Goal: Task Accomplishment & Management: Understand process/instructions

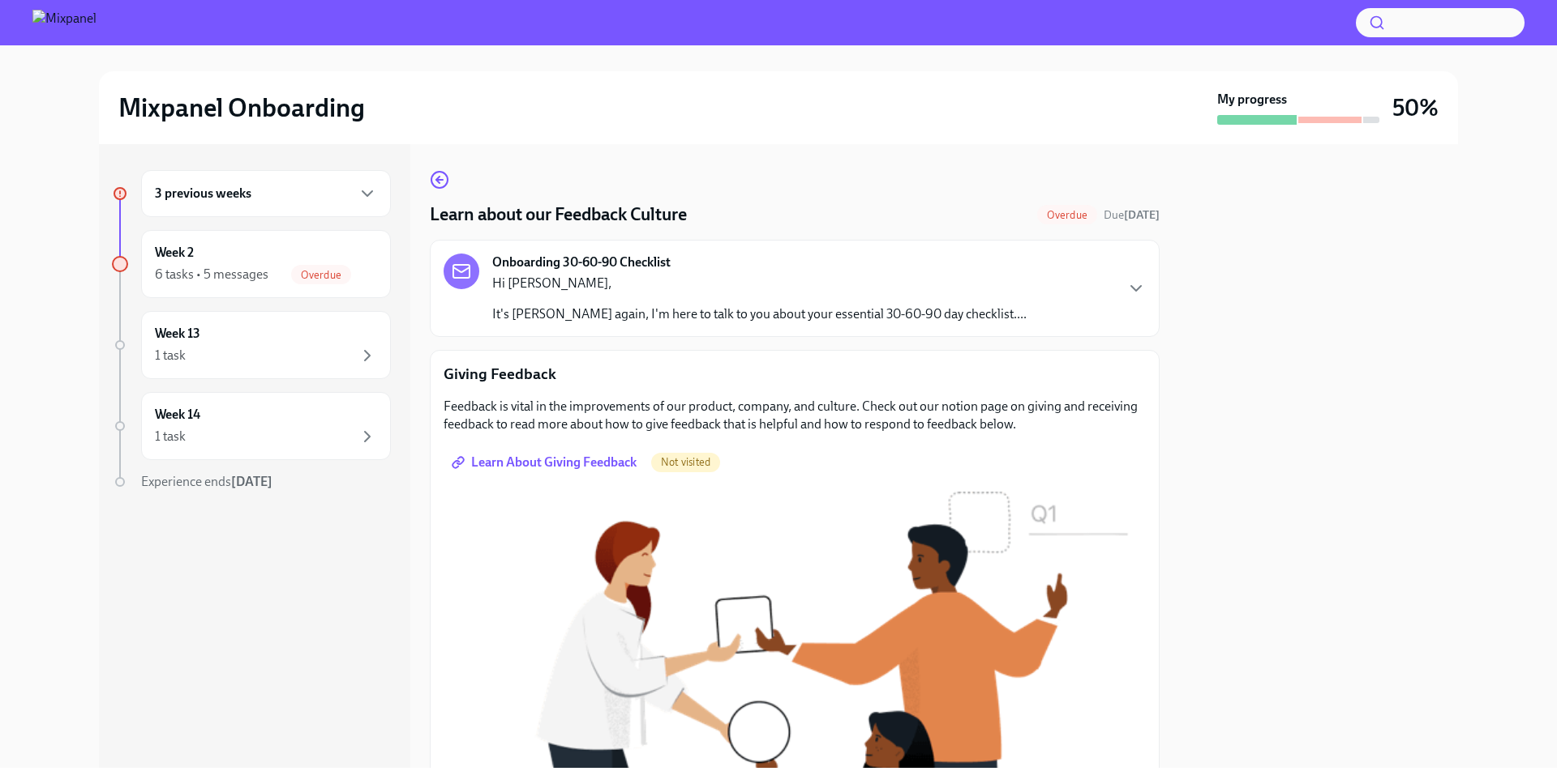
click at [660, 301] on div "Hi Julio, It's Amanda again, I'm here to talk to you about your essential 30-60…" at bounding box center [759, 298] width 534 height 48
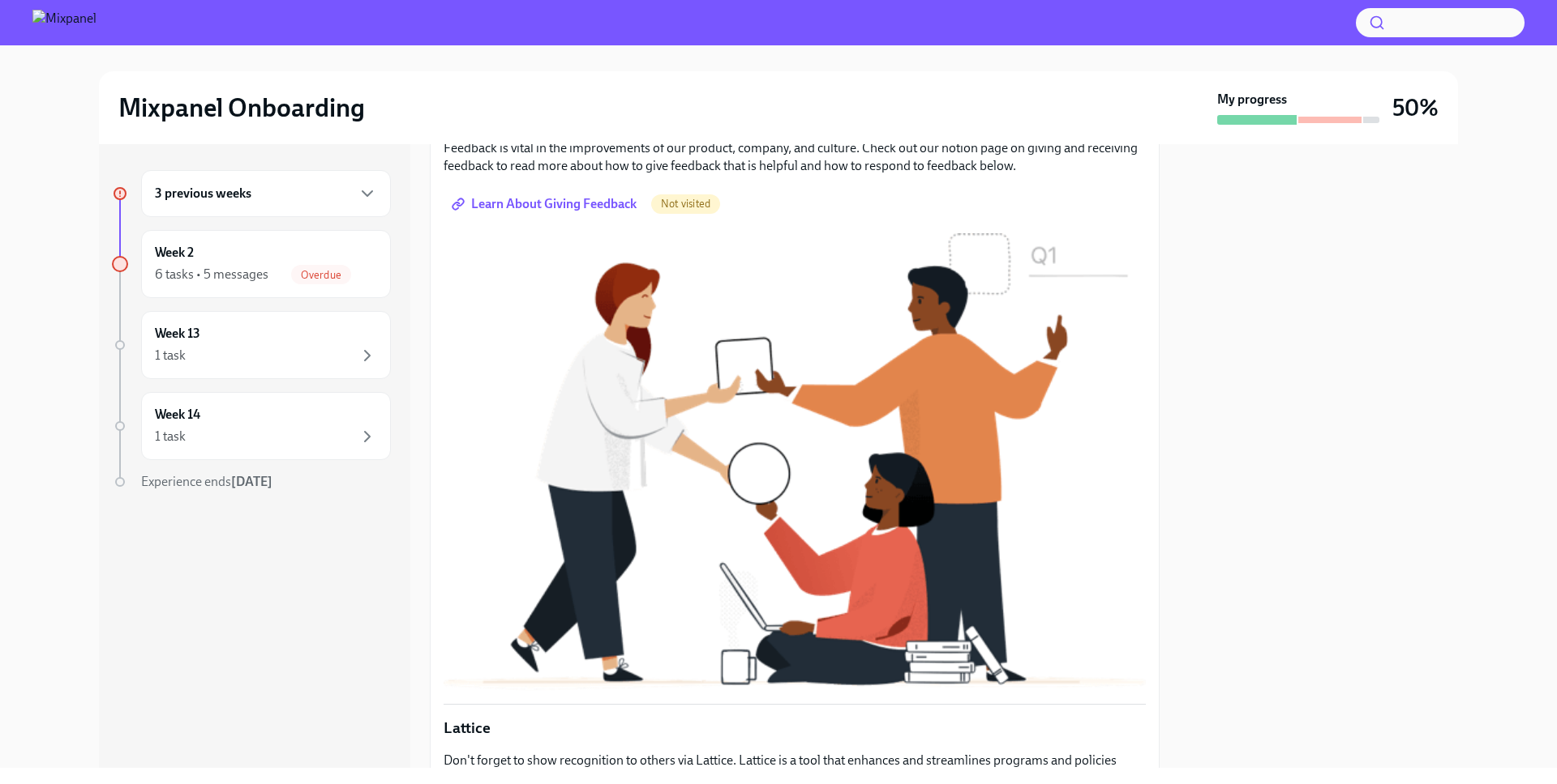
scroll to position [452, 0]
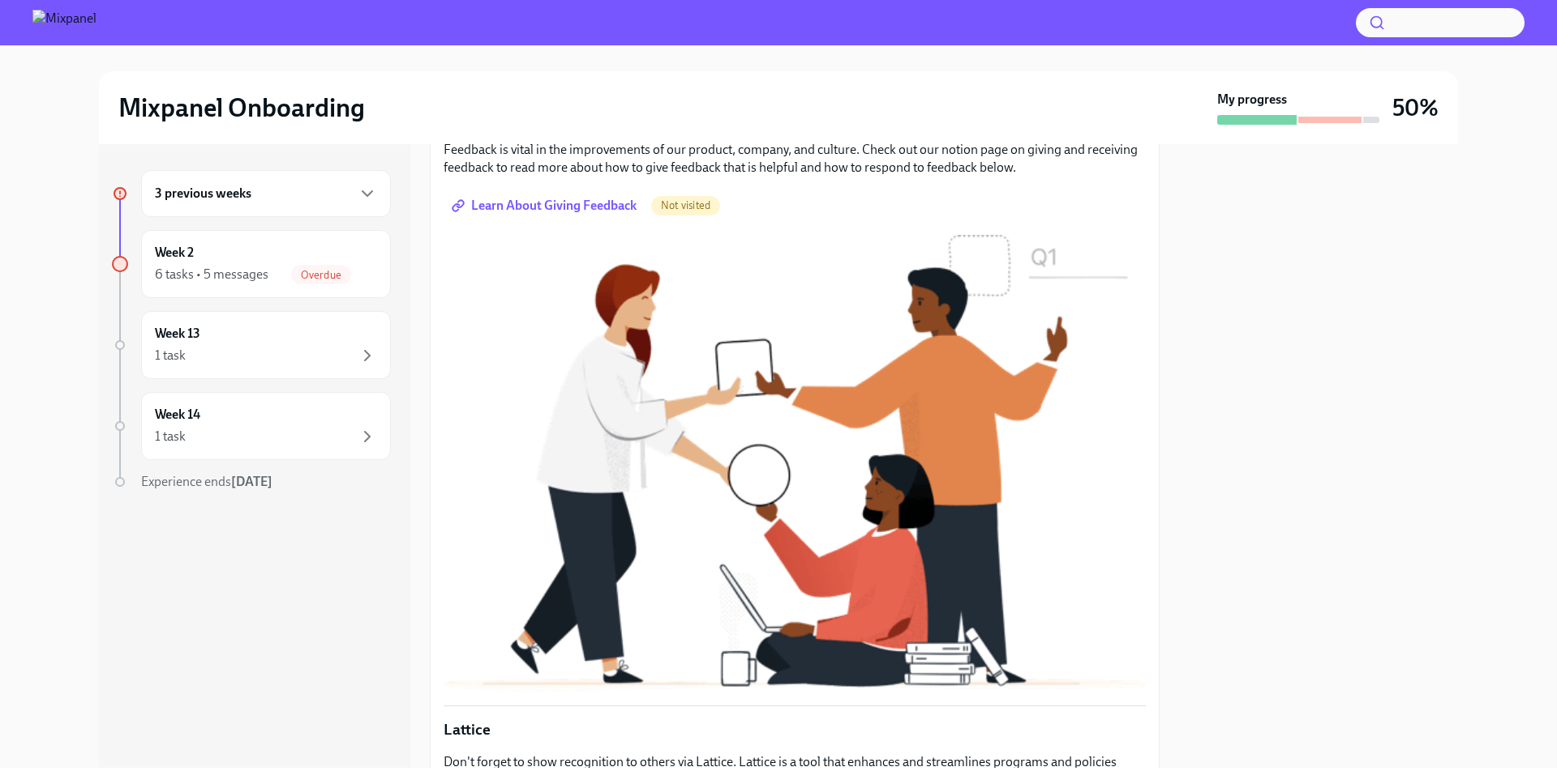
click at [560, 214] on span "Learn About Giving Feedback" at bounding box center [545, 206] width 181 height 16
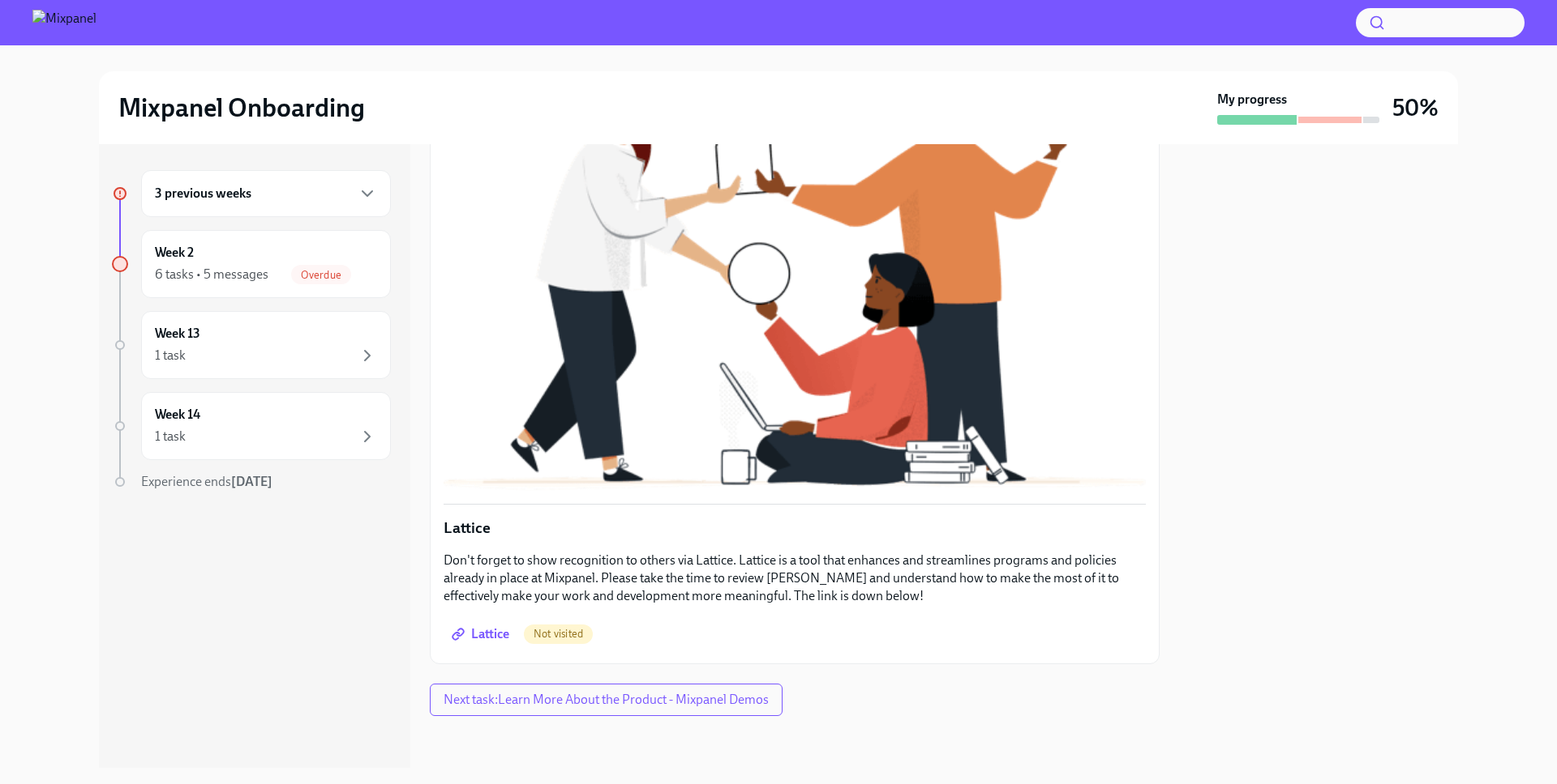
scroll to position [784, 0]
click at [498, 633] on span "Lattice" at bounding box center [482, 634] width 54 height 16
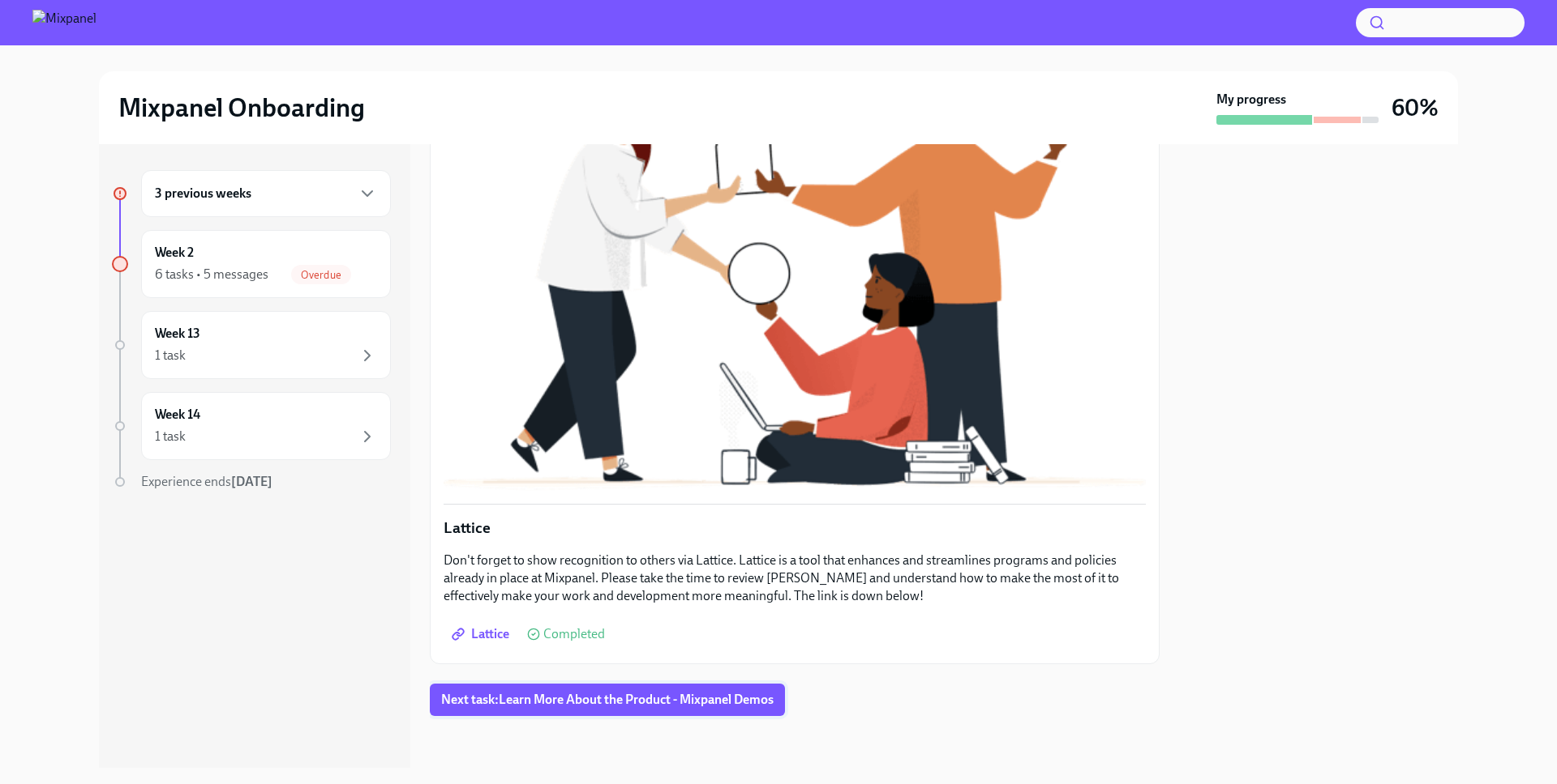
click at [527, 697] on span "Next task : Learn More About the Product - Mixpanel Demos" at bounding box center [607, 700] width 333 height 16
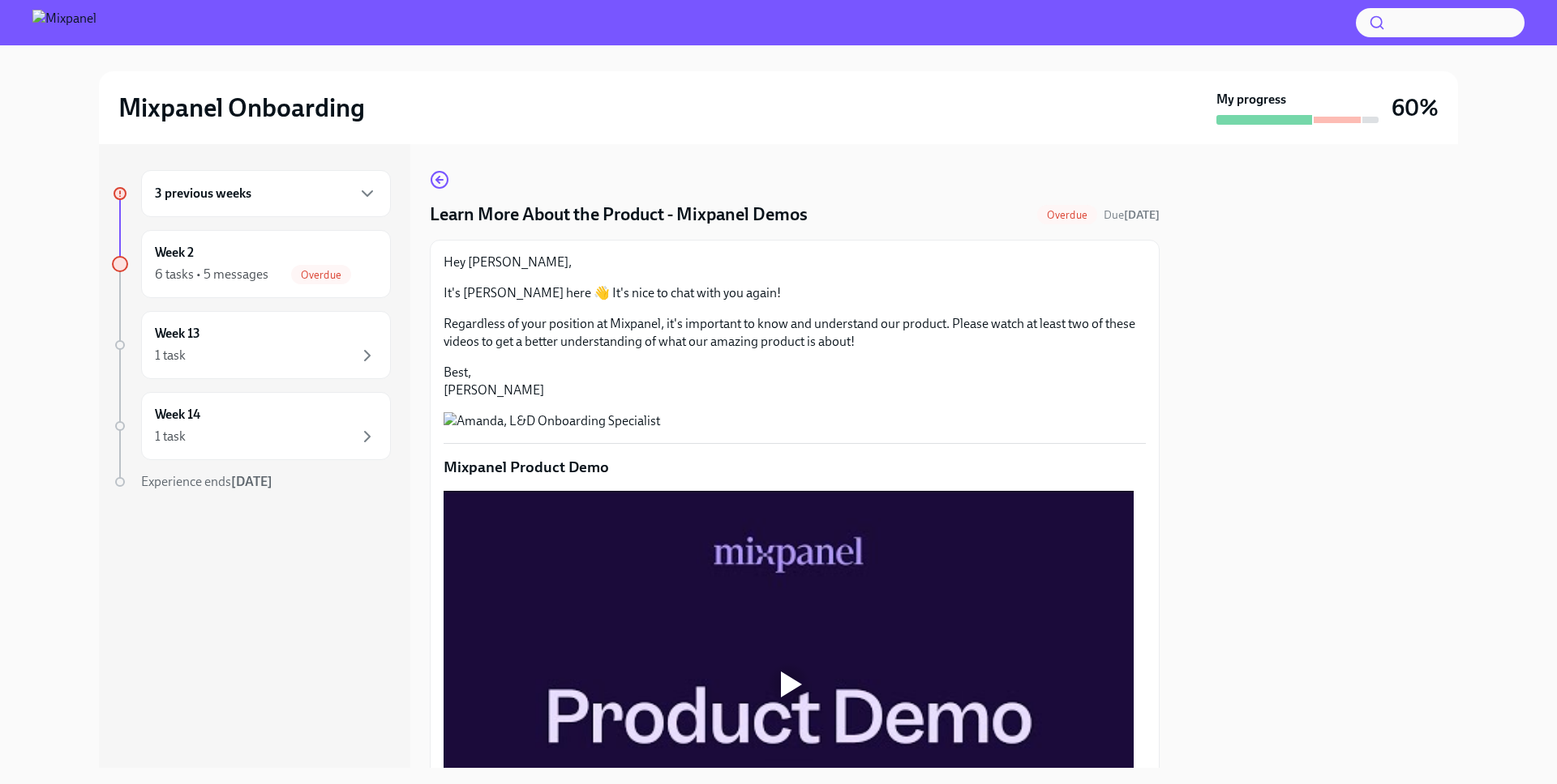
click at [1327, 123] on div at bounding box center [1297, 119] width 163 height 9
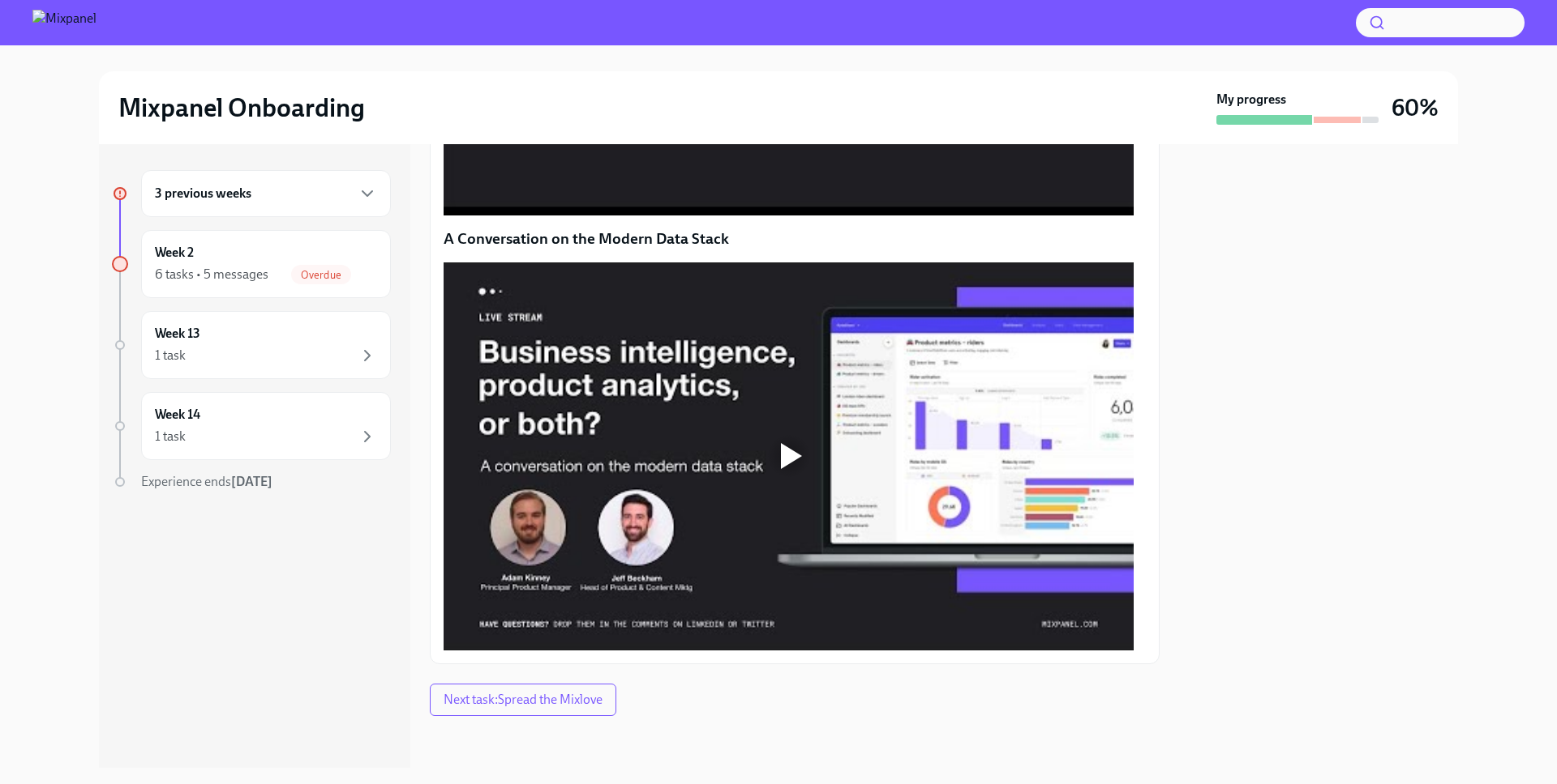
scroll to position [1255, 0]
click at [541, 709] on button "Next task : Spread the Mixlove" at bounding box center [522, 700] width 186 height 32
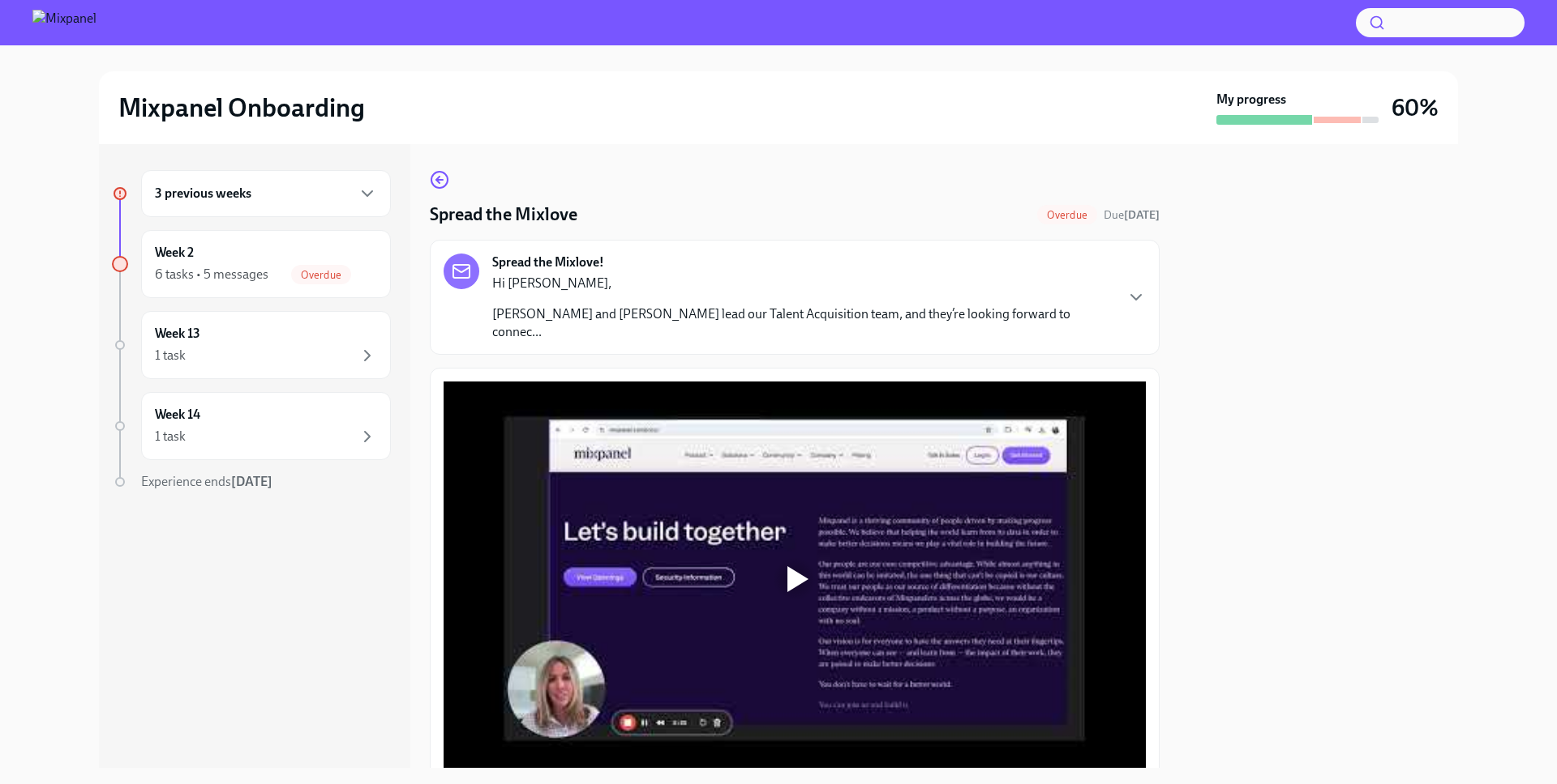
click at [857, 281] on p "Hi [PERSON_NAME]," at bounding box center [802, 283] width 621 height 18
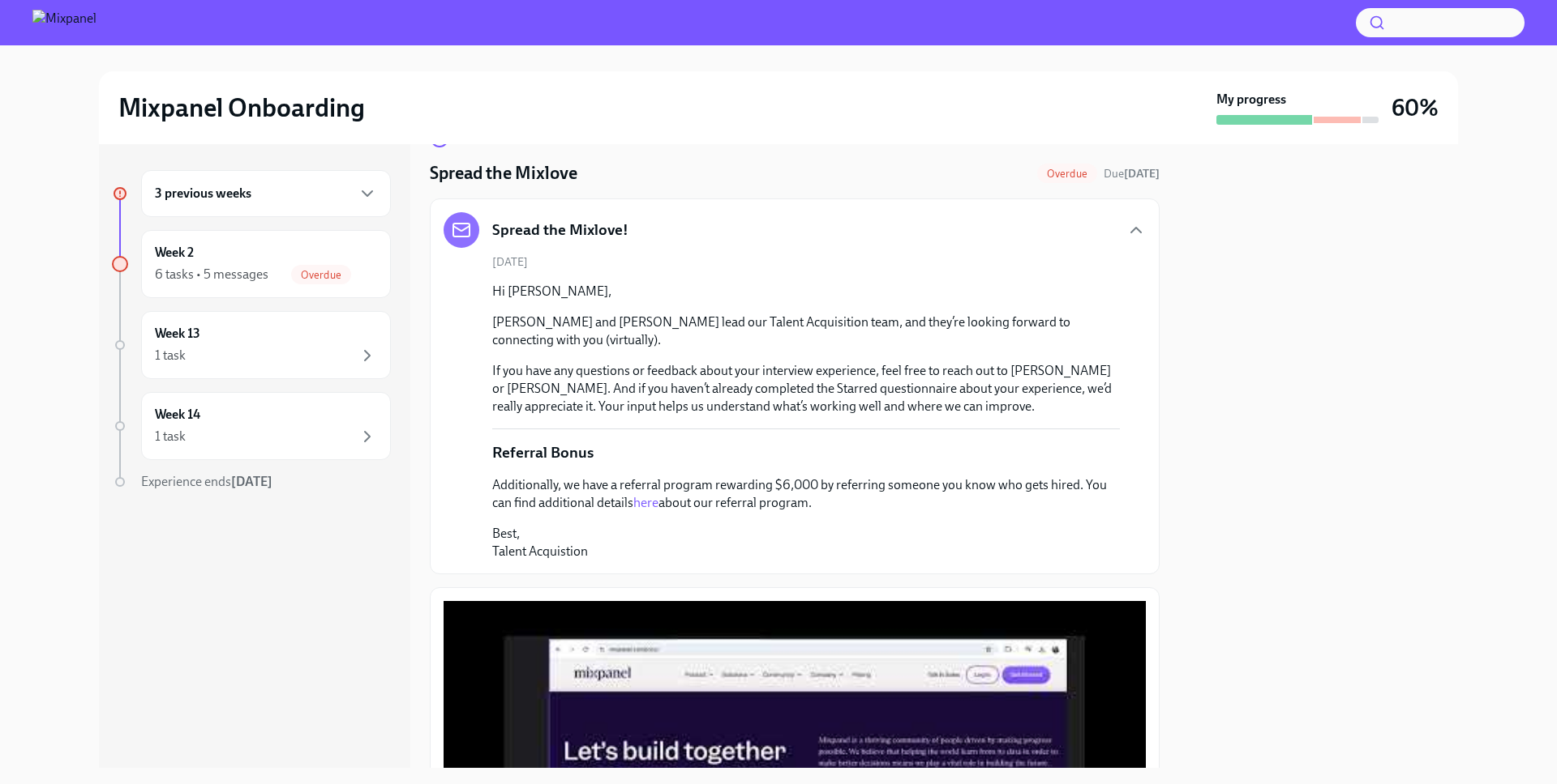
scroll to position [335, 0]
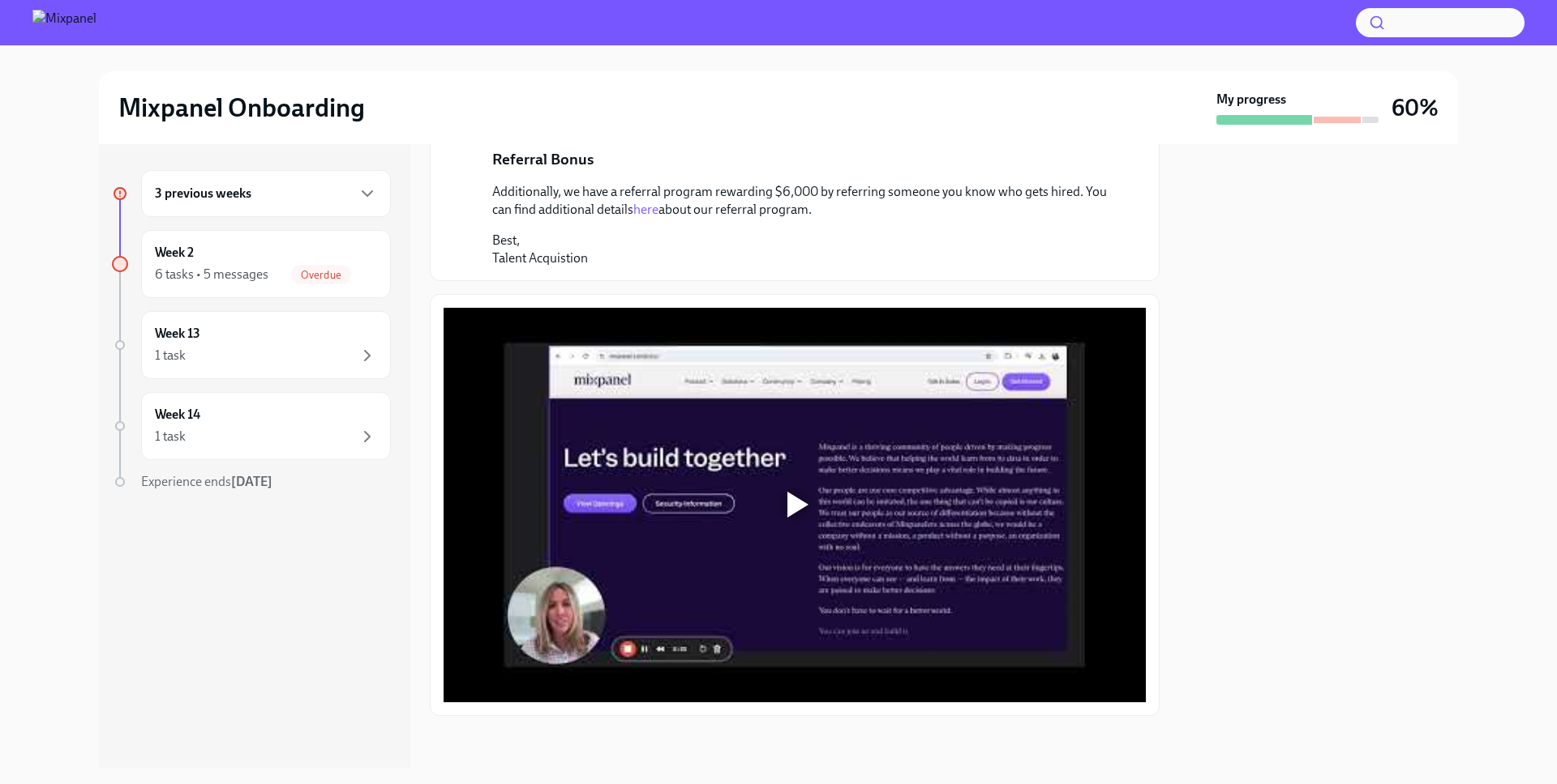
click at [723, 486] on div at bounding box center [794, 505] width 702 height 395
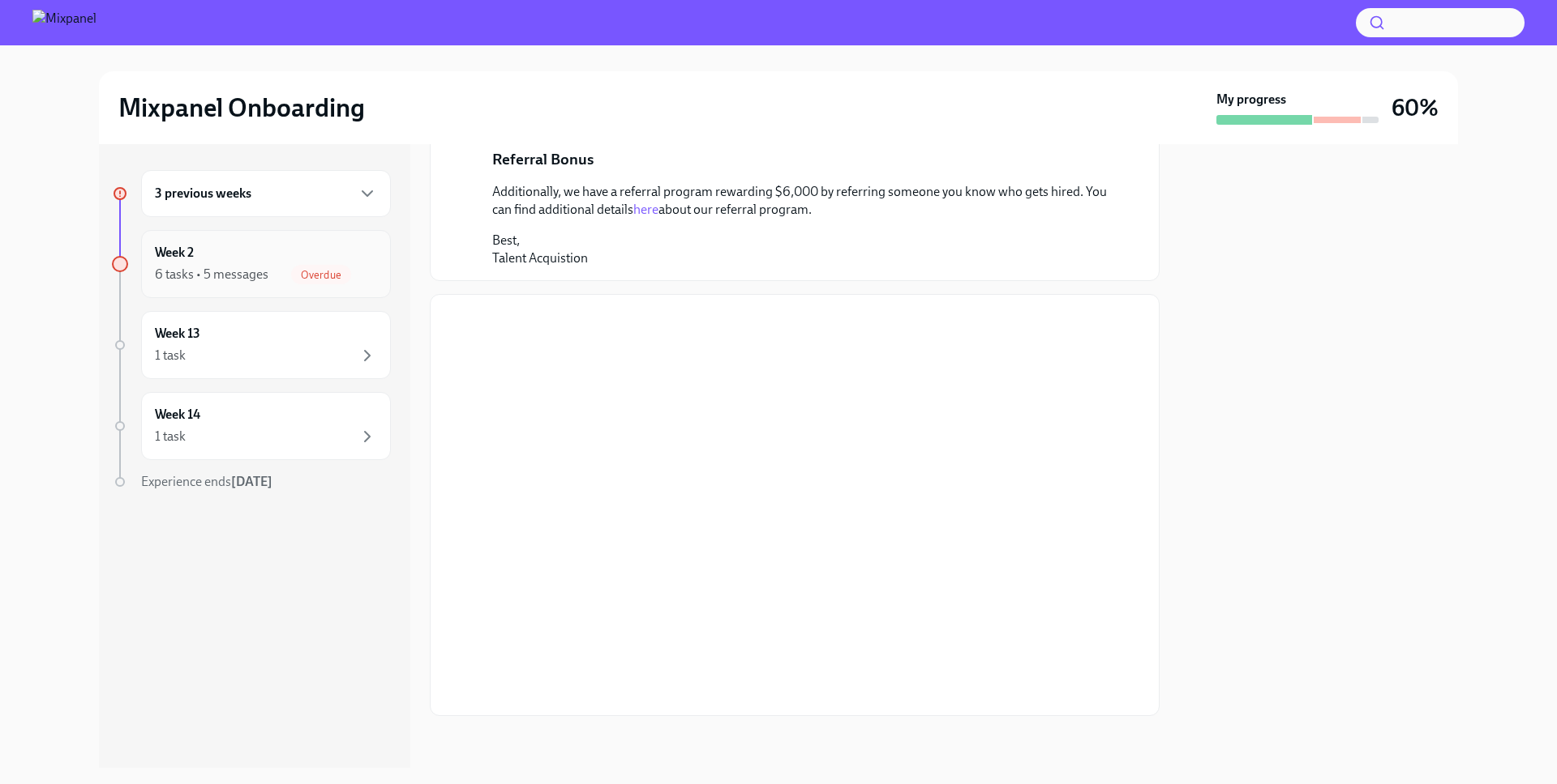
click at [324, 286] on div "Week 2 6 tasks • 5 messages Overdue" at bounding box center [265, 264] width 249 height 68
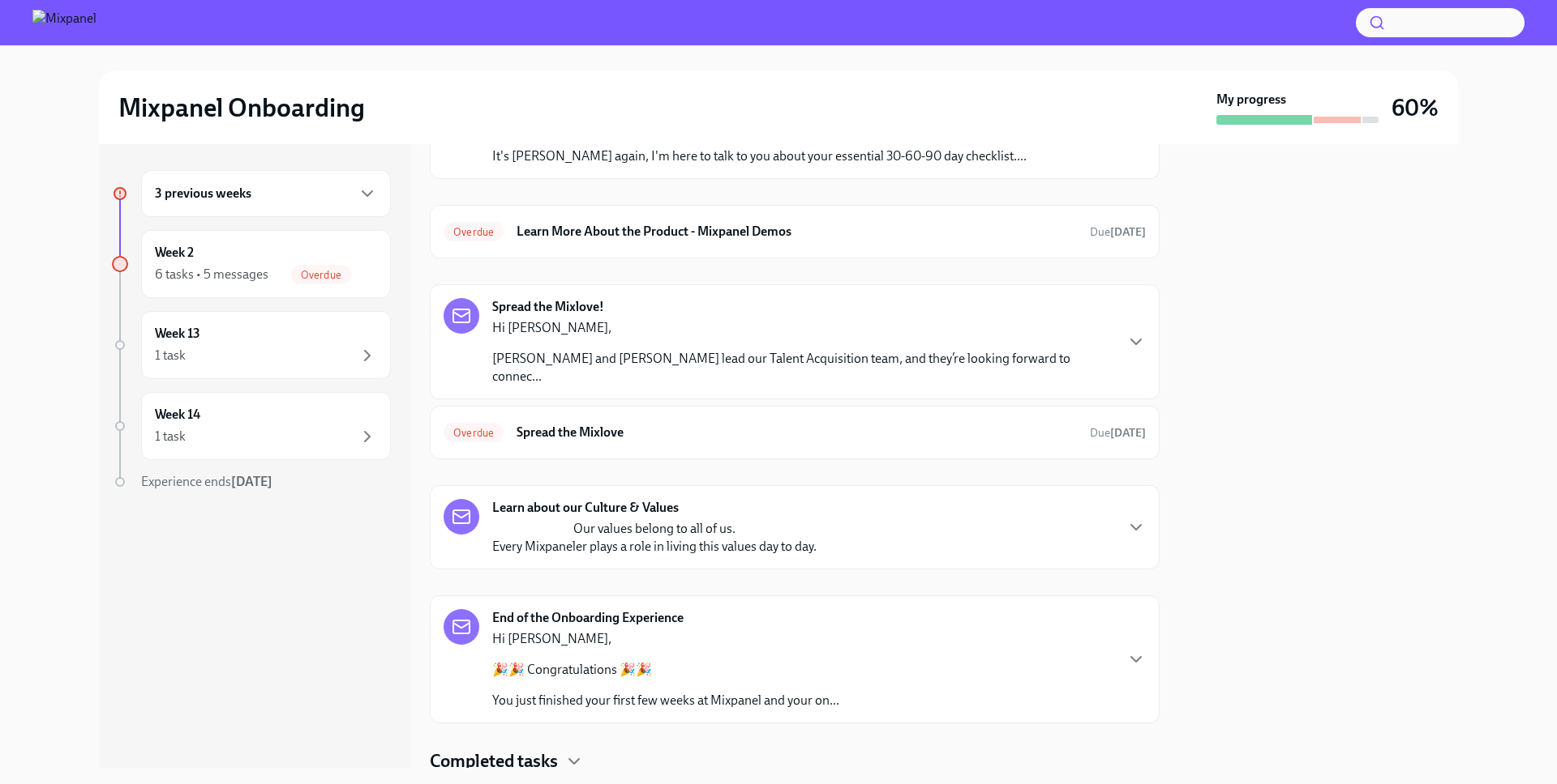
scroll to position [49, 0]
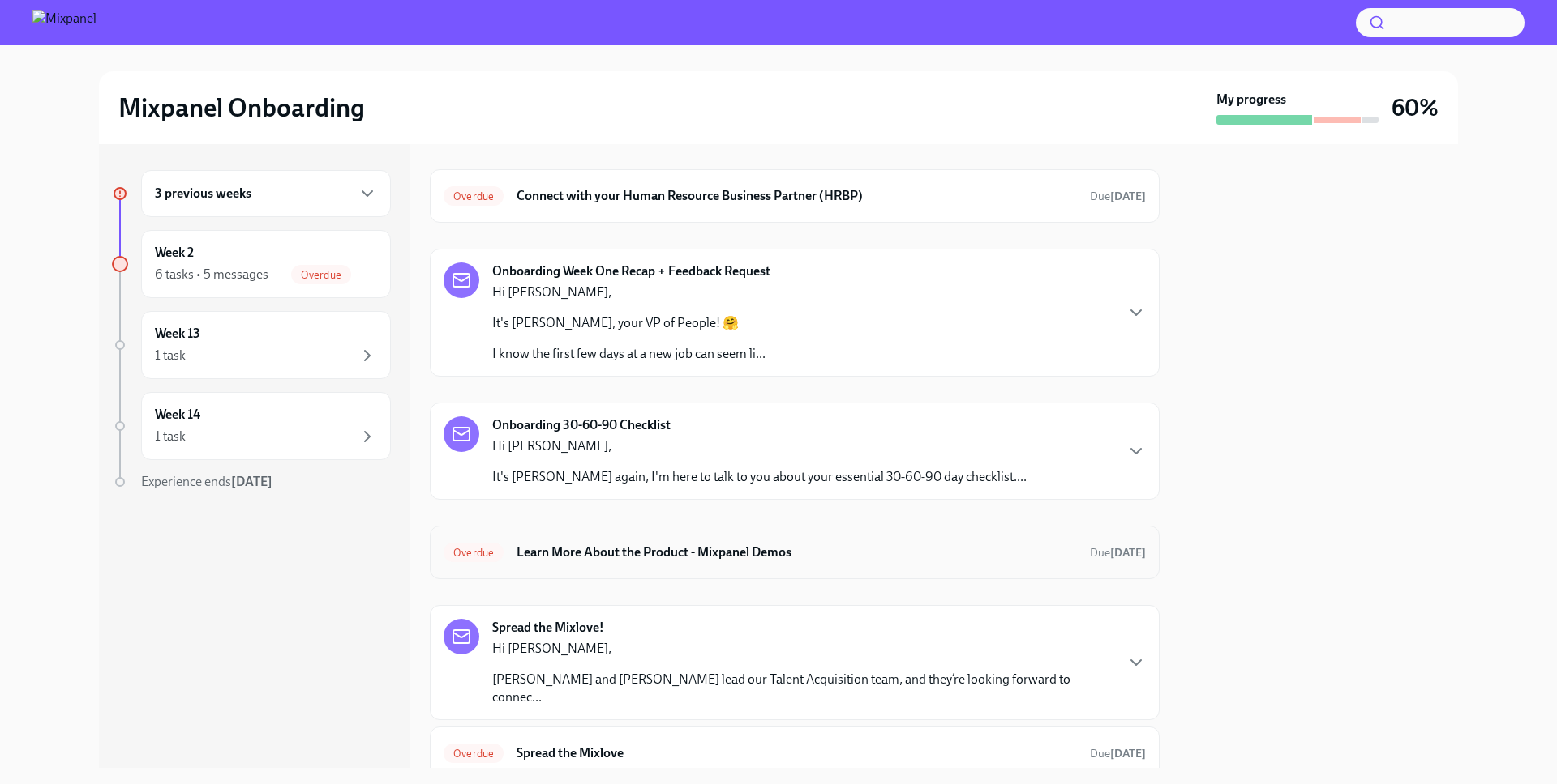
click at [652, 543] on h6 "Learn More About the Product - Mixpanel Demos" at bounding box center [796, 552] width 560 height 18
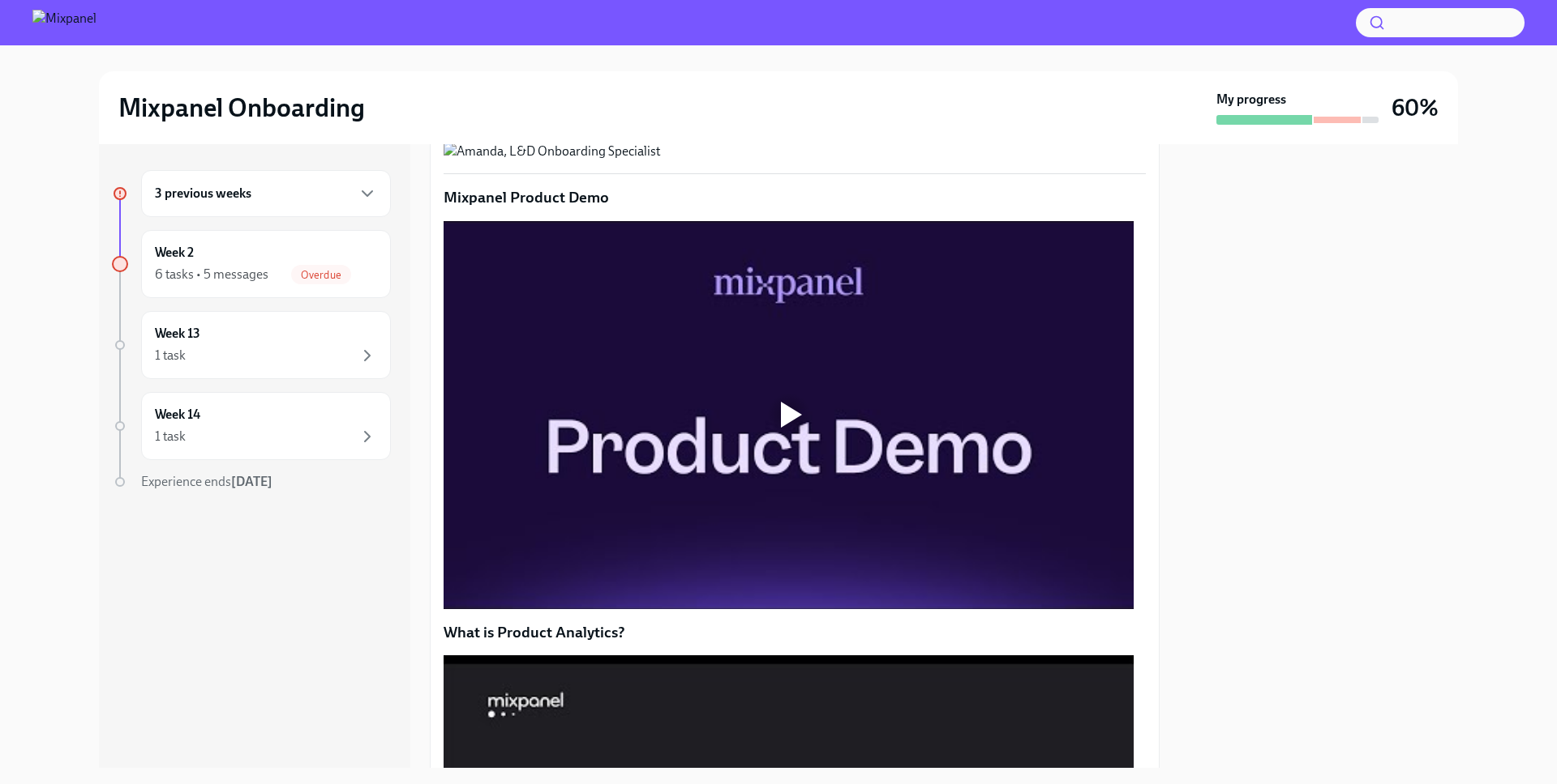
scroll to position [358, 0]
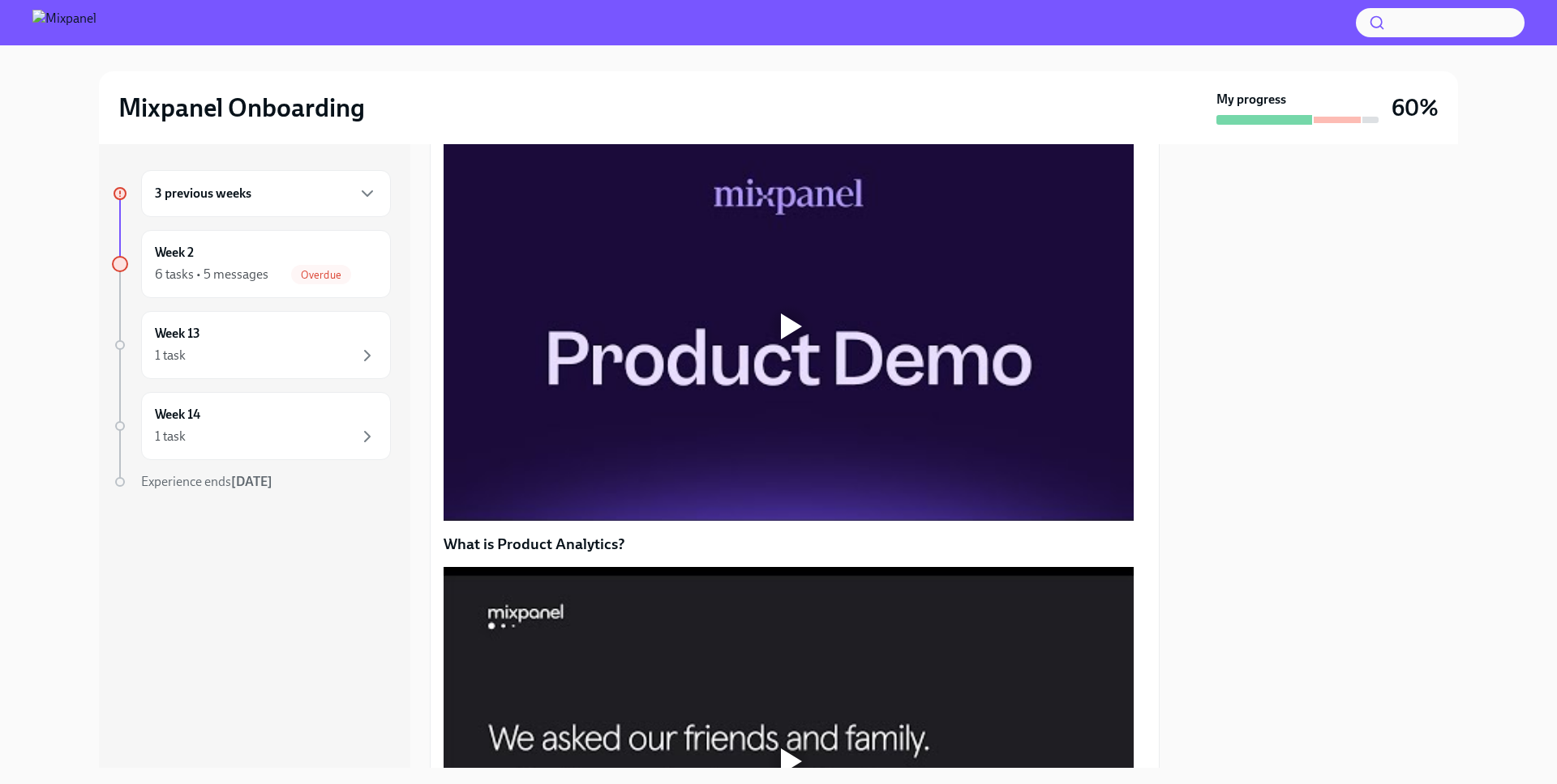
click at [759, 461] on div at bounding box center [788, 327] width 690 height 388
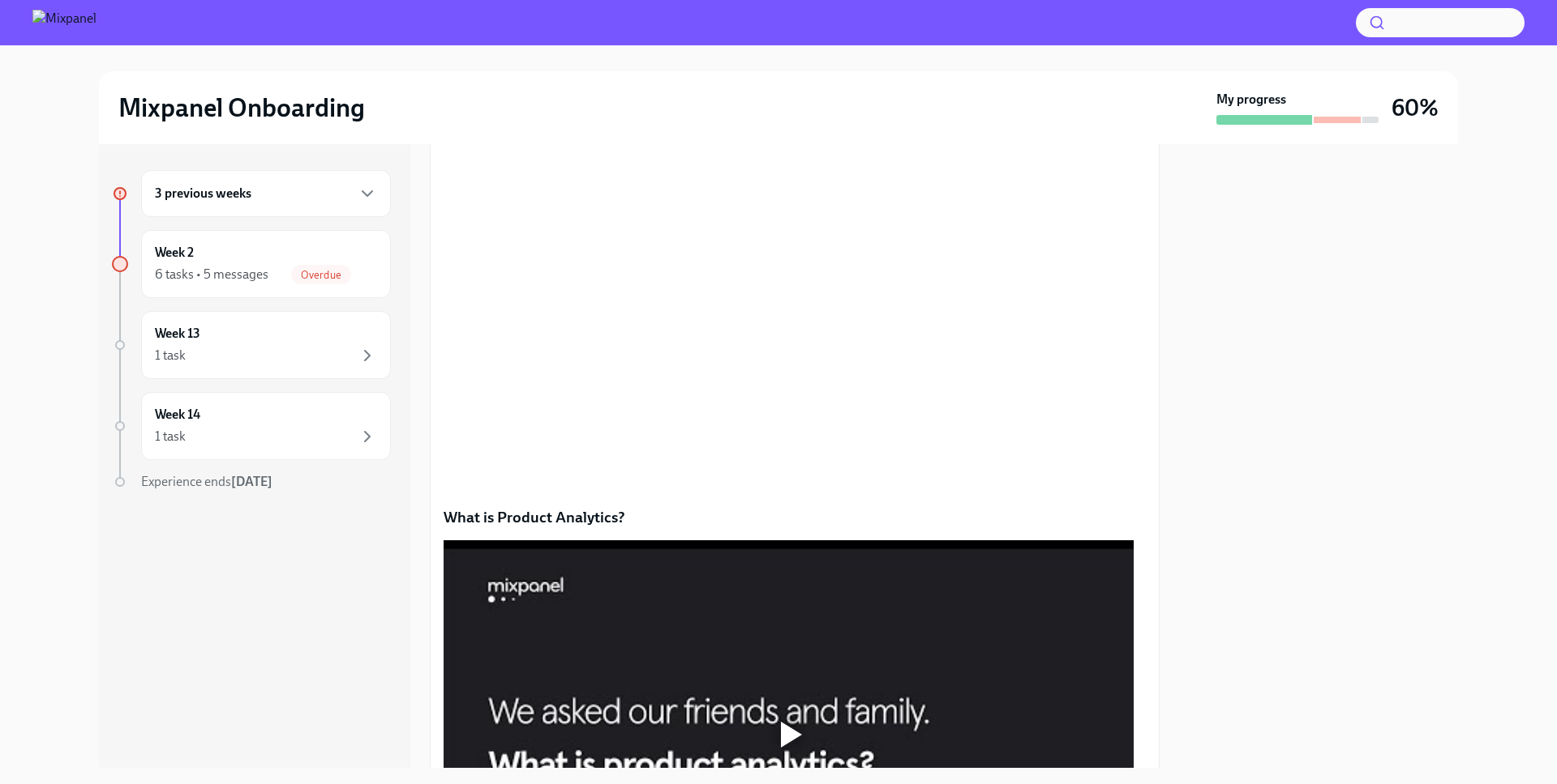
scroll to position [714, 0]
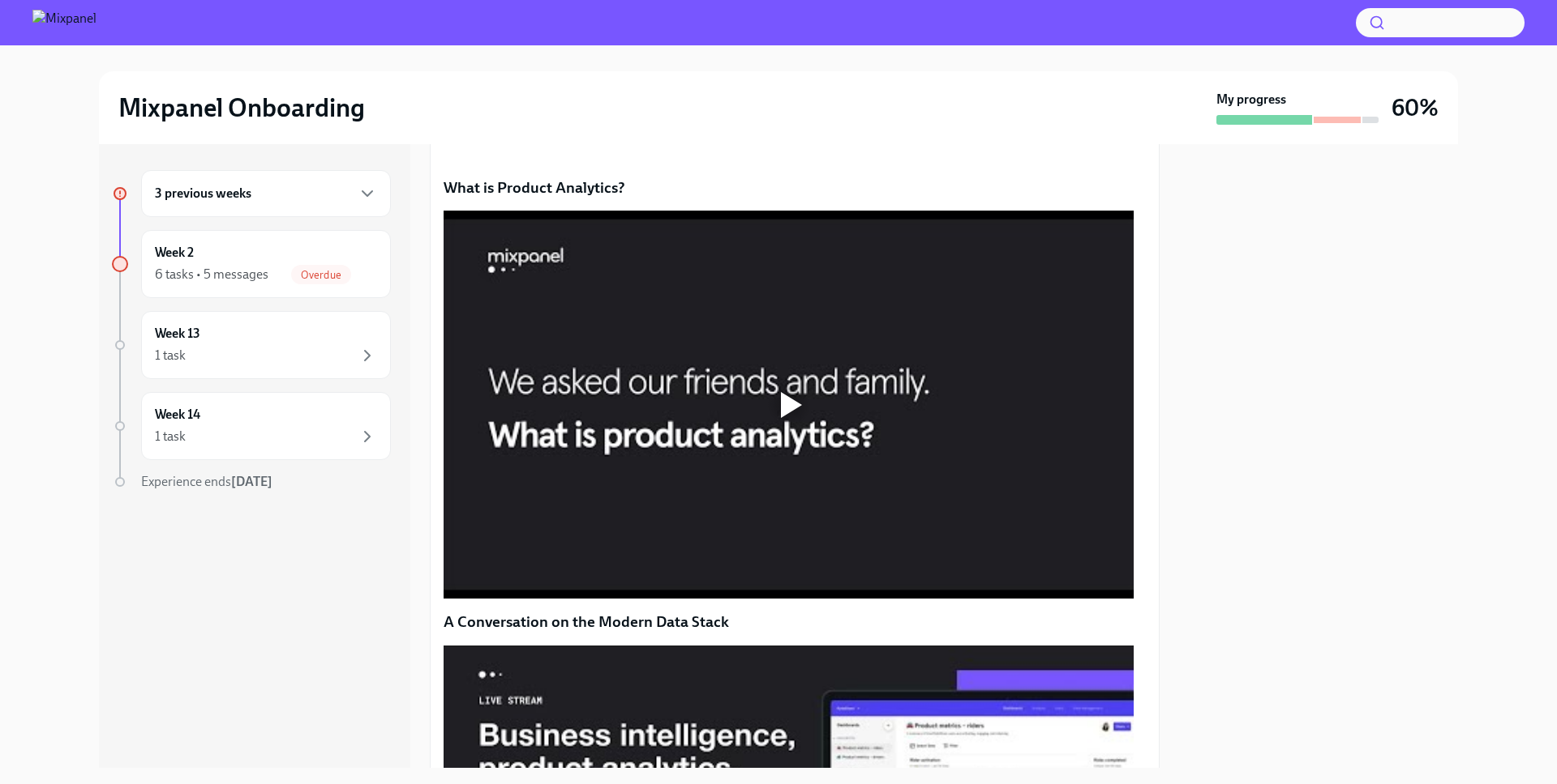
click at [737, 523] on div at bounding box center [788, 405] width 690 height 388
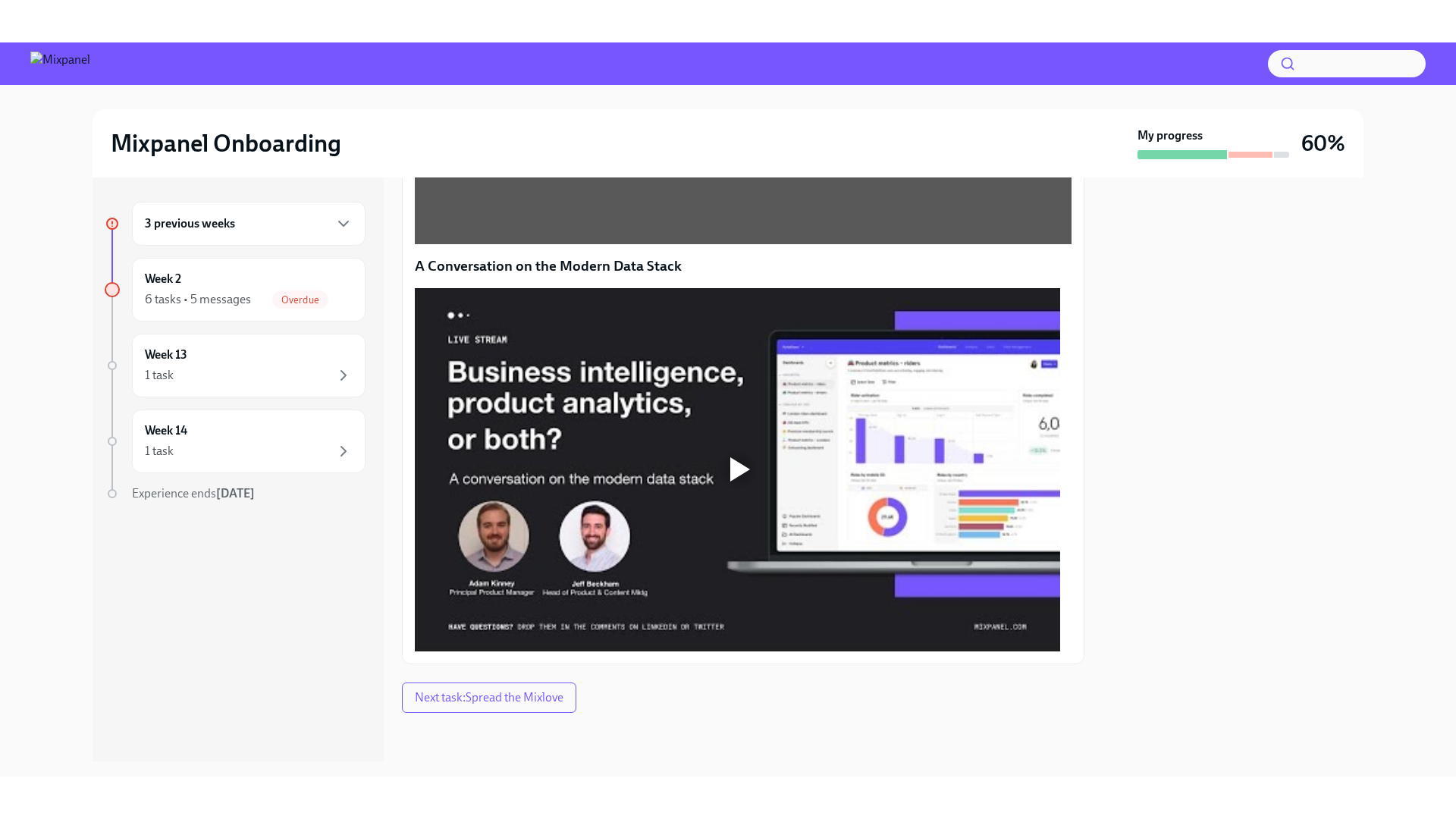
scroll to position [1133, 0]
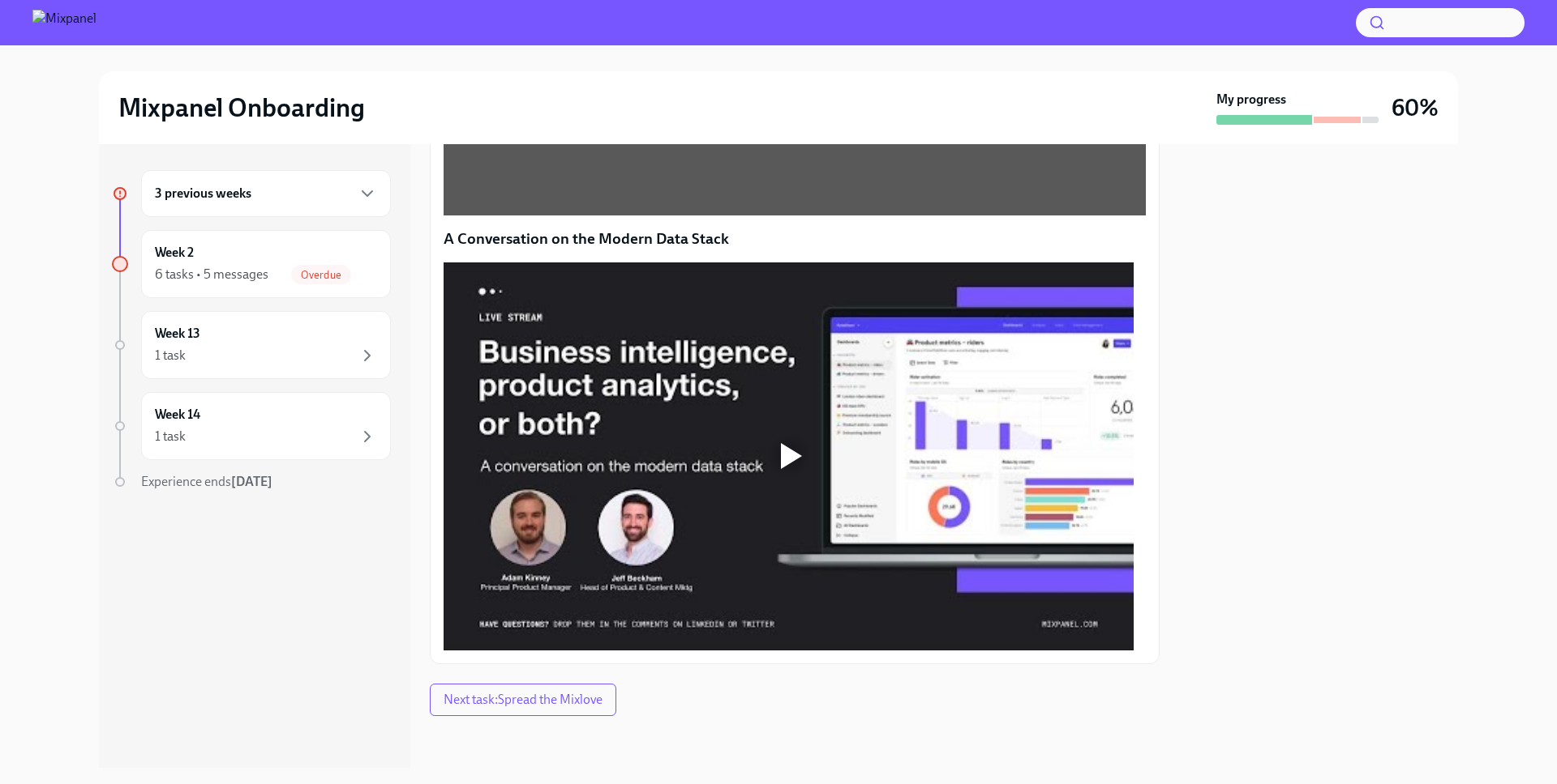
click at [808, 456] on div at bounding box center [788, 457] width 690 height 388
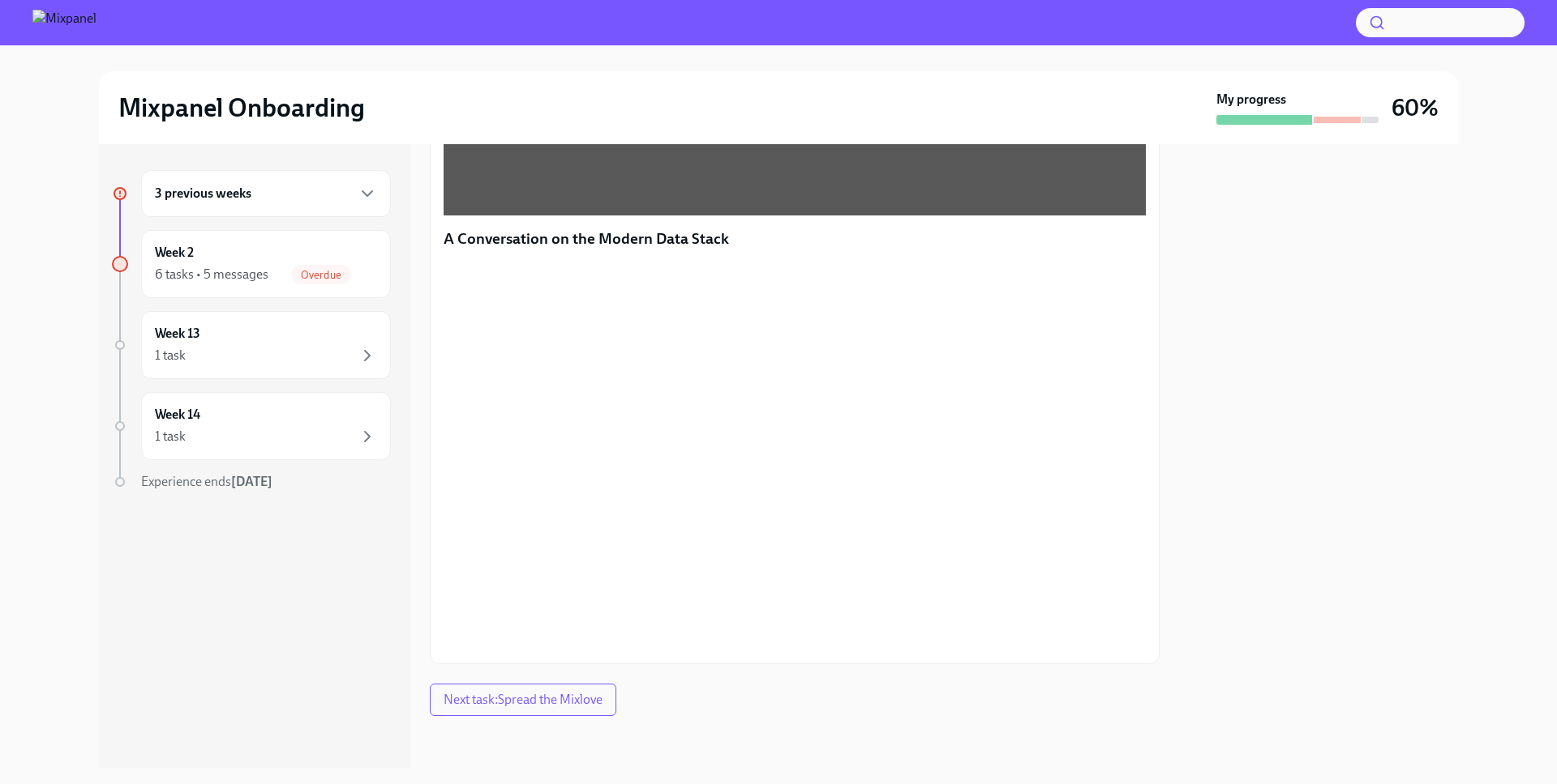
scroll to position [1244, 0]
click at [215, 253] on div "Week 2 6 tasks • 5 messages Overdue" at bounding box center [265, 264] width 222 height 41
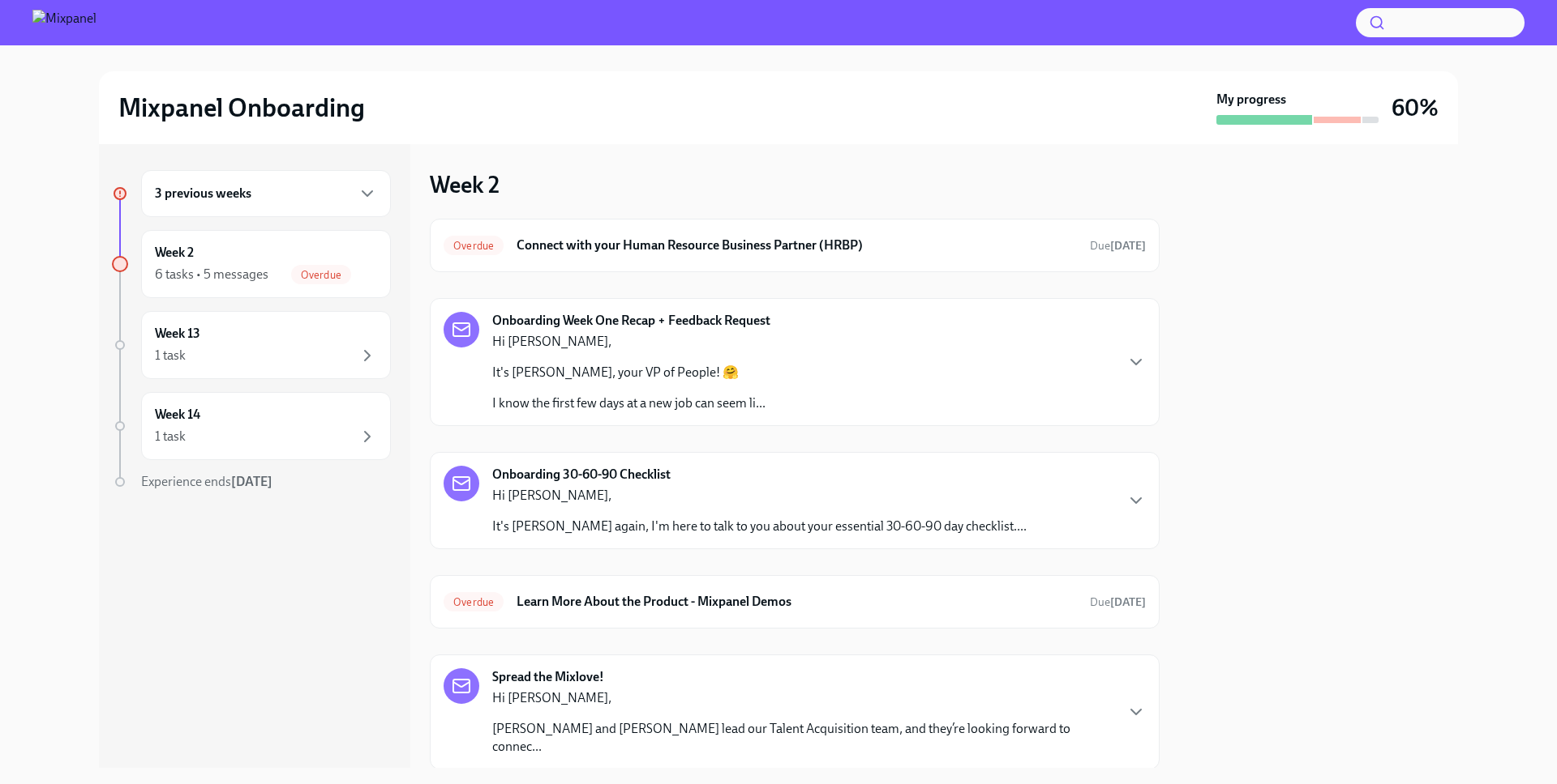
click at [240, 203] on div "3 previous weeks" at bounding box center [265, 193] width 249 height 47
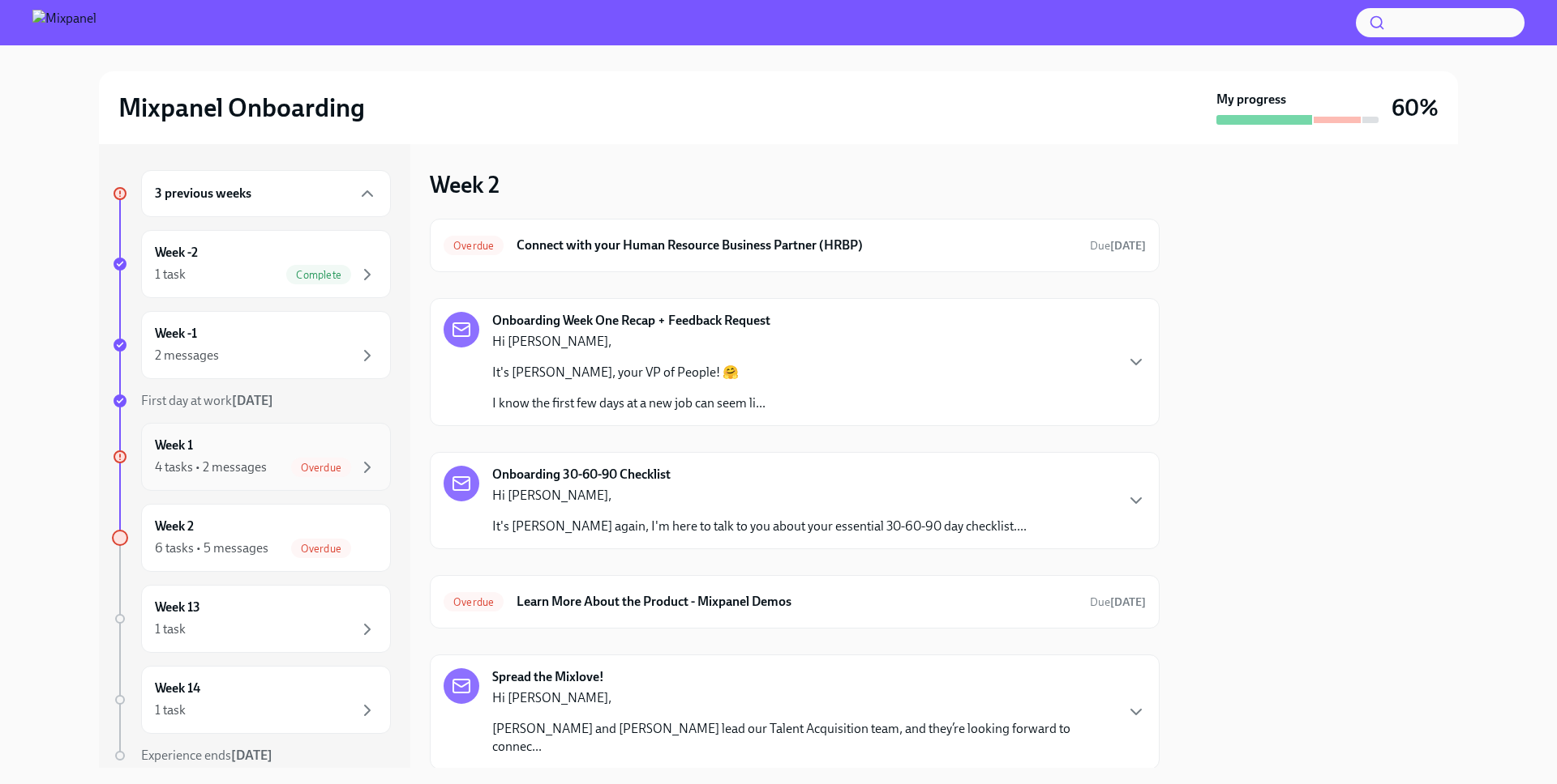
click at [262, 439] on div "Week 1 4 tasks • 2 messages Overdue" at bounding box center [265, 457] width 222 height 41
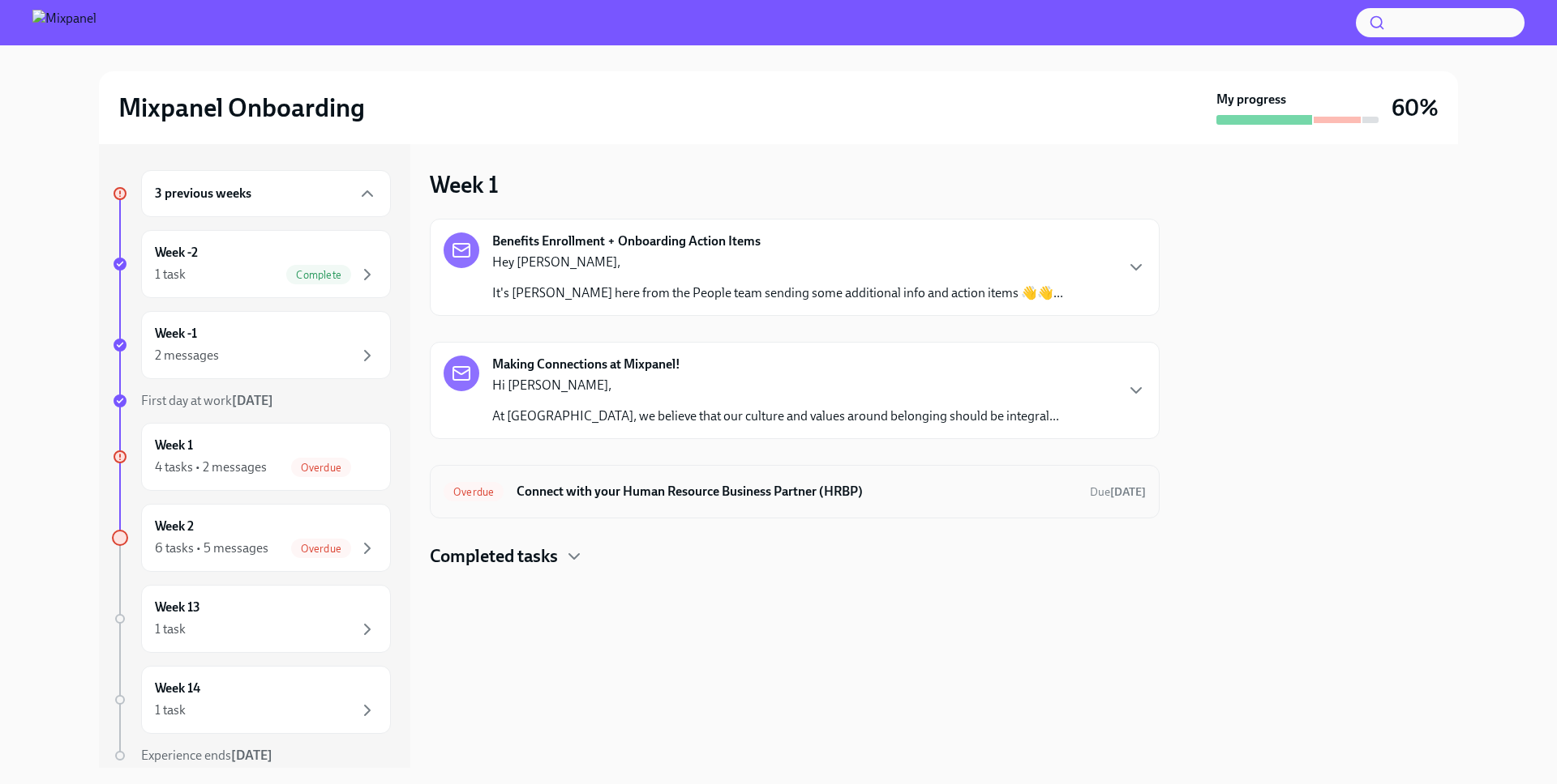
click at [619, 480] on div "Overdue Connect with your Human Resource Business Partner (HRBP) Due 6 days ago" at bounding box center [794, 491] width 702 height 26
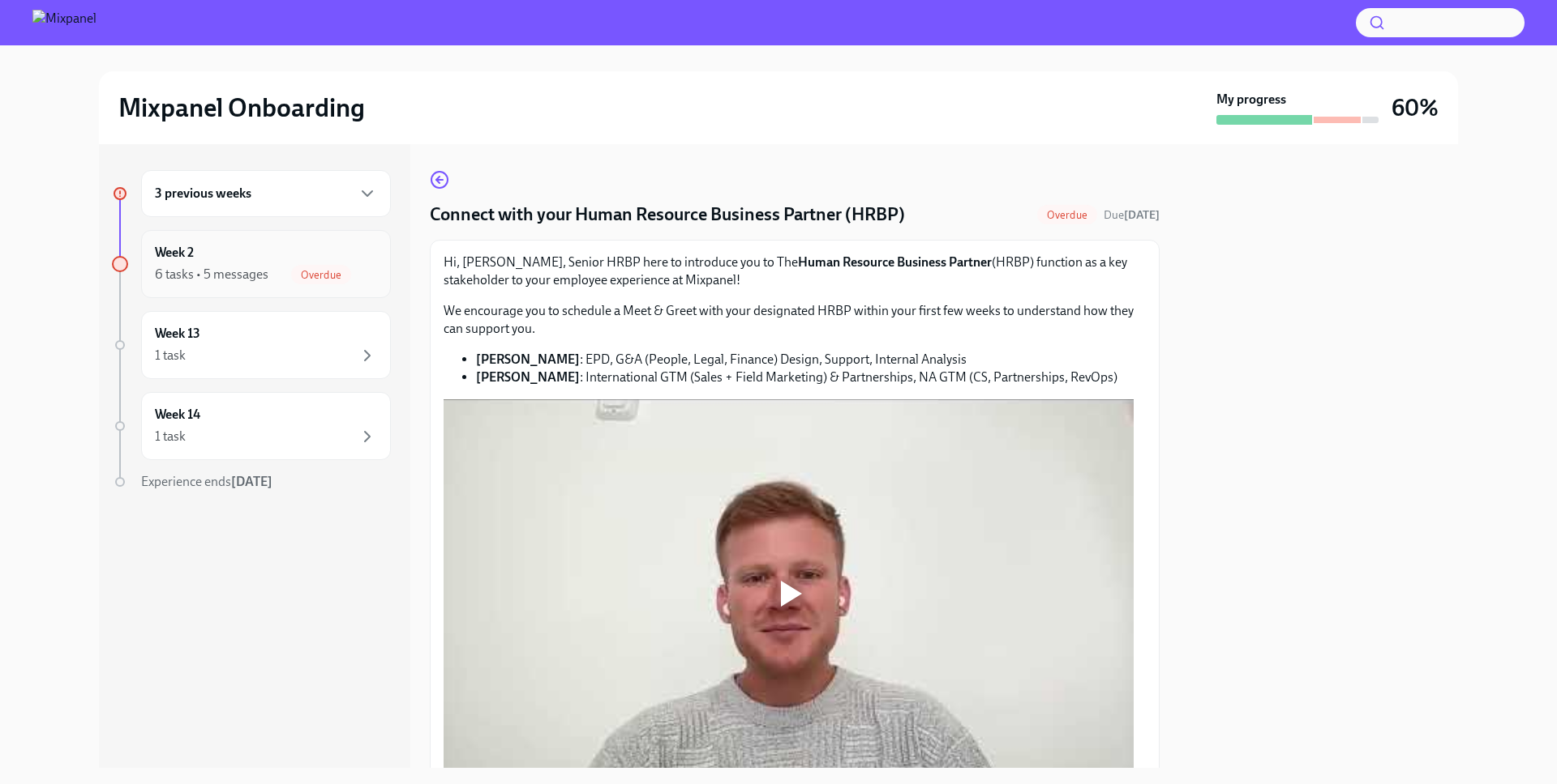
click at [294, 284] on div "Overdue" at bounding box center [334, 275] width 86 height 20
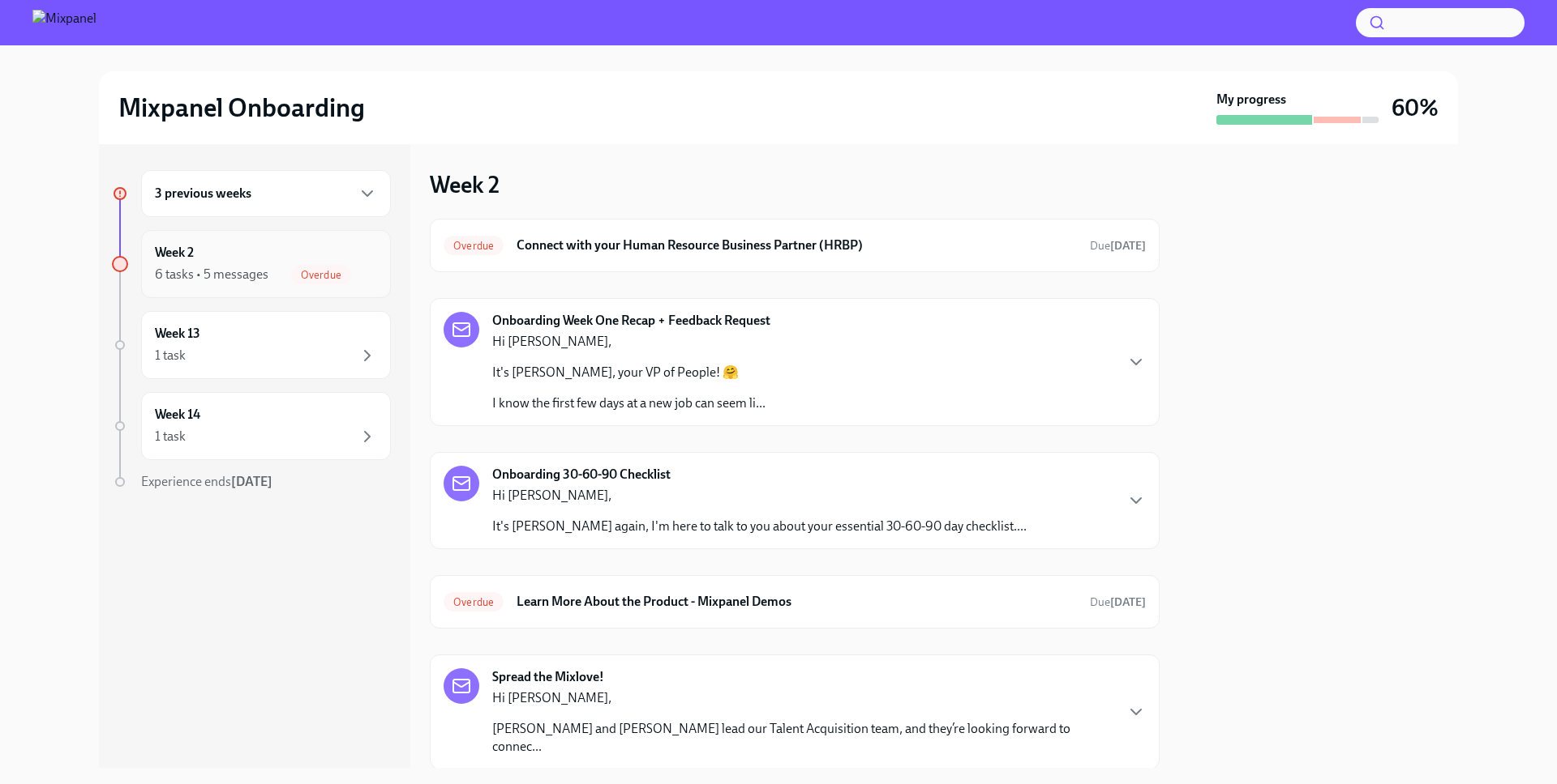
click at [306, 277] on span "Overdue" at bounding box center [321, 275] width 60 height 12
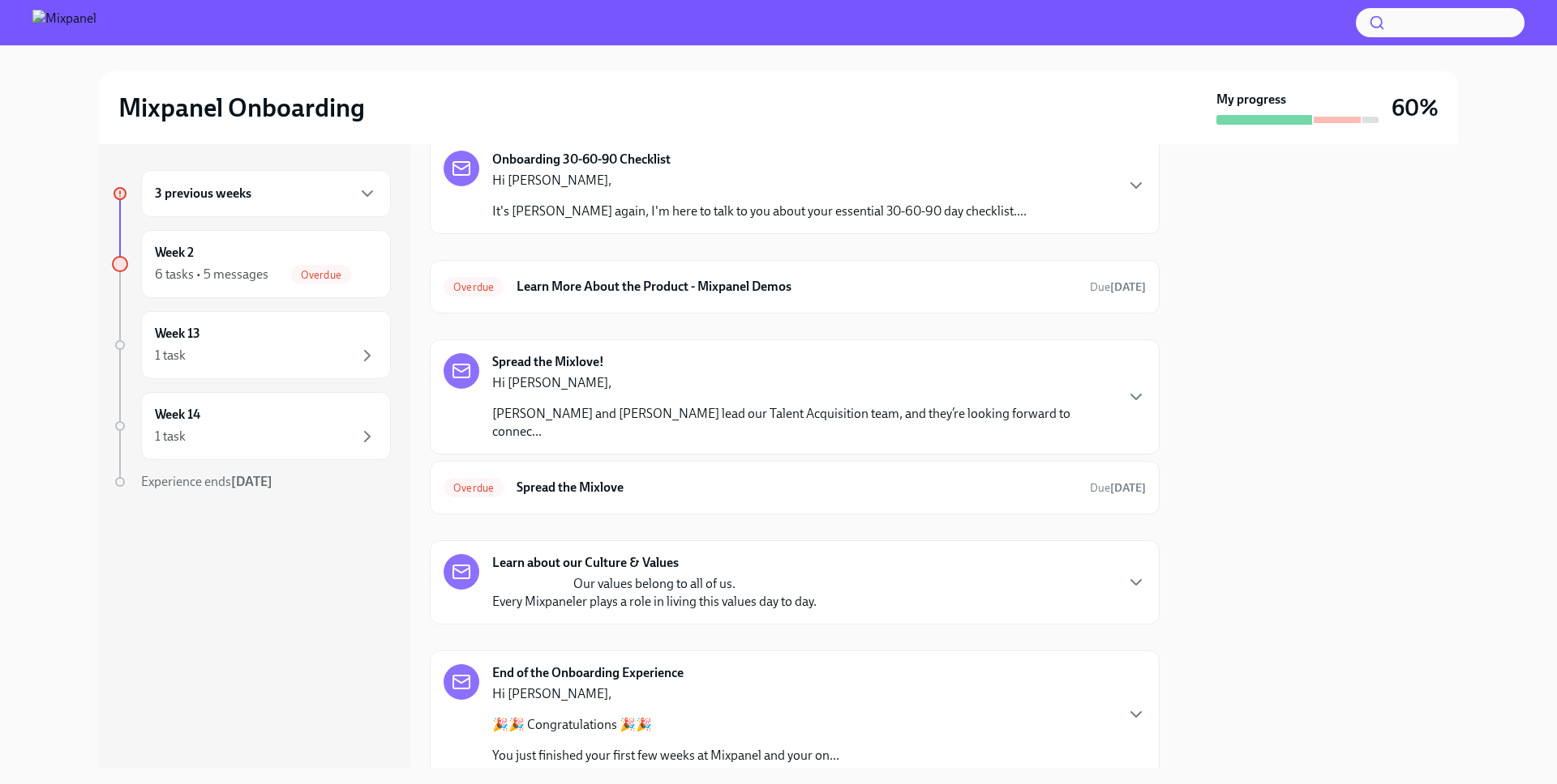
scroll to position [410, 0]
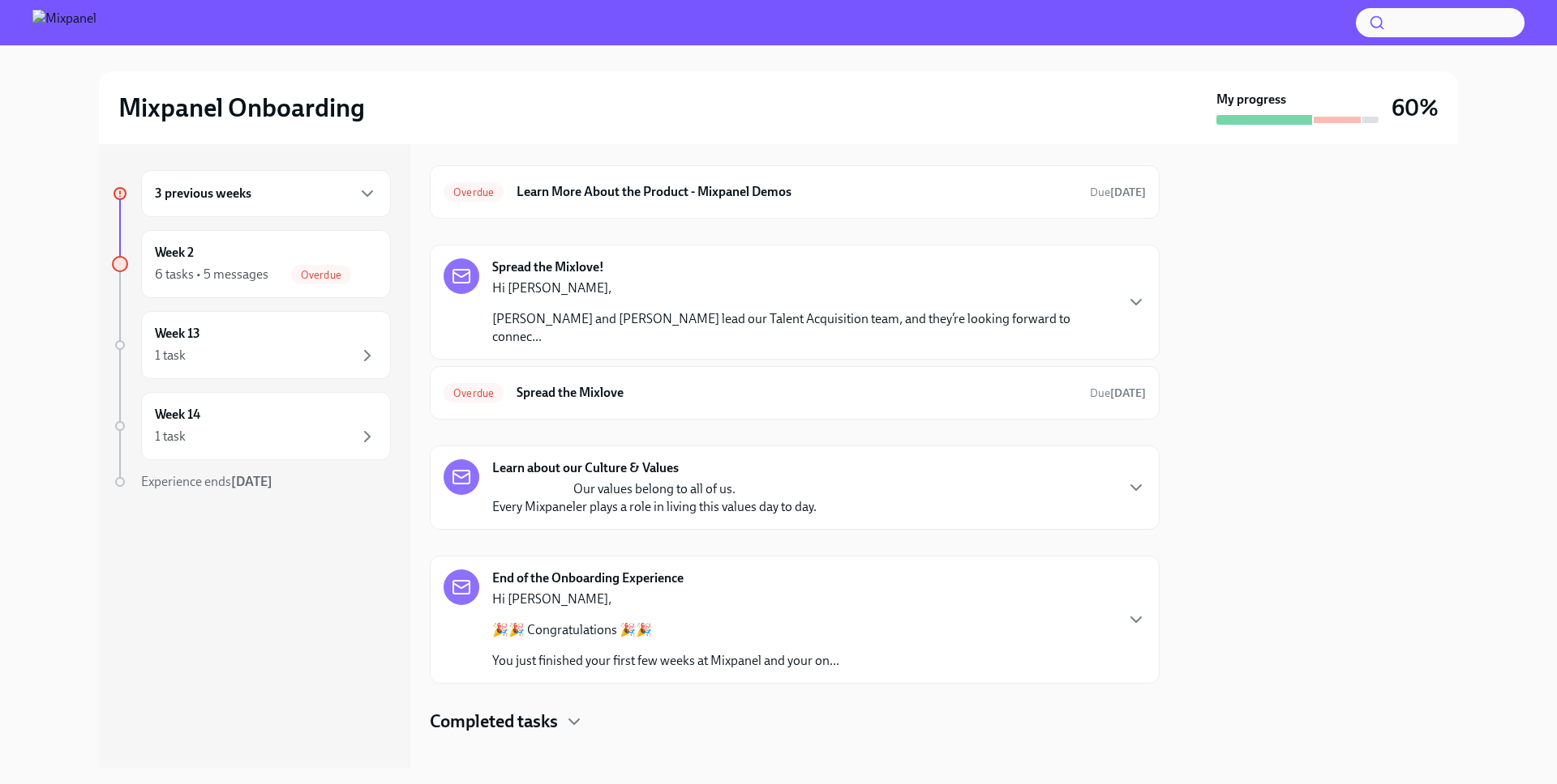
click at [493, 710] on h4 "Completed tasks" at bounding box center [493, 722] width 128 height 25
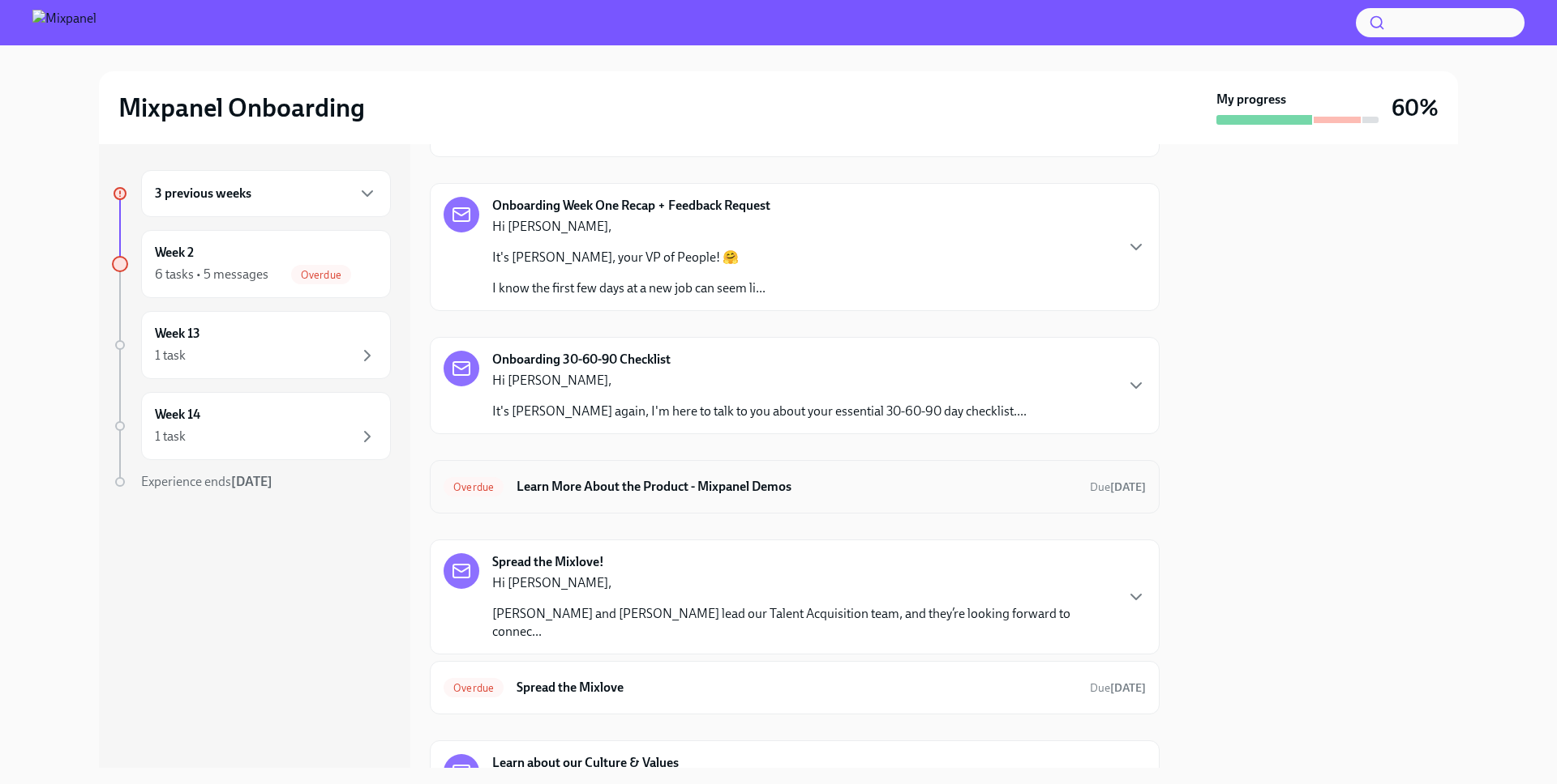
scroll to position [114, 0]
click at [549, 480] on h6 "Learn More About the Product - Mixpanel Demos" at bounding box center [796, 487] width 560 height 18
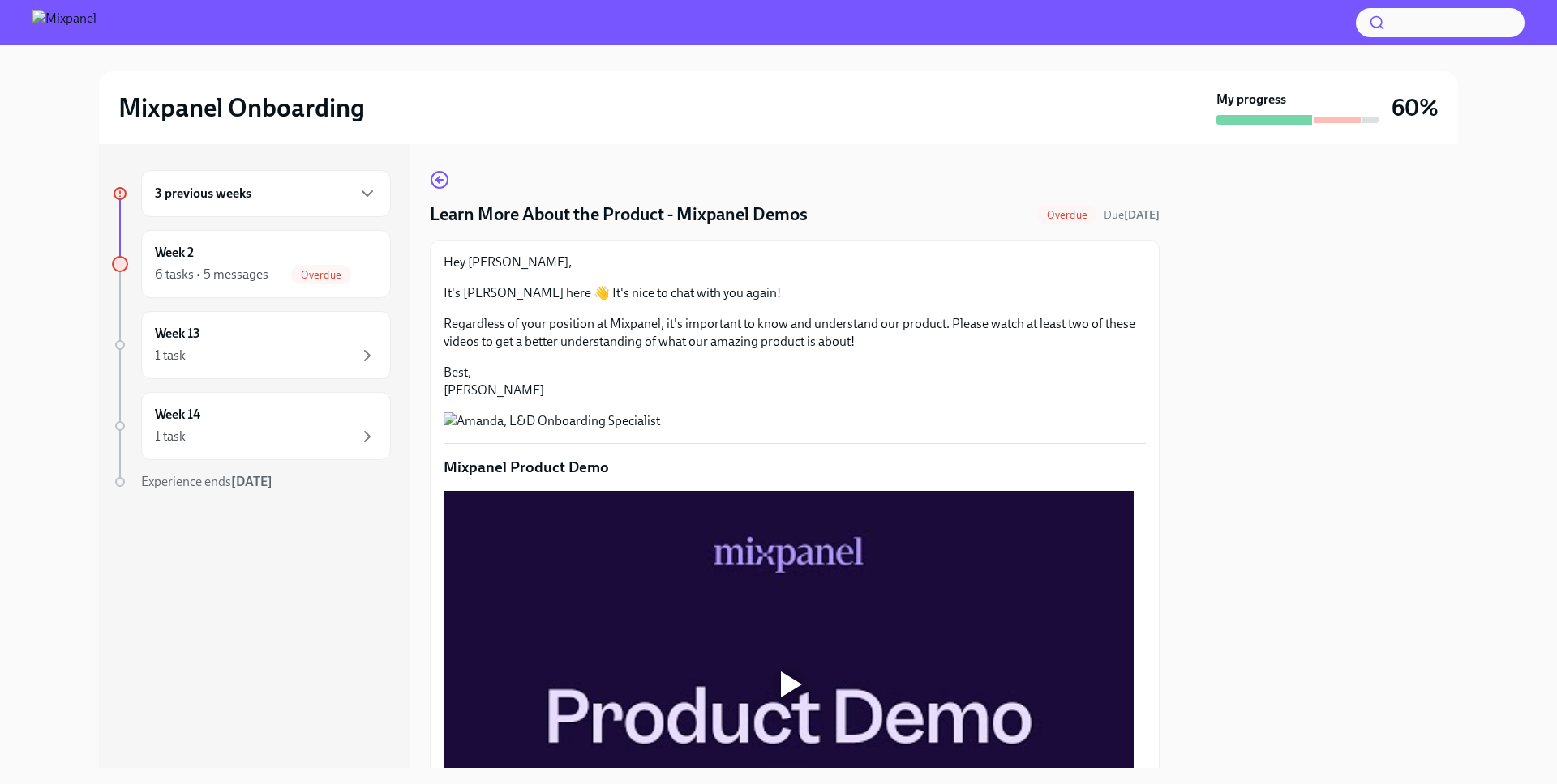
scroll to position [571, 0]
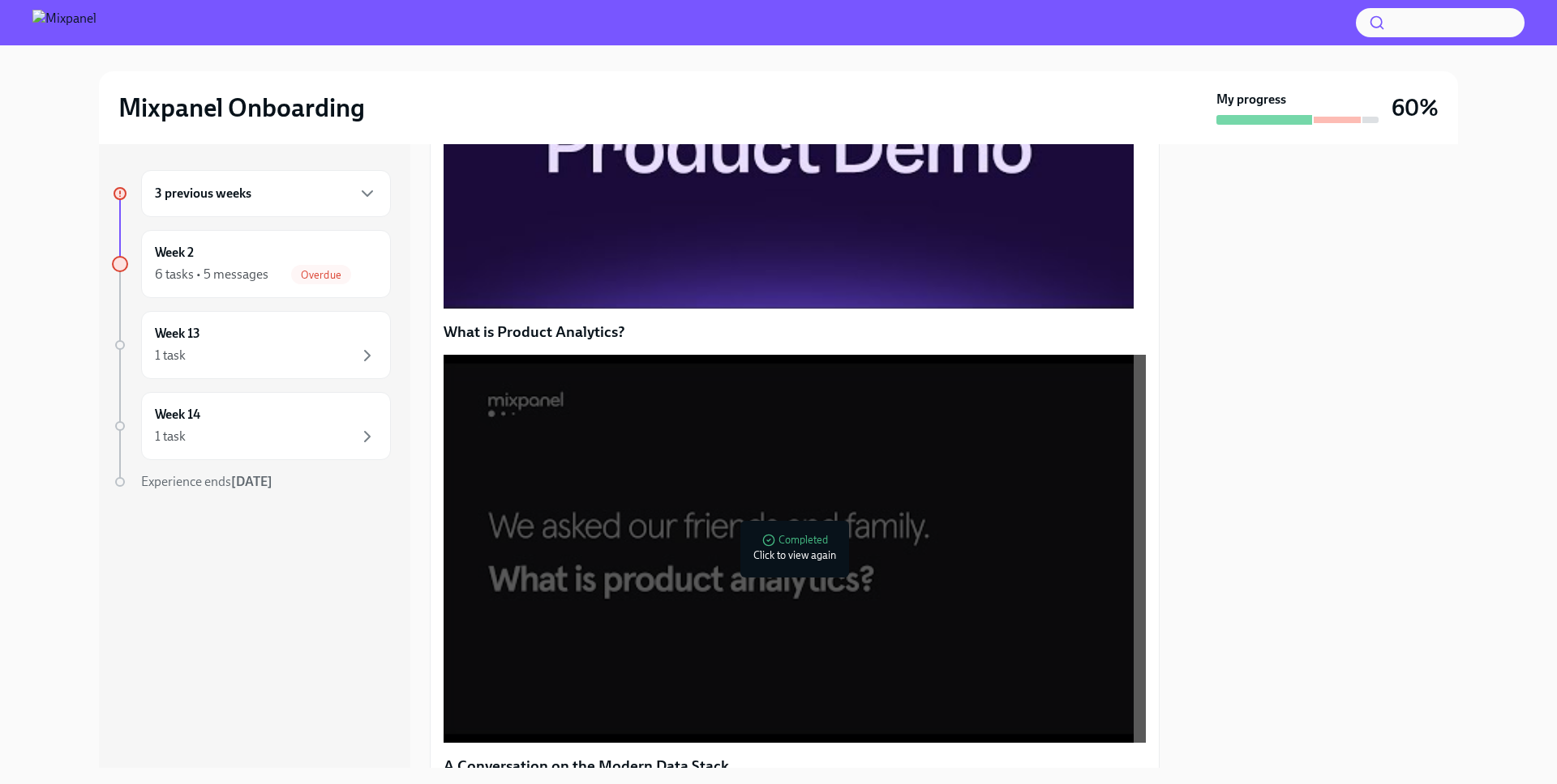
click at [785, 309] on div at bounding box center [788, 115] width 690 height 388
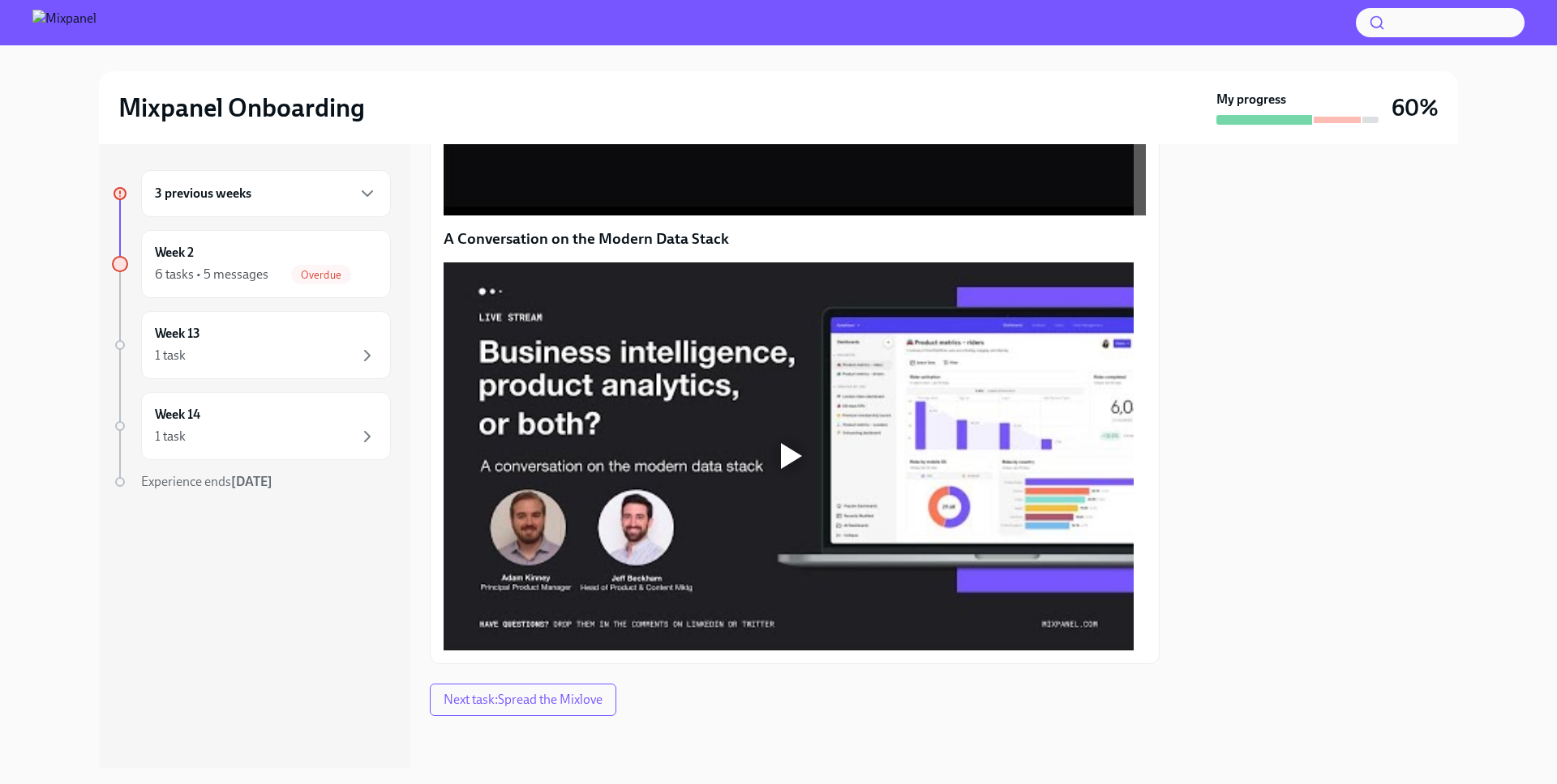
scroll to position [1255, 0]
click at [921, 489] on div at bounding box center [788, 457] width 690 height 388
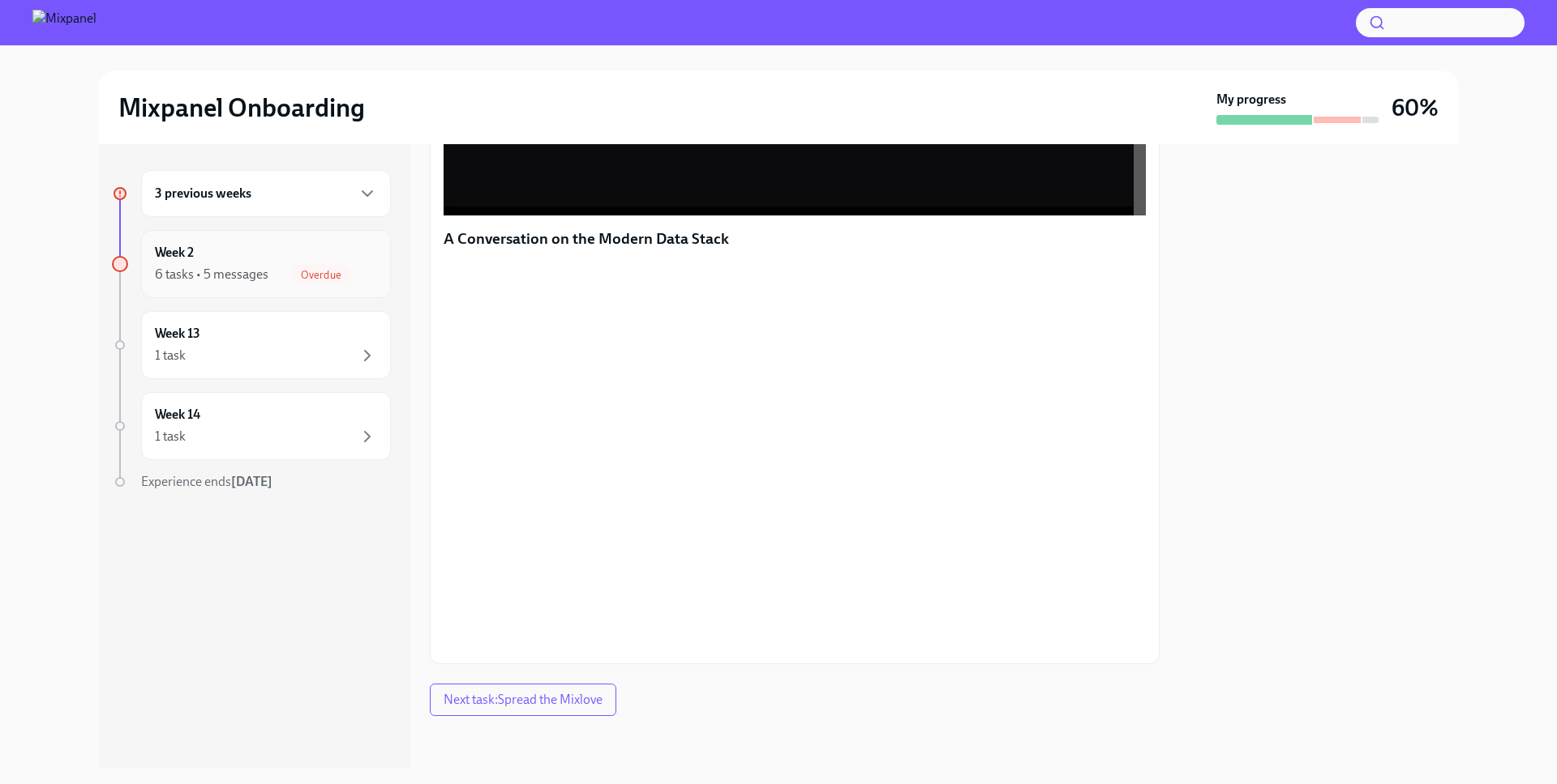
click at [217, 244] on div "Week 2 6 tasks • 5 messages Overdue" at bounding box center [265, 264] width 222 height 41
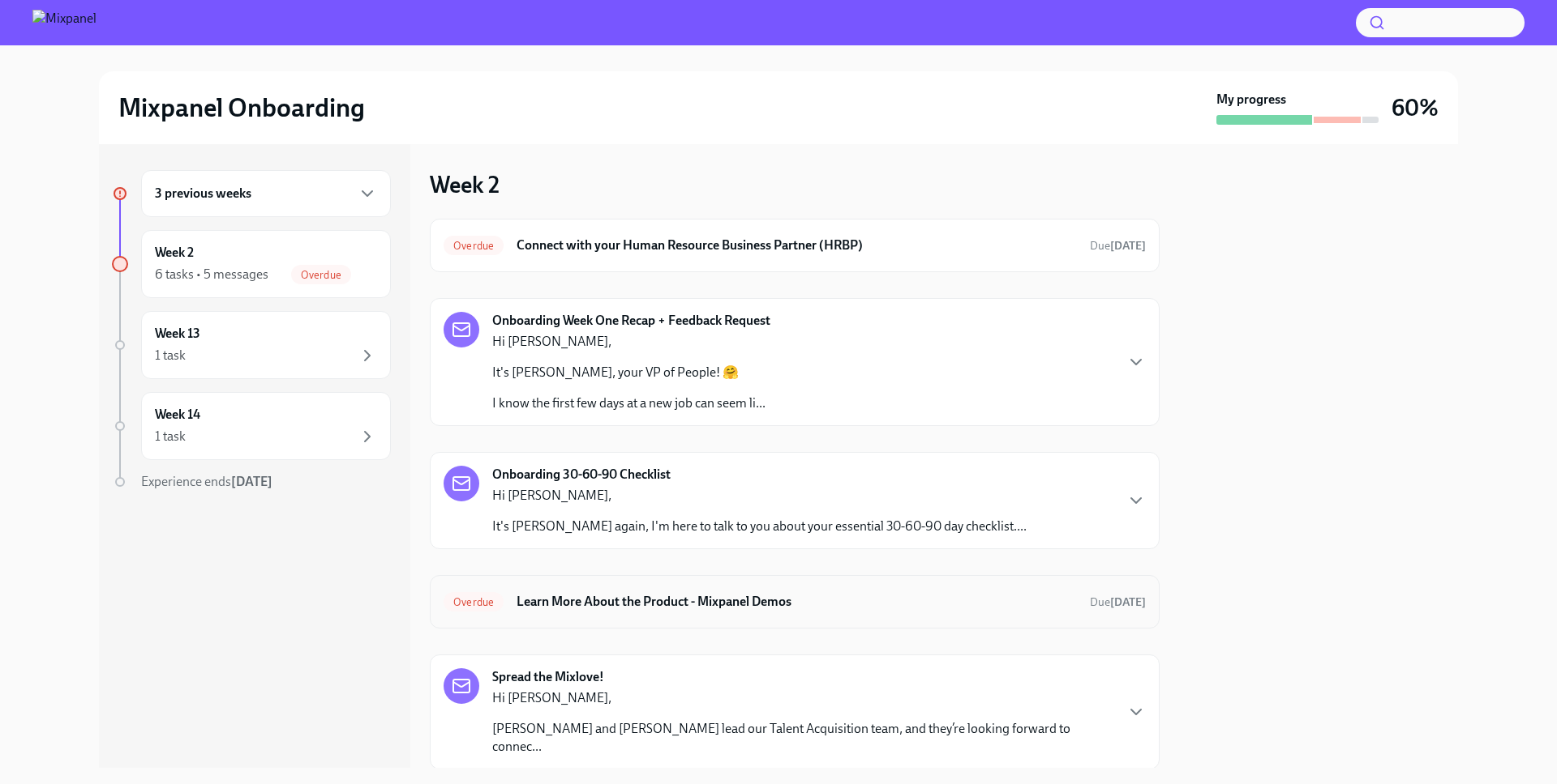
click at [680, 611] on h6 "Learn More About the Product - Mixpanel Demos" at bounding box center [796, 602] width 560 height 18
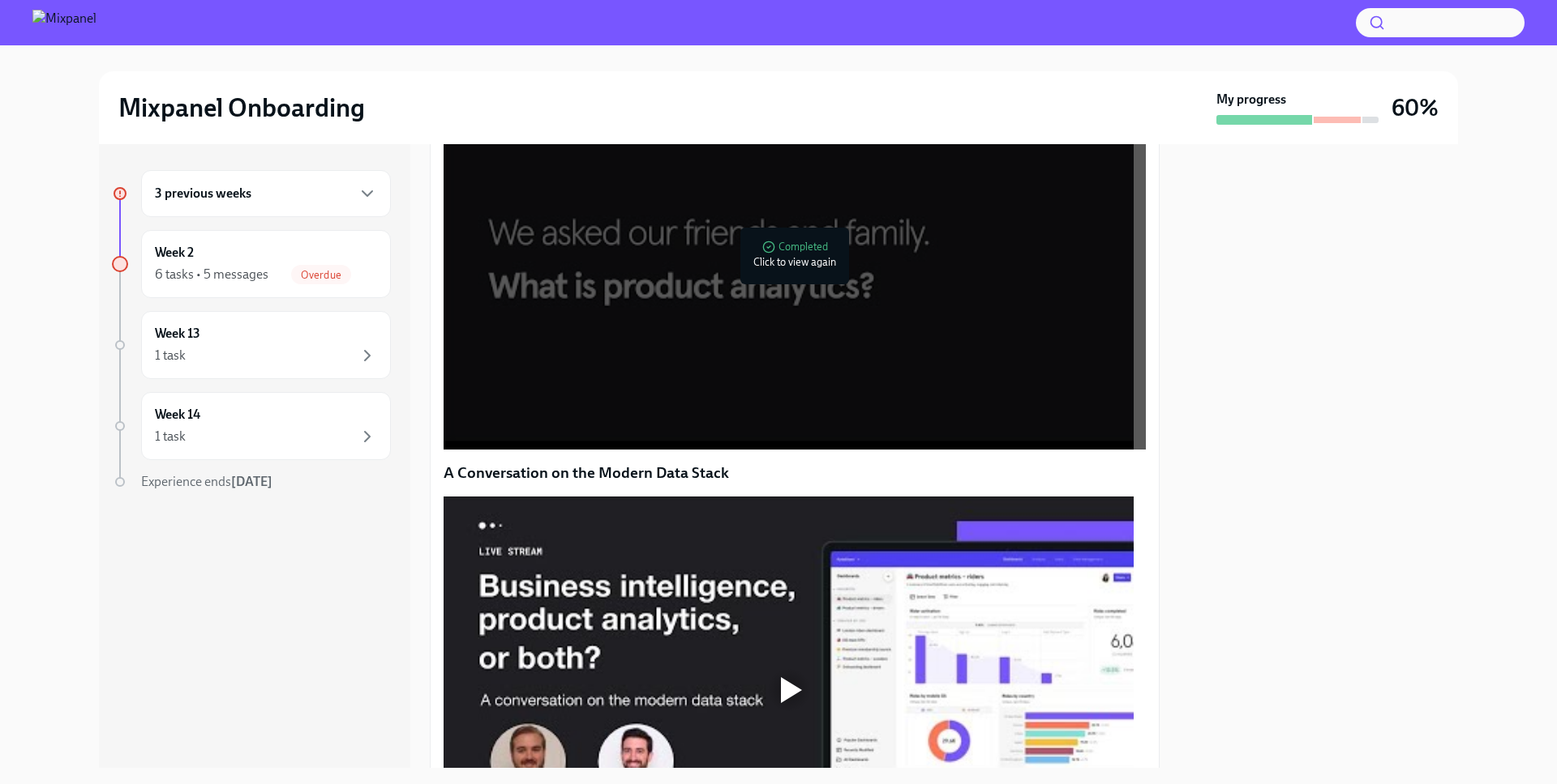
scroll to position [340, 0]
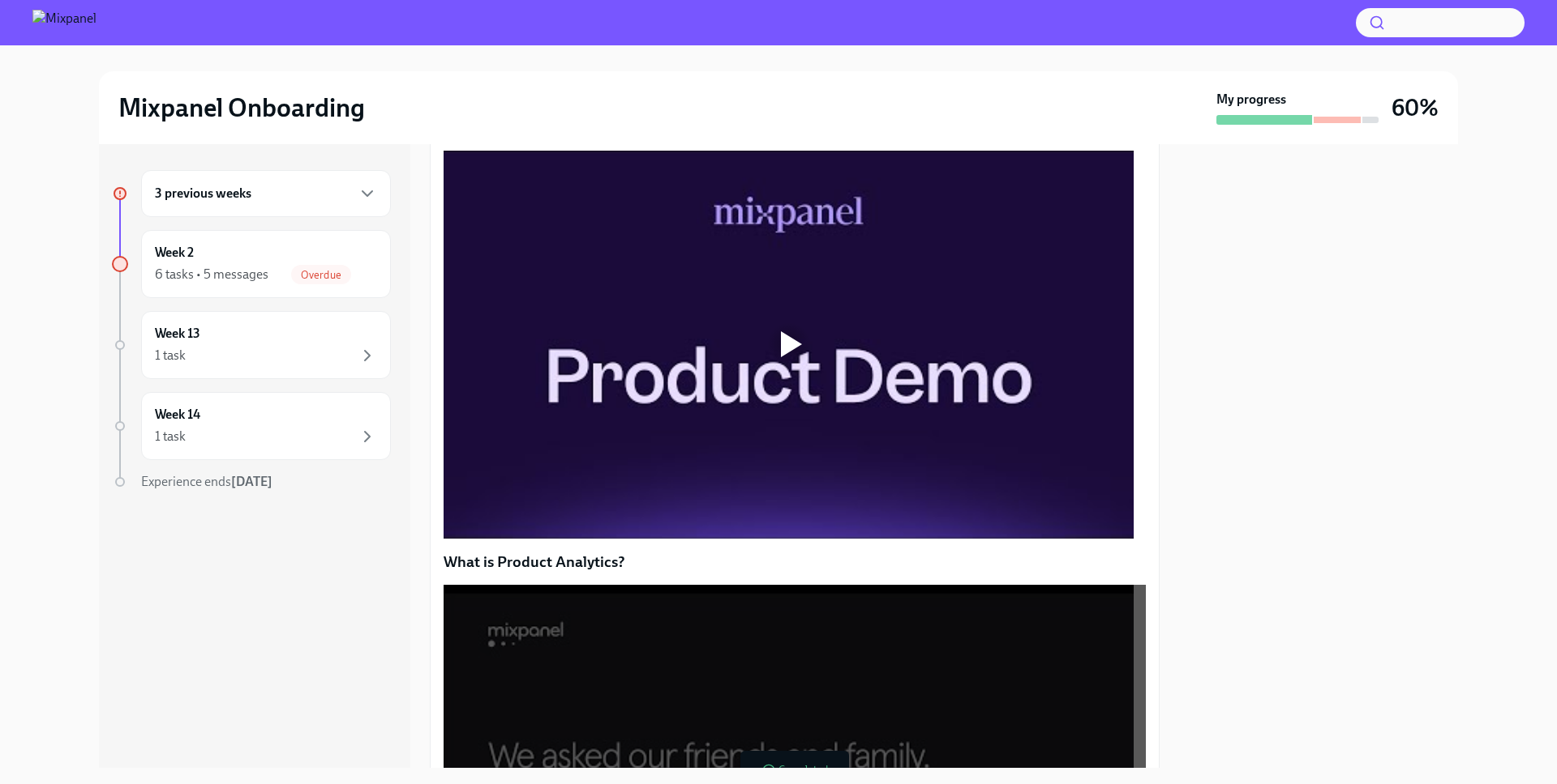
click at [796, 469] on div at bounding box center [788, 344] width 690 height 388
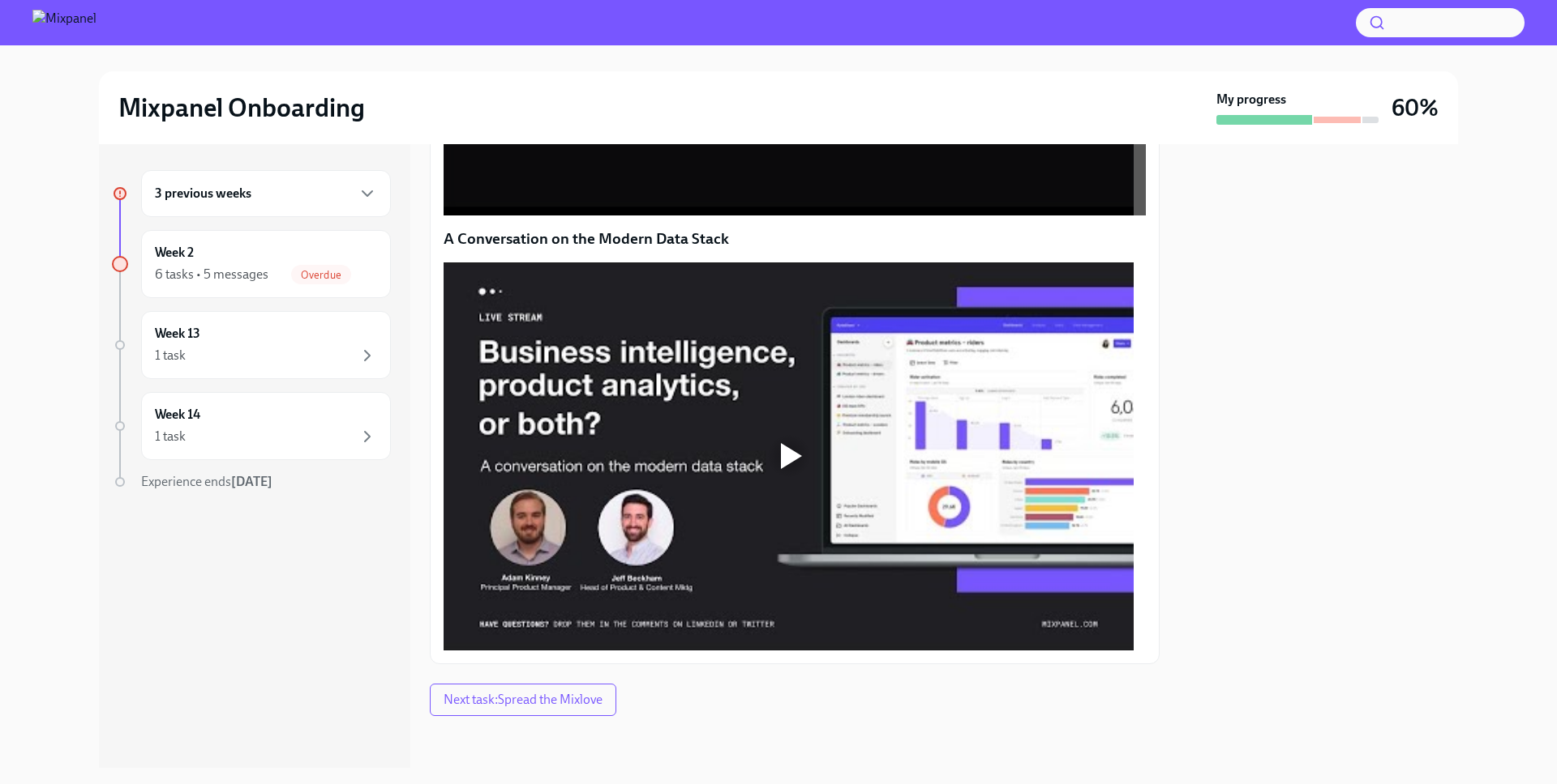
click at [710, 493] on div at bounding box center [788, 457] width 690 height 388
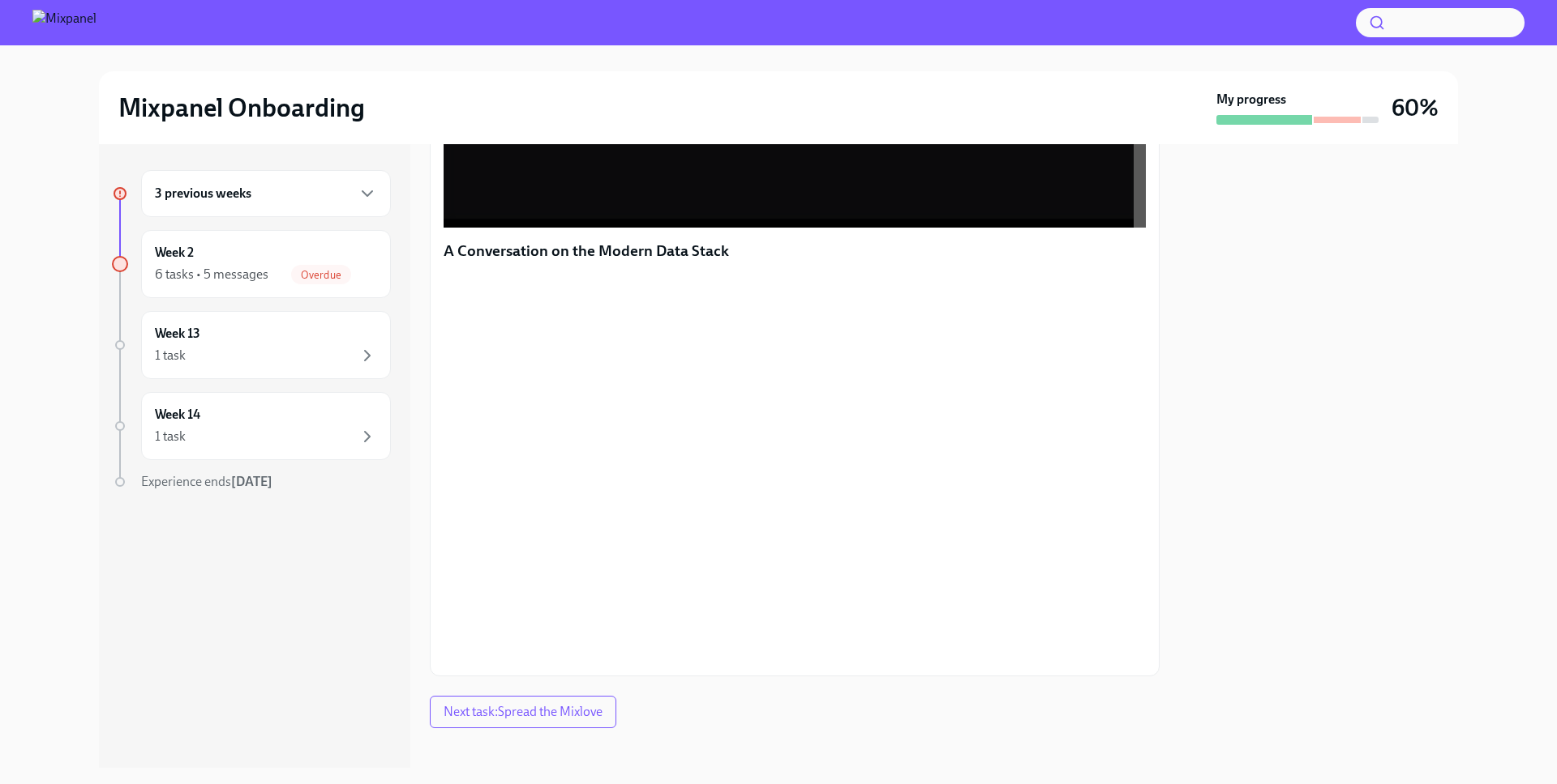
scroll to position [1255, 0]
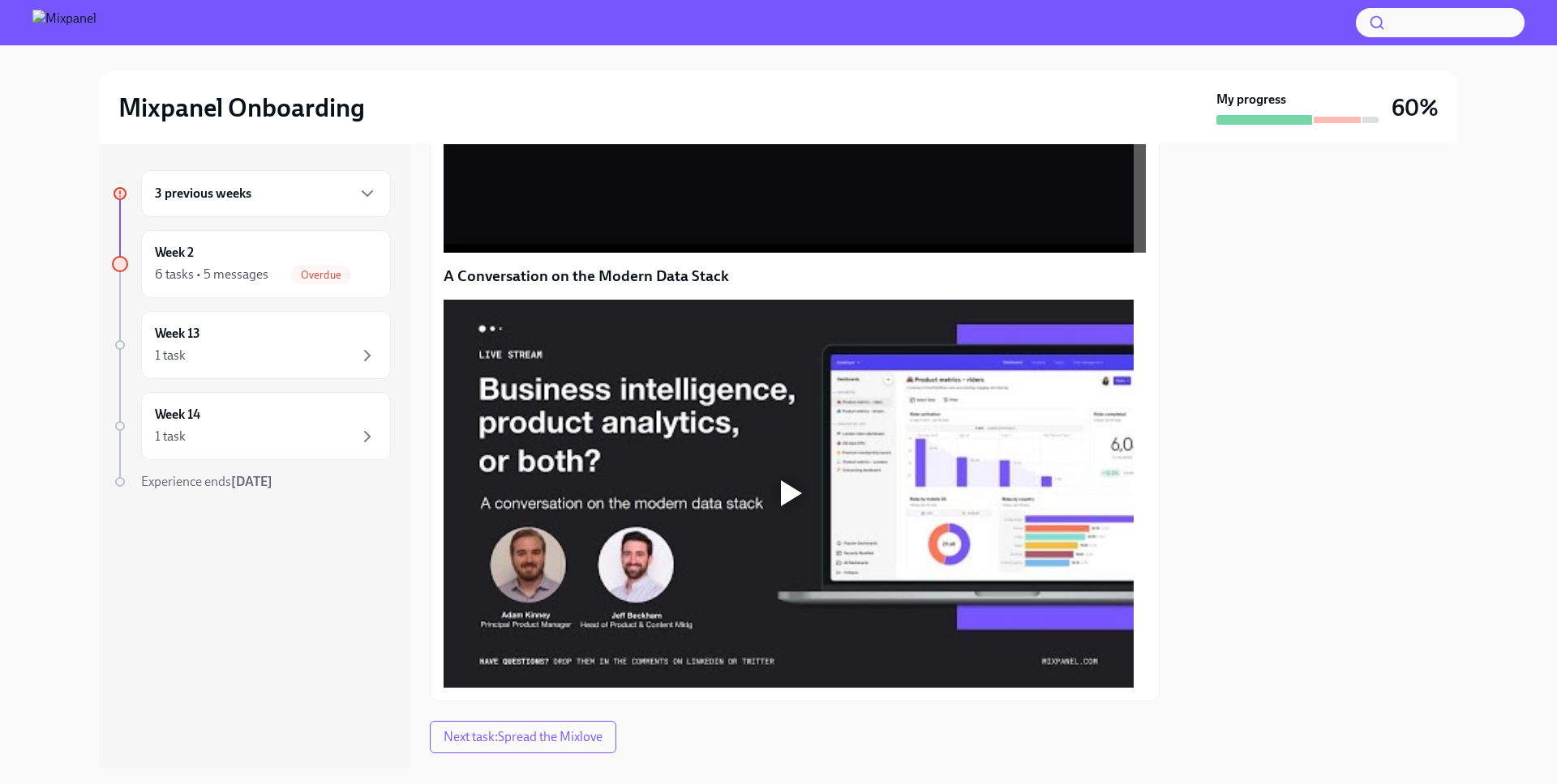
scroll to position [1255, 0]
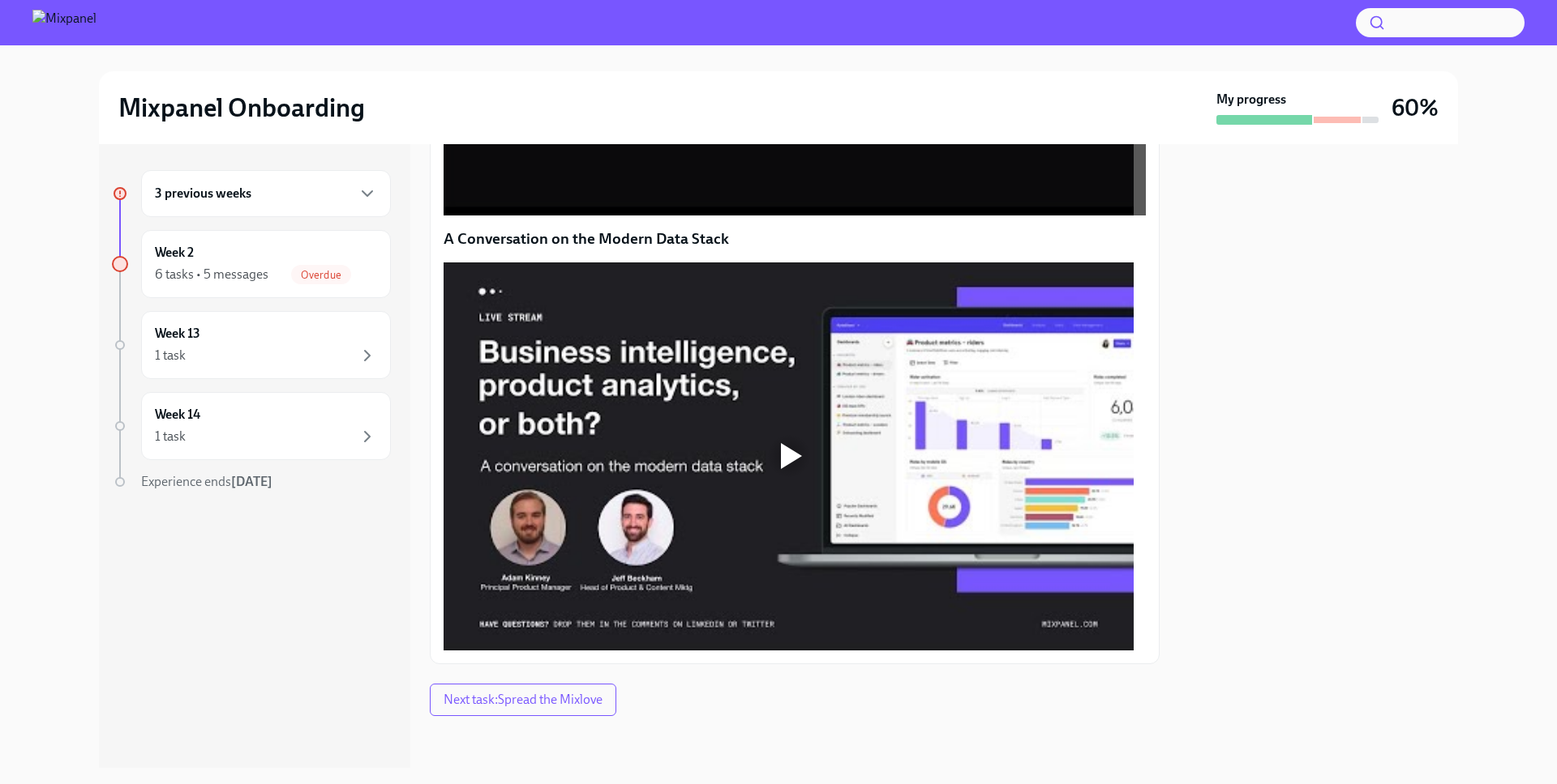
click at [777, 434] on div at bounding box center [789, 456] width 52 height 52
click at [788, 395] on div at bounding box center [788, 457] width 690 height 388
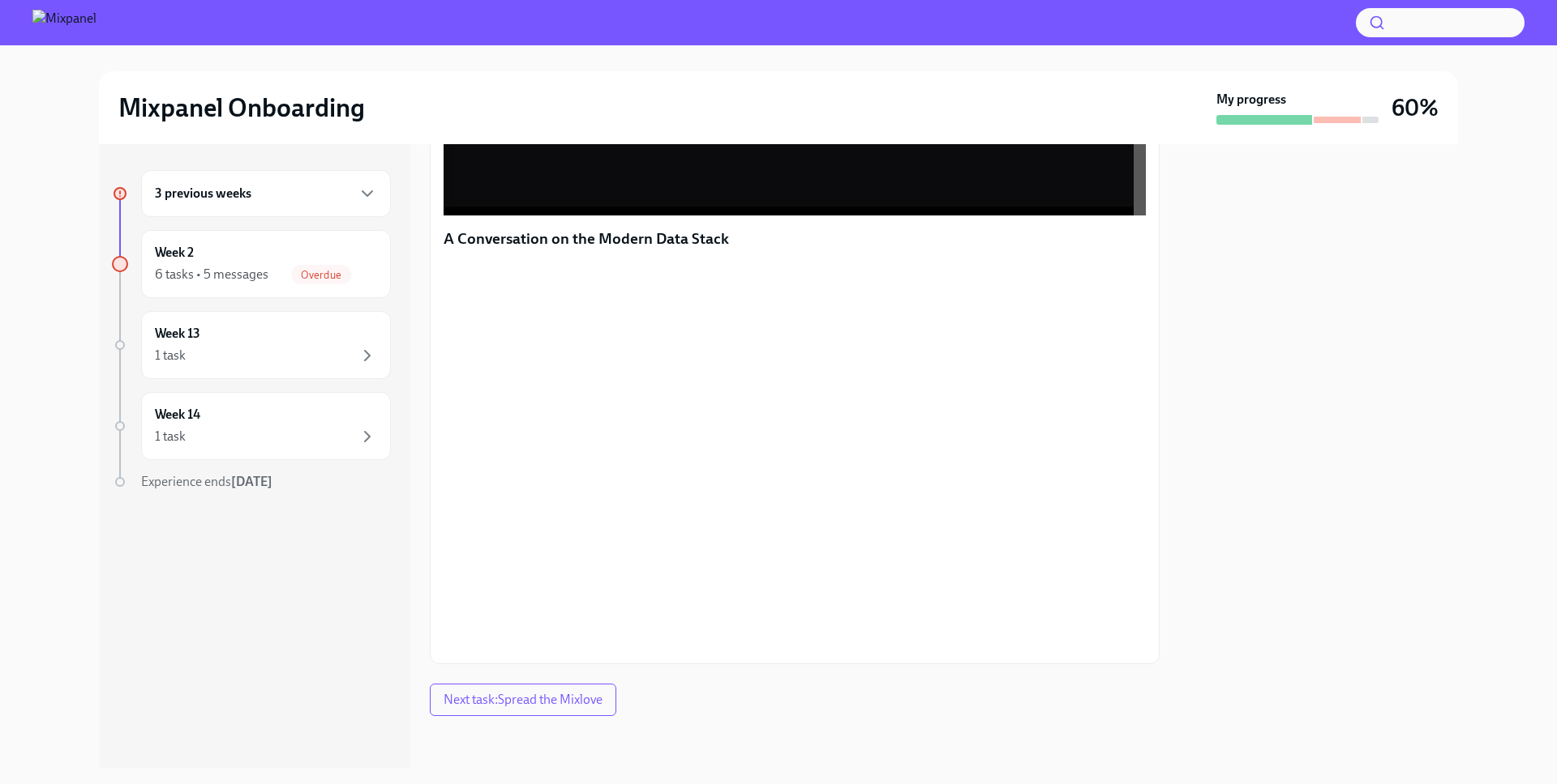
click at [414, 522] on div "3 previous weeks Week 2 6 tasks • 5 messages Overdue Week 13 1 task Week 14 1 t…" at bounding box center [778, 457] width 1359 height 624
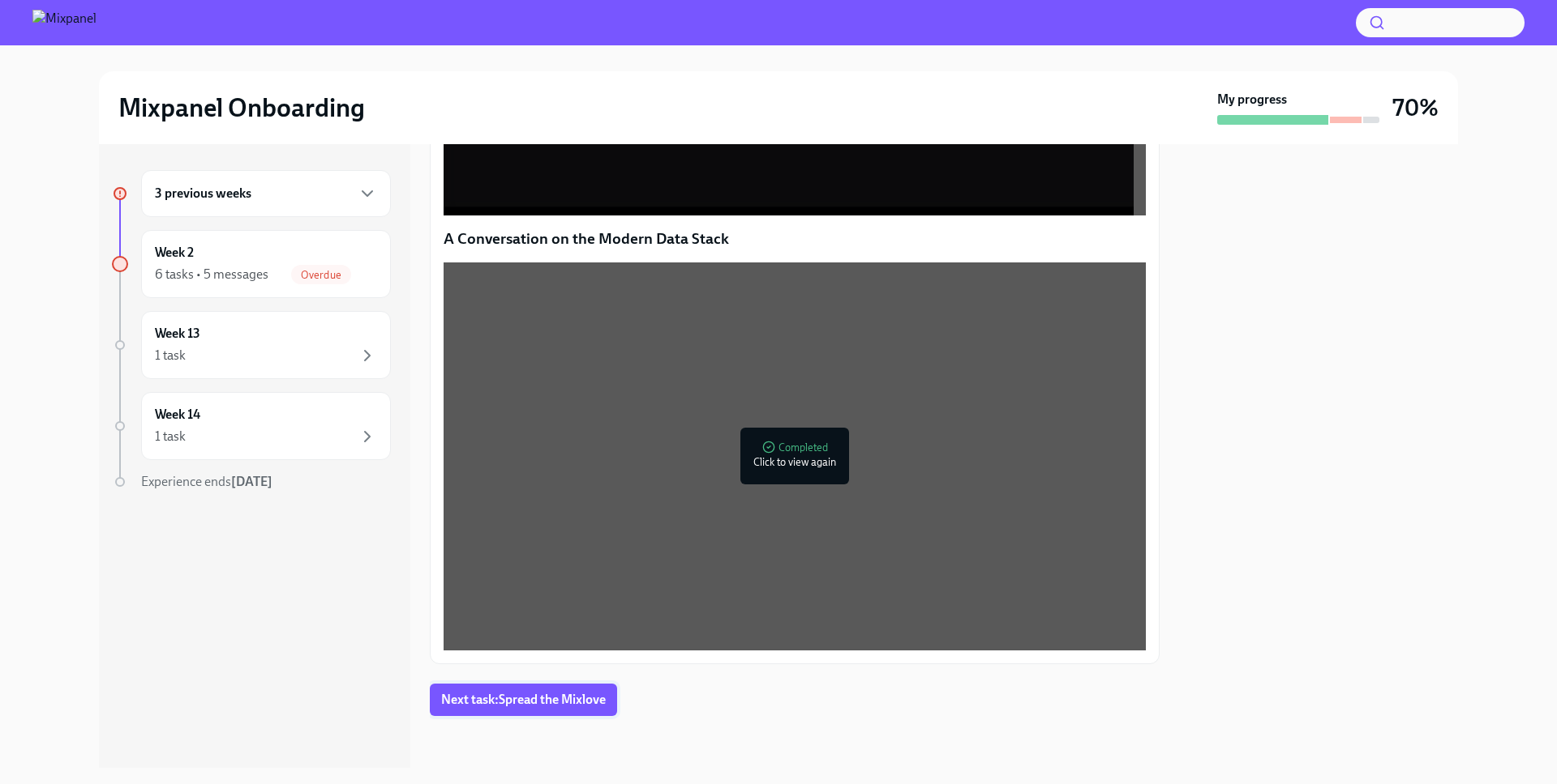
click at [495, 693] on span "Next task : Spread the Mixlove" at bounding box center [522, 700] width 164 height 16
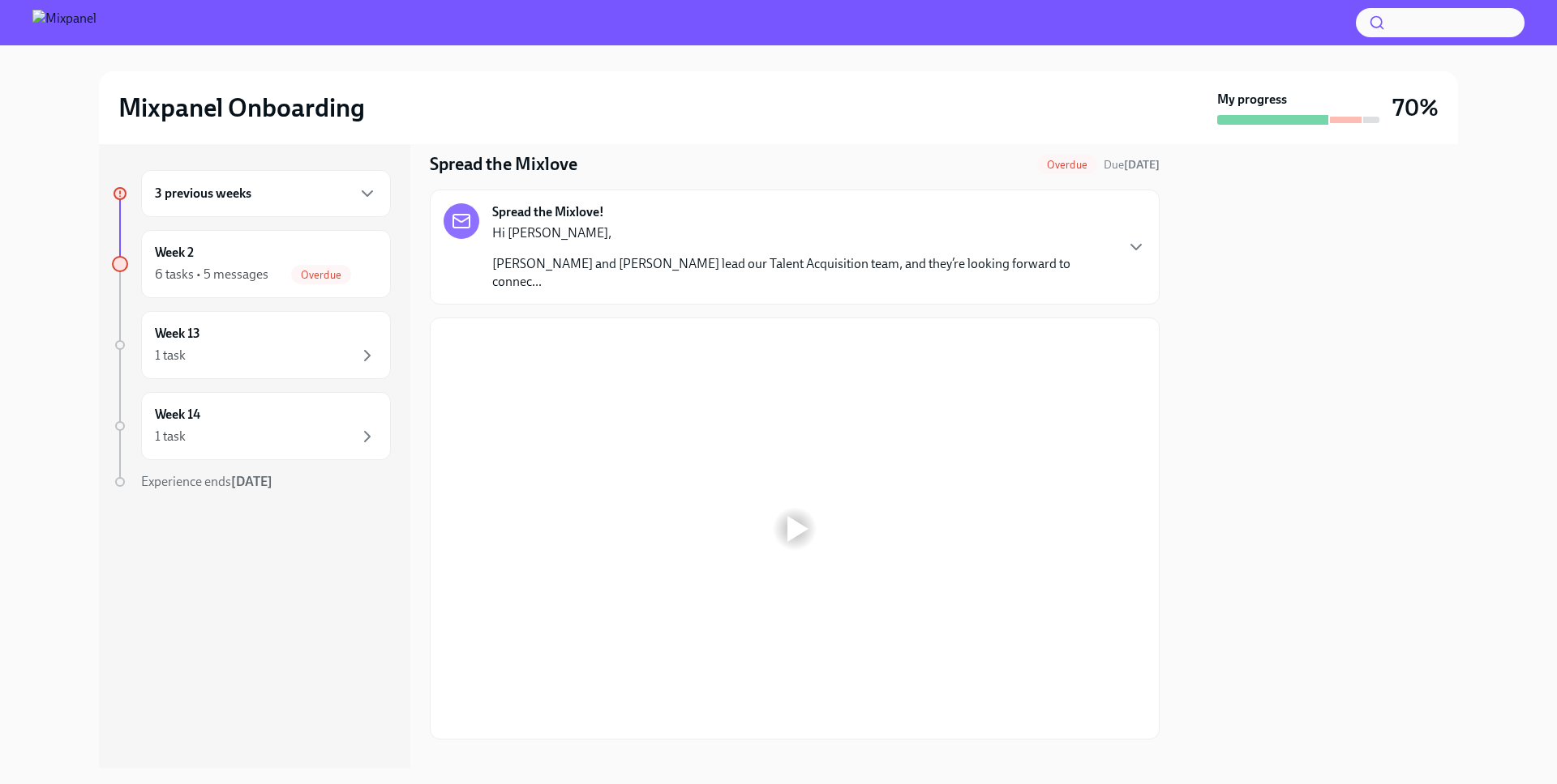
scroll to position [56, 0]
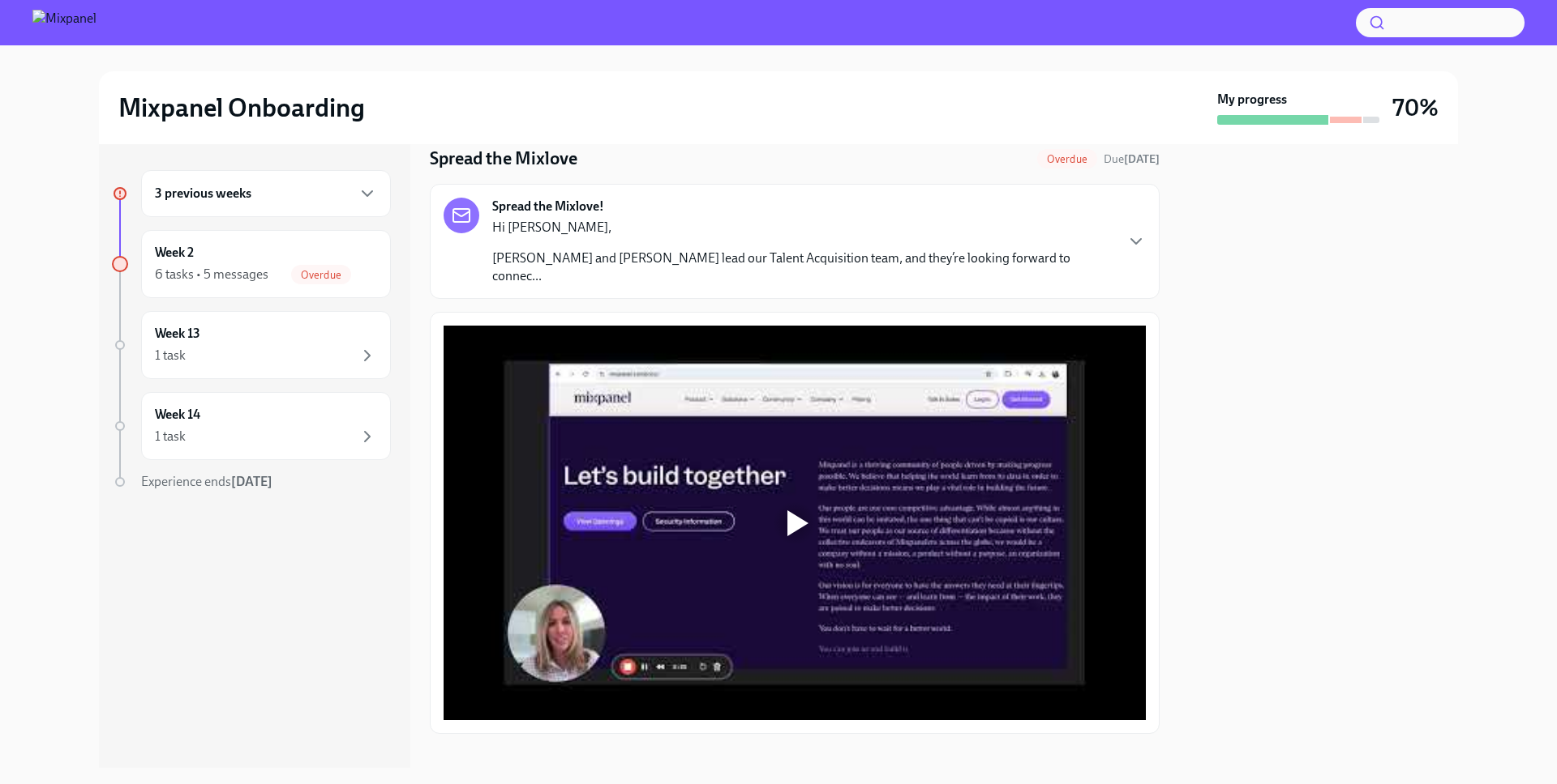
click at [702, 456] on div at bounding box center [794, 523] width 702 height 395
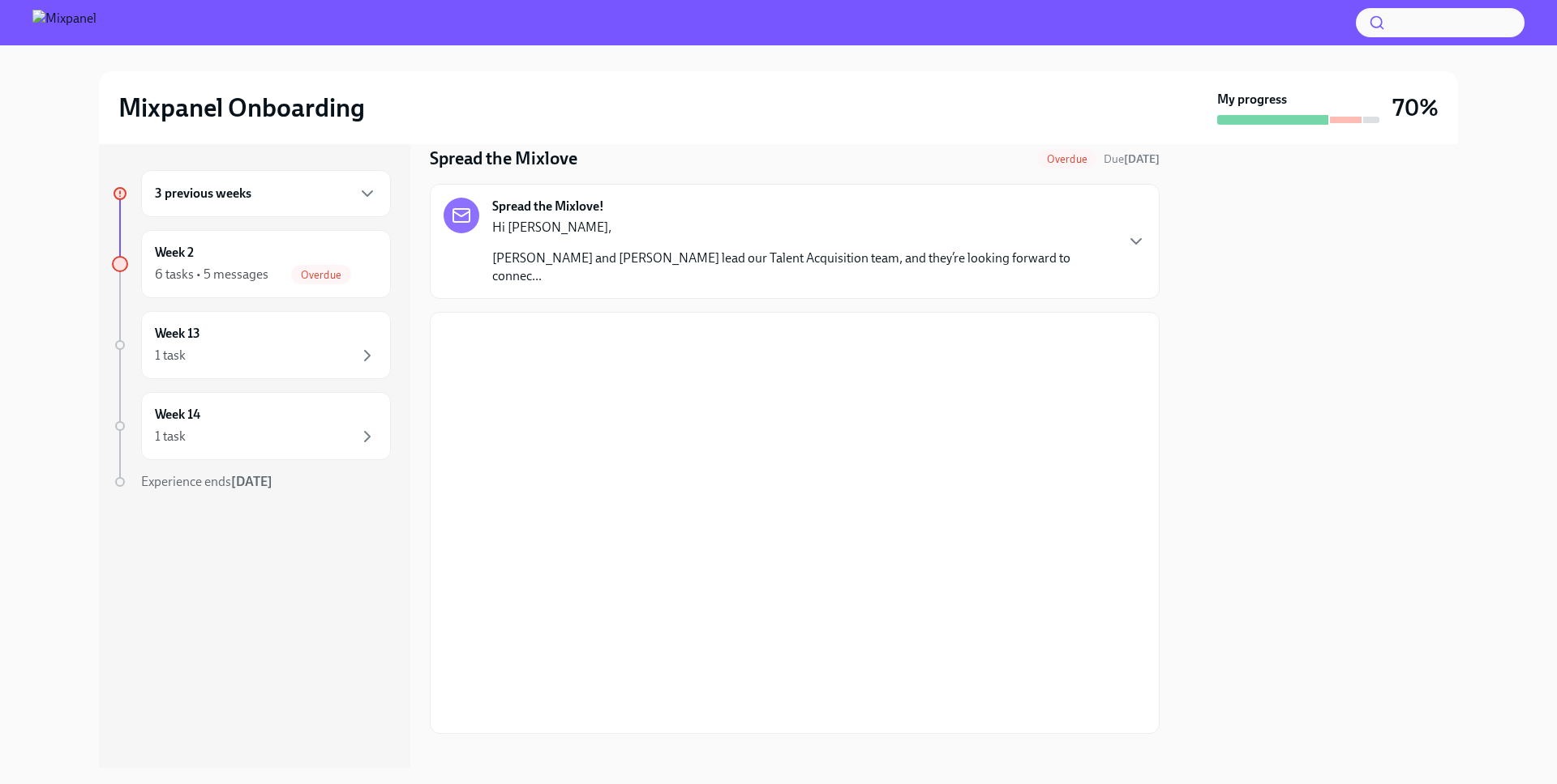
click at [694, 224] on p "Hi [PERSON_NAME]," at bounding box center [802, 227] width 621 height 18
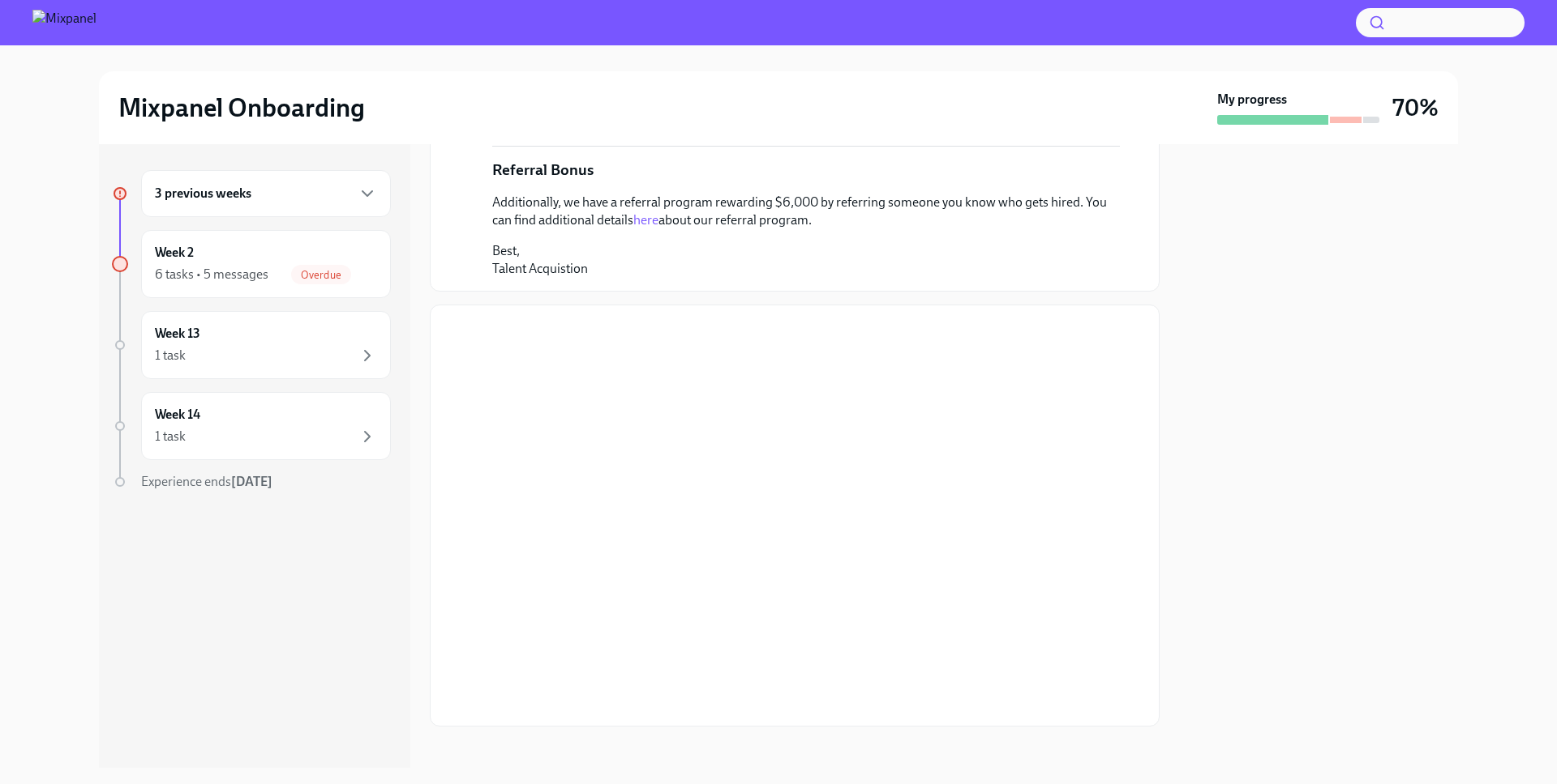
scroll to position [335, 0]
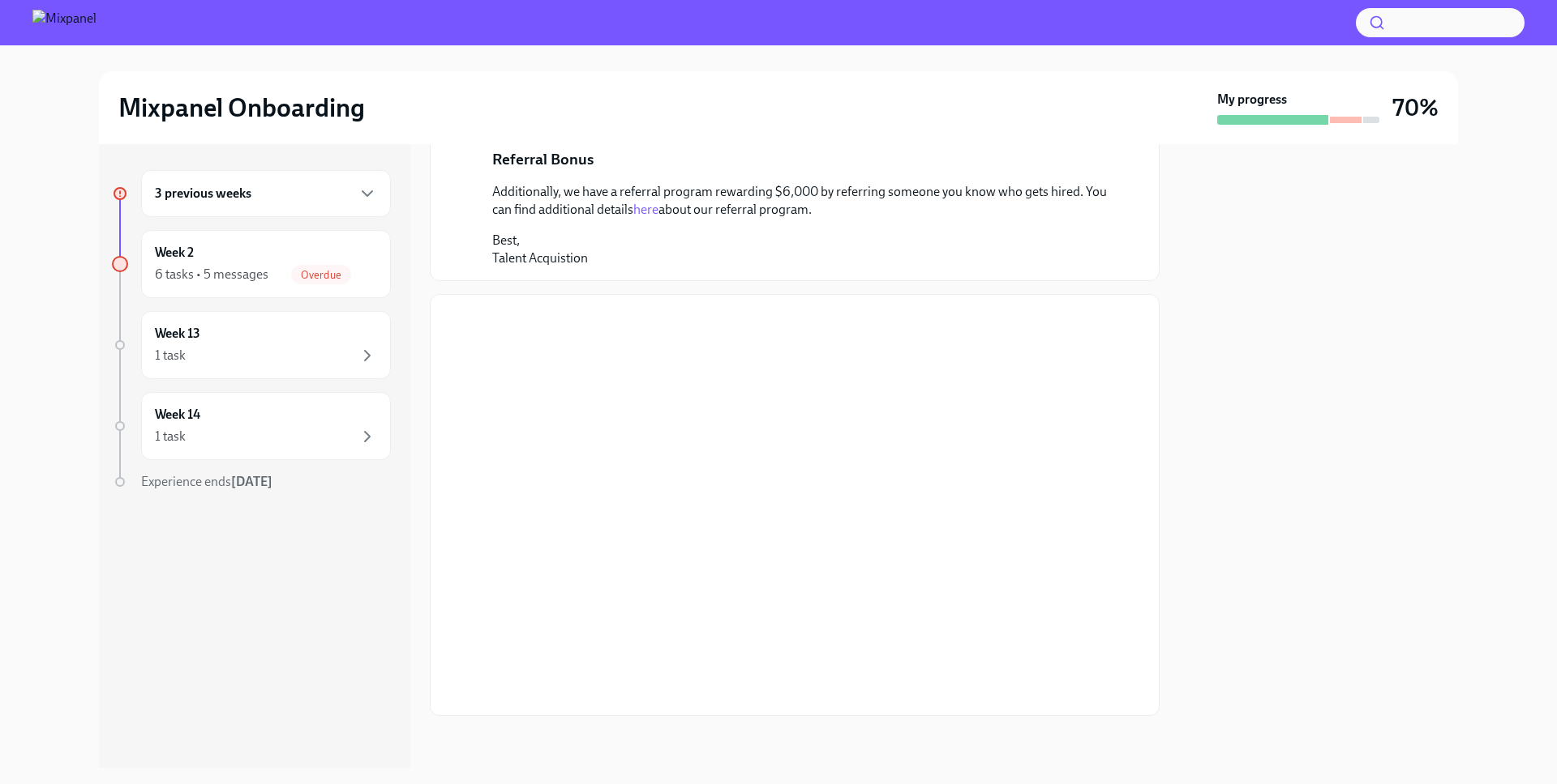
click at [352, 611] on div "3 previous weeks Week 2 6 tasks • 5 messages Overdue Week 13 1 task Week 14 1 t…" at bounding box center [254, 457] width 311 height 624
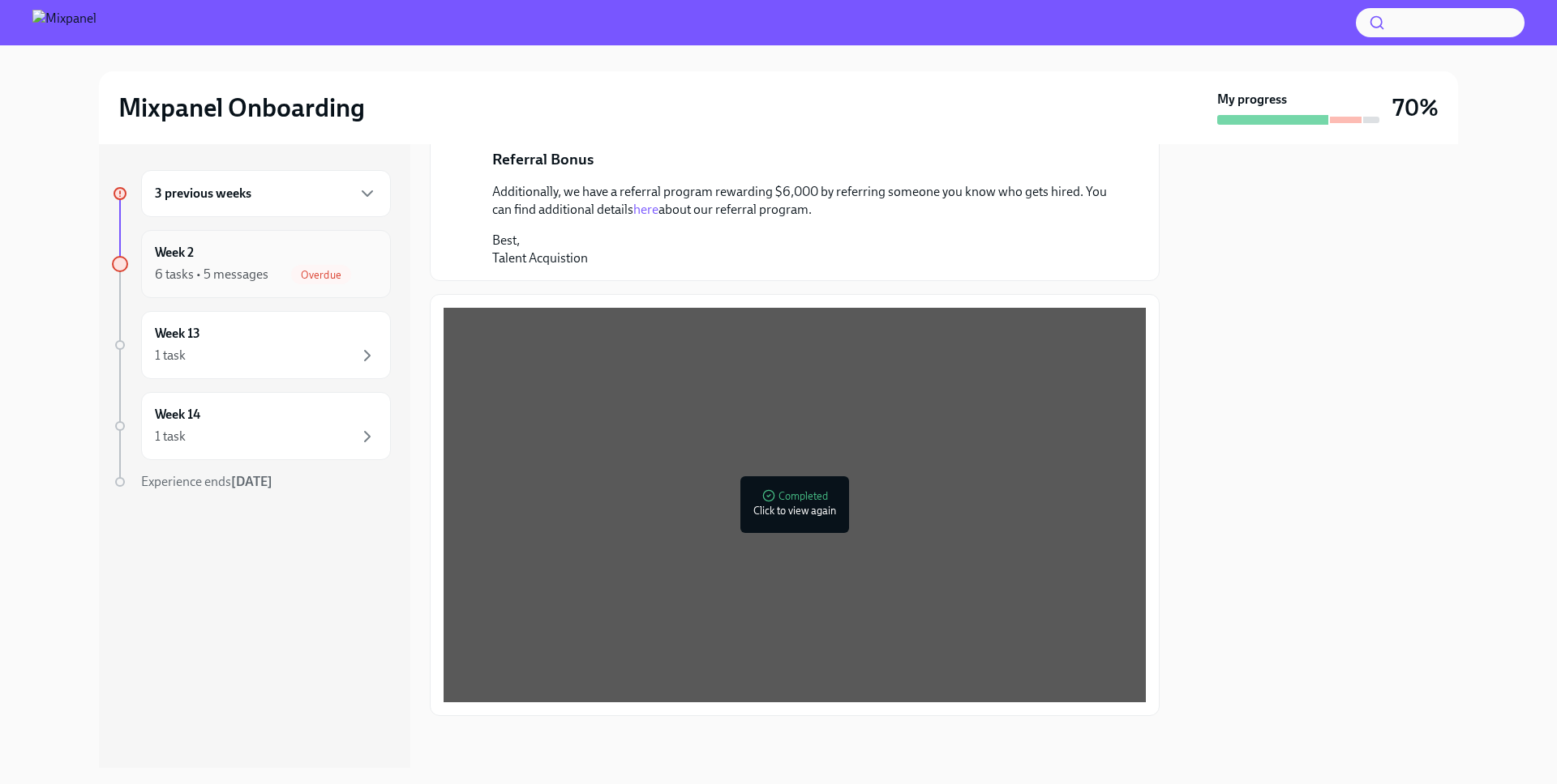
click at [231, 249] on div "Week 2 6 tasks • 5 messages Overdue" at bounding box center [265, 264] width 222 height 41
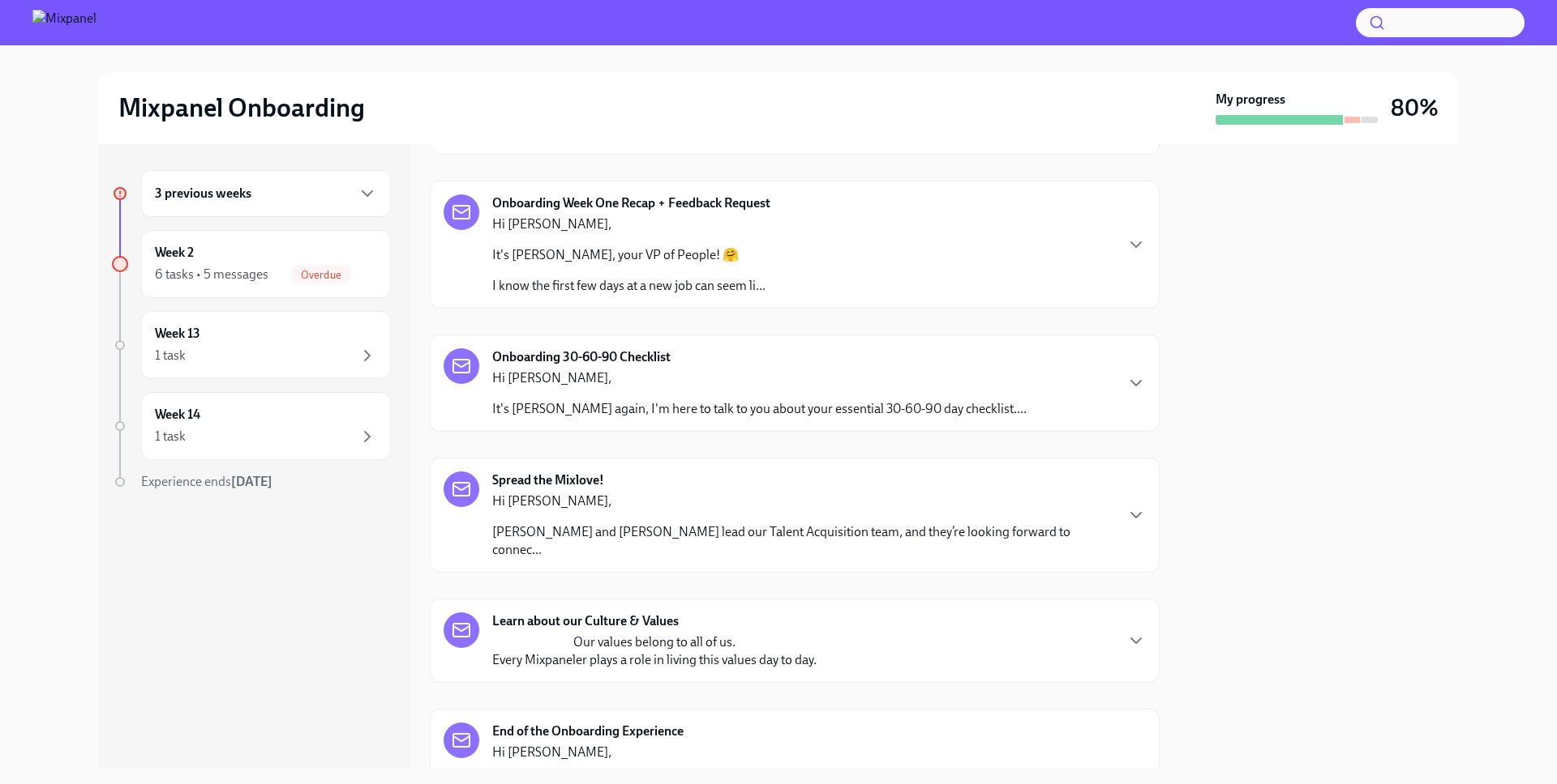
scroll to position [270, 0]
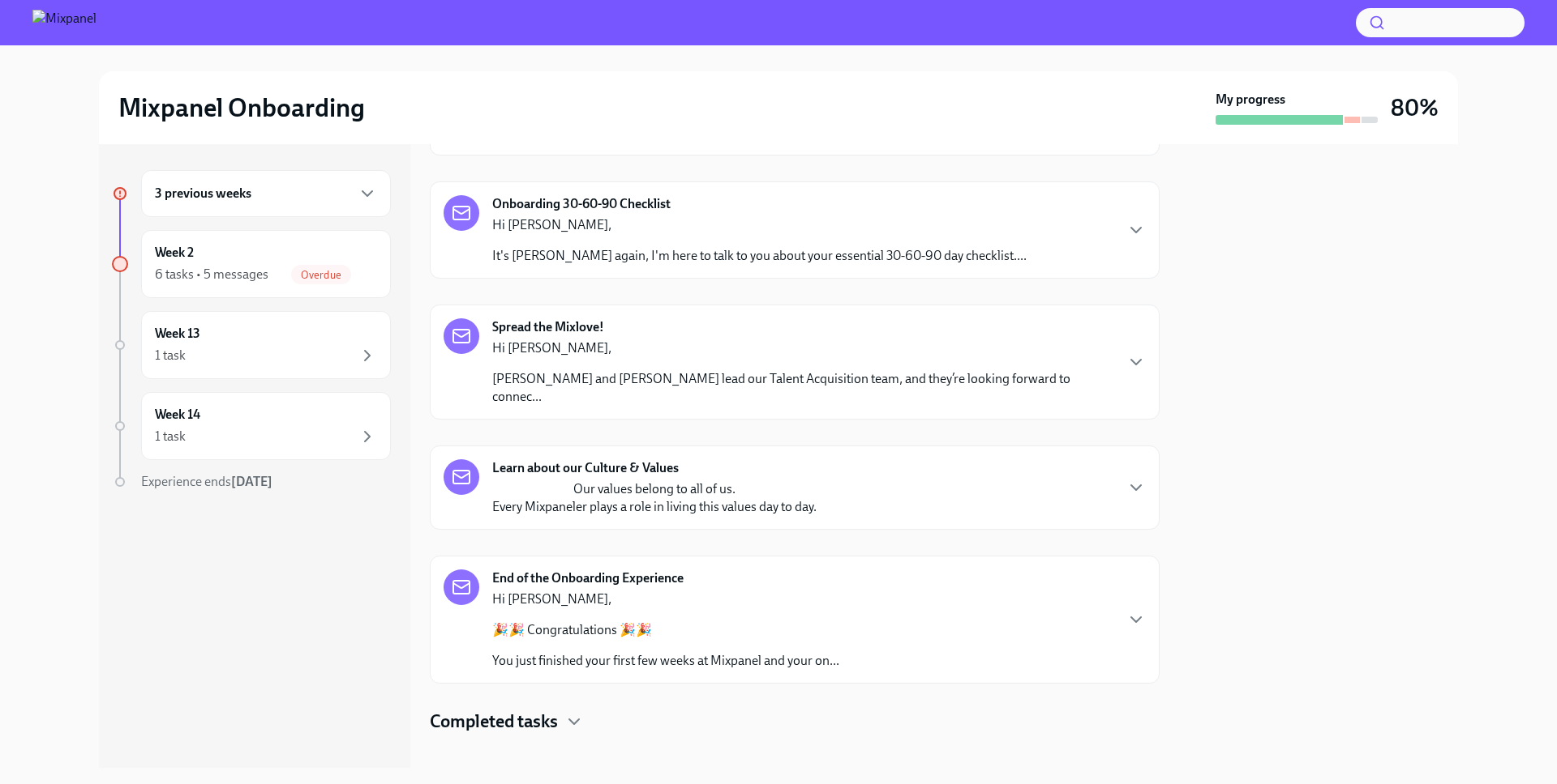
click at [289, 207] on div "3 previous weeks" at bounding box center [265, 193] width 249 height 47
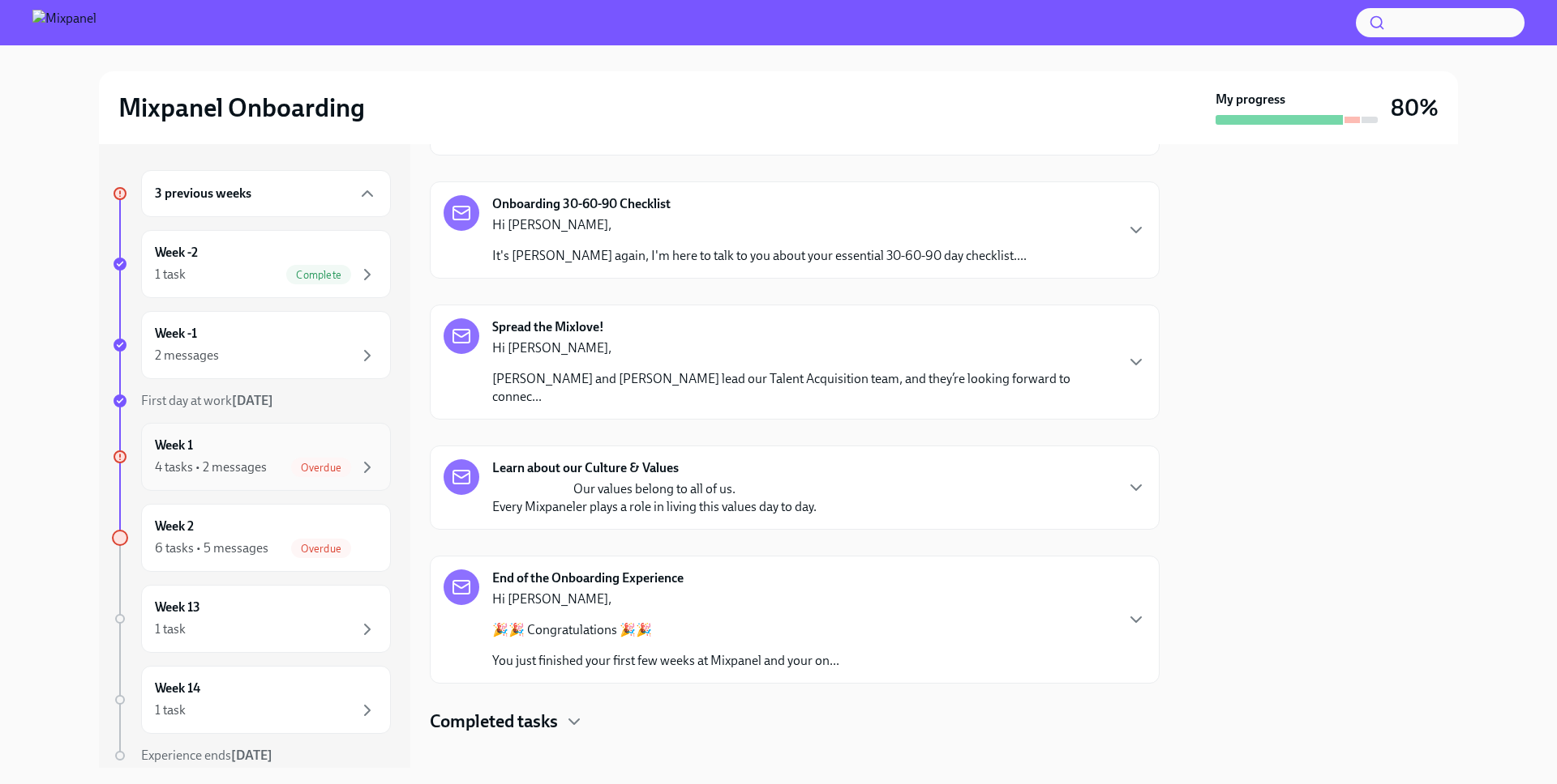
click at [282, 456] on div "Week 1 4 tasks • 2 messages Overdue" at bounding box center [265, 457] width 222 height 41
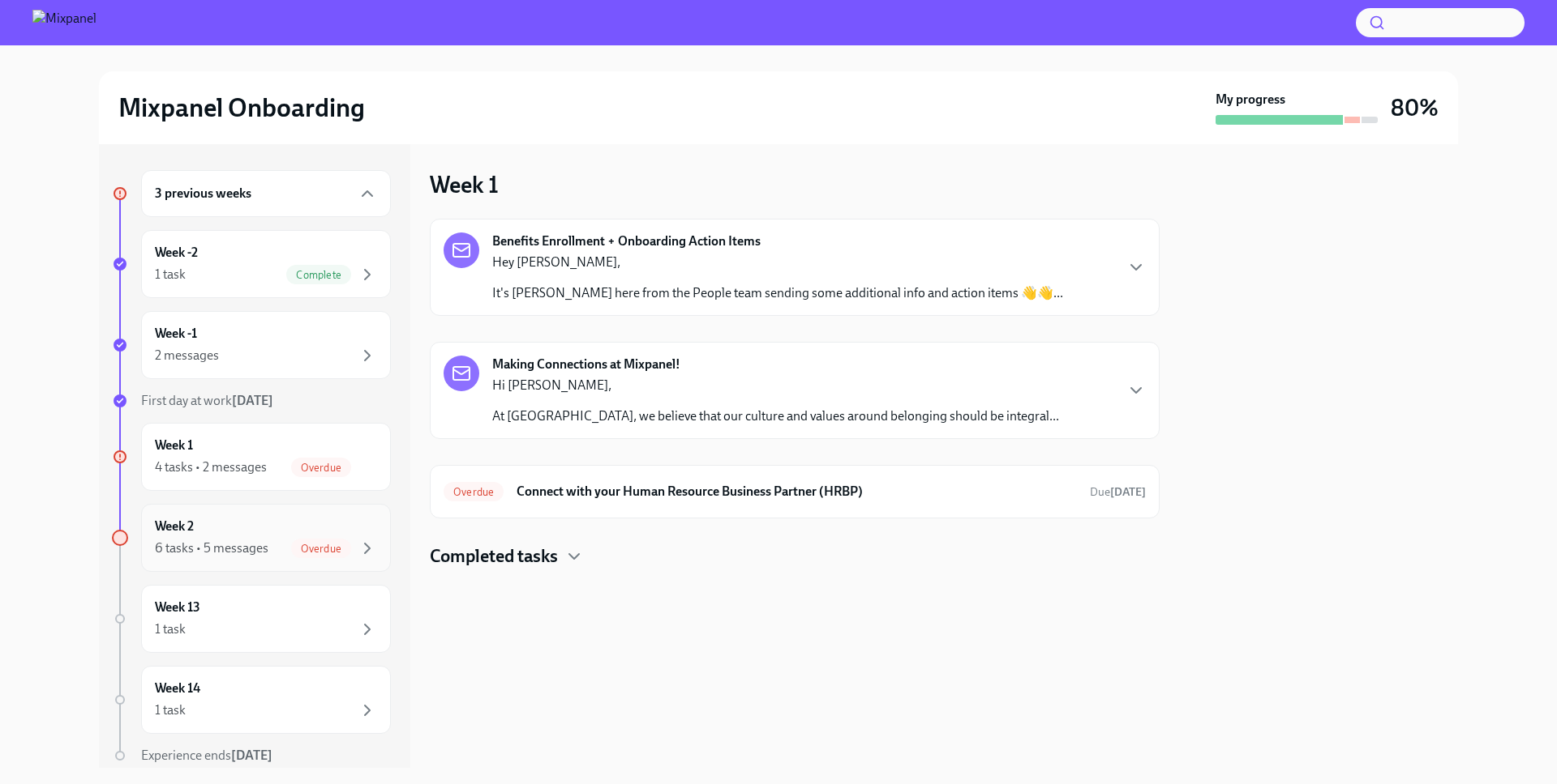
click at [291, 544] on span "Overdue" at bounding box center [321, 548] width 60 height 12
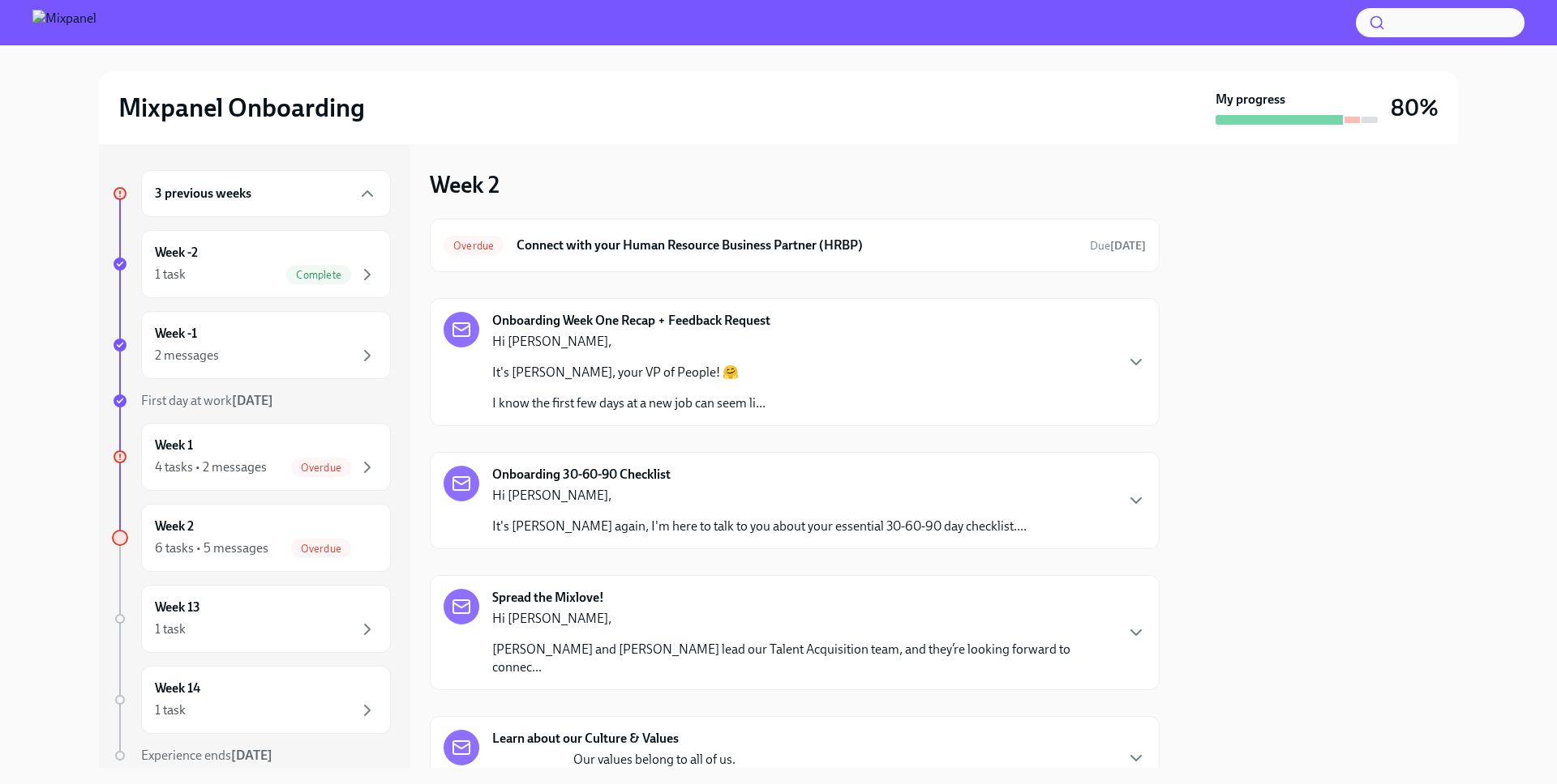
scroll to position [270, 0]
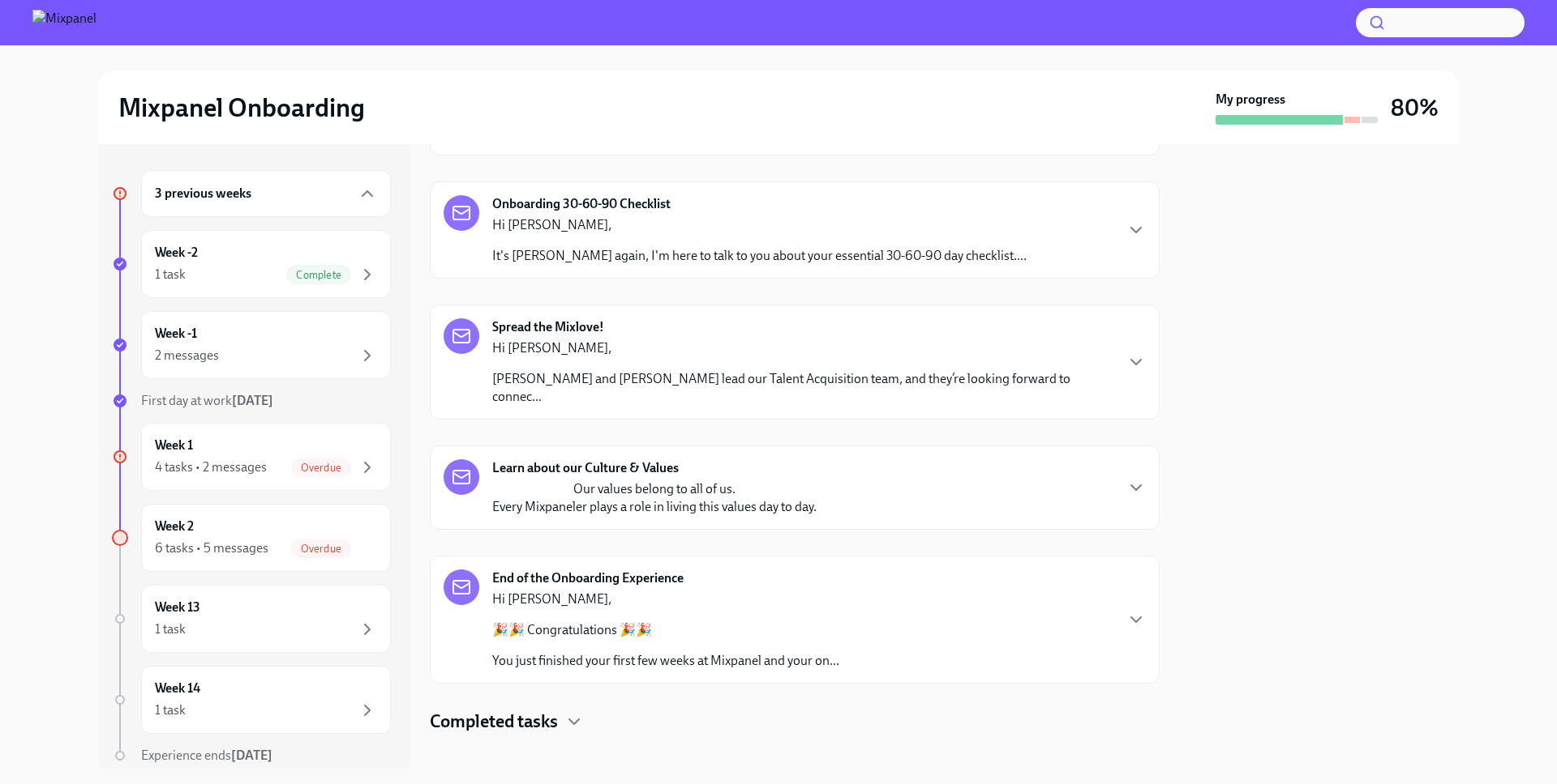
click at [545, 710] on h4 "Completed tasks" at bounding box center [493, 722] width 128 height 25
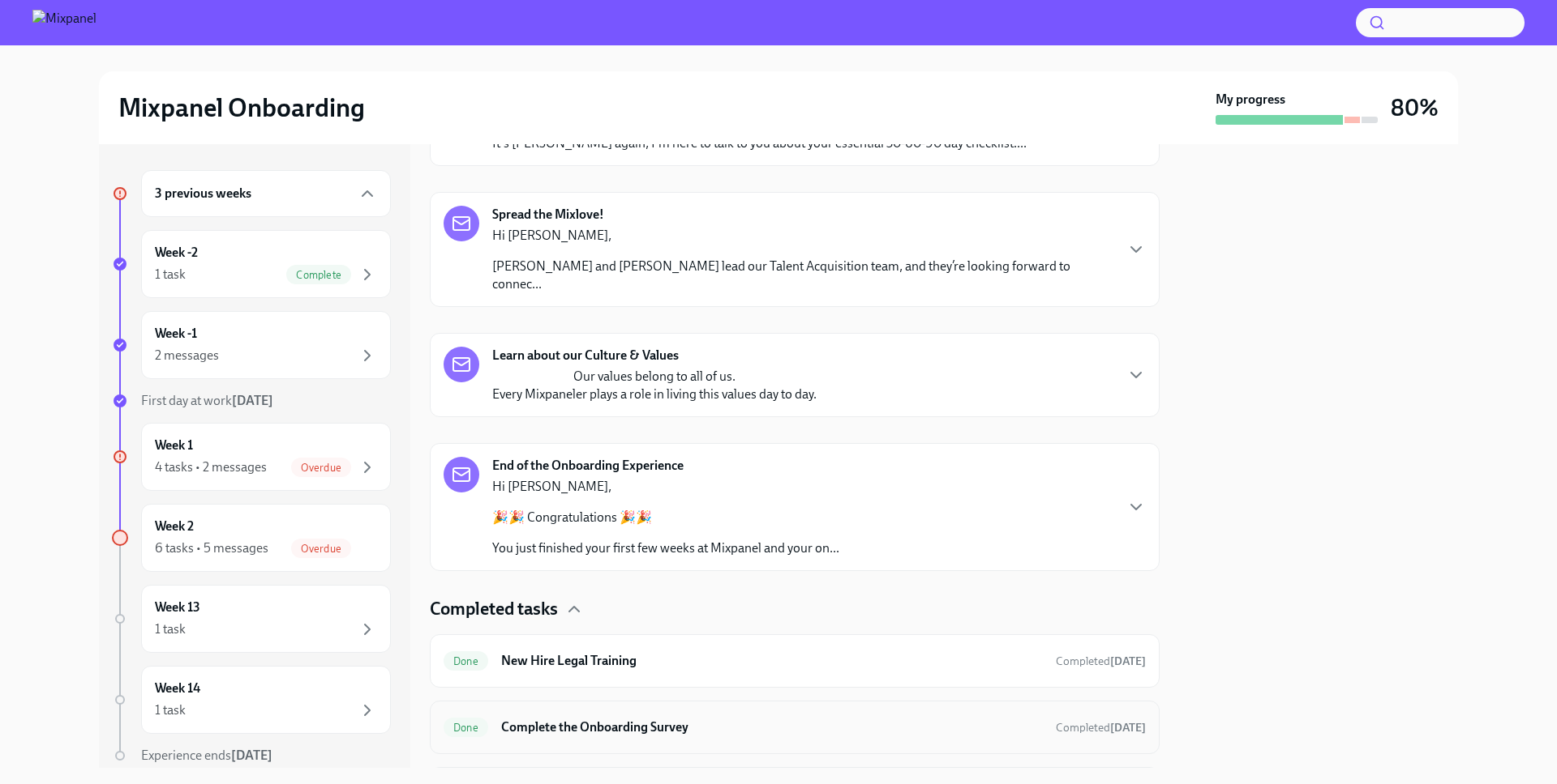
scroll to position [0, 0]
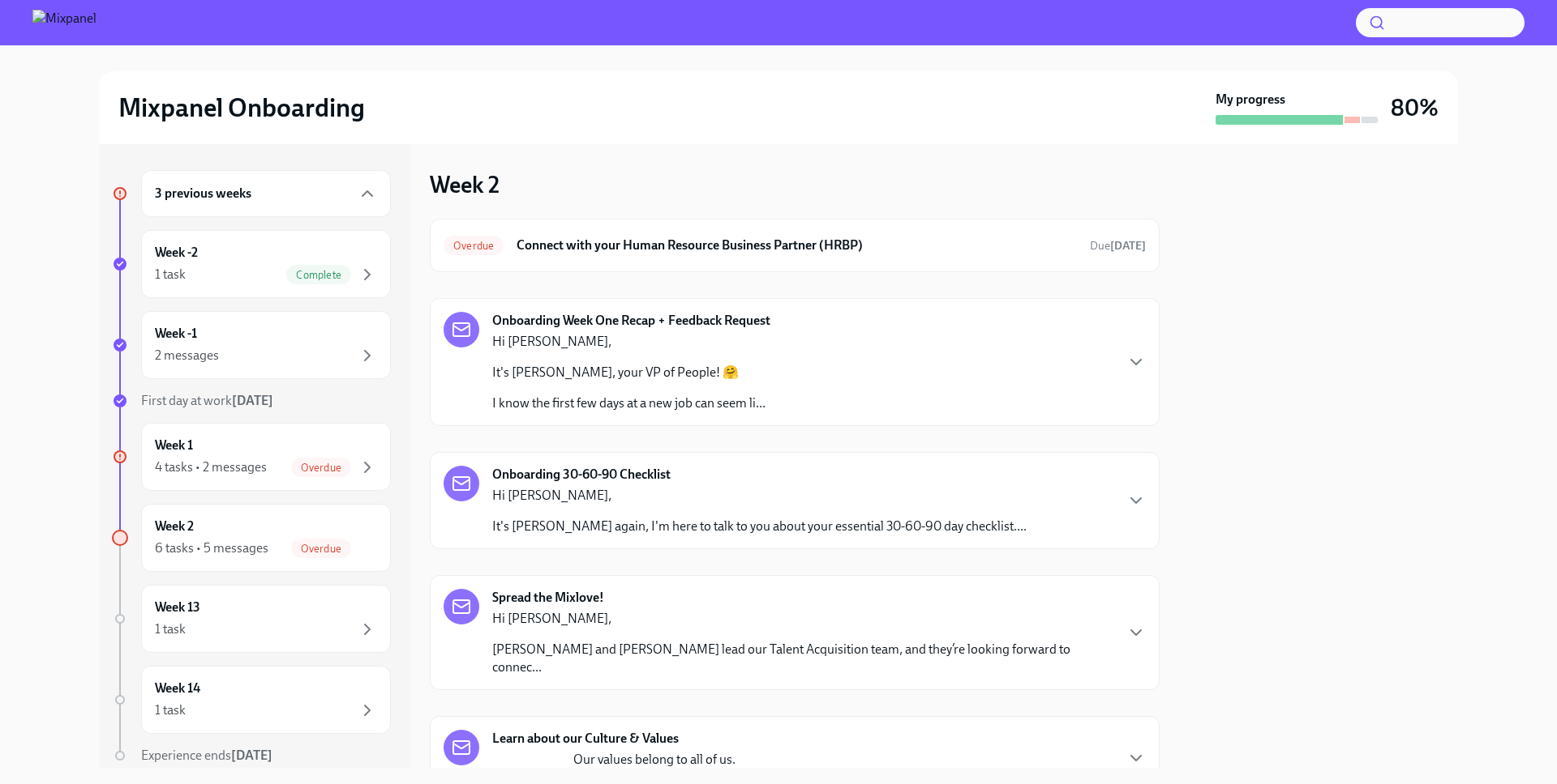
click at [1052, 361] on div "Onboarding Week One Recap + Feedback Request Hi Julio, It's Lindsay, your VP of…" at bounding box center [794, 362] width 702 height 100
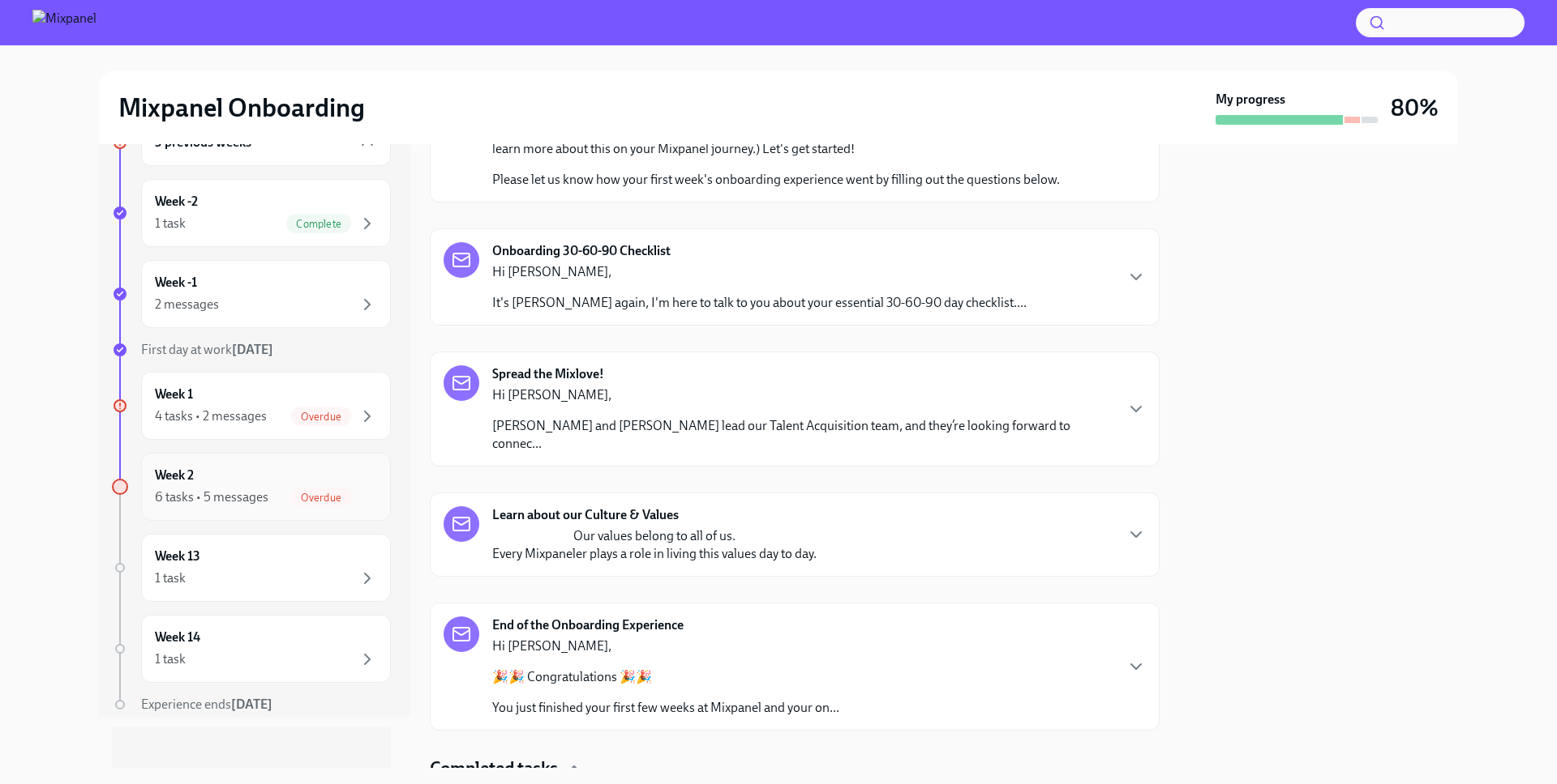
scroll to position [61, 0]
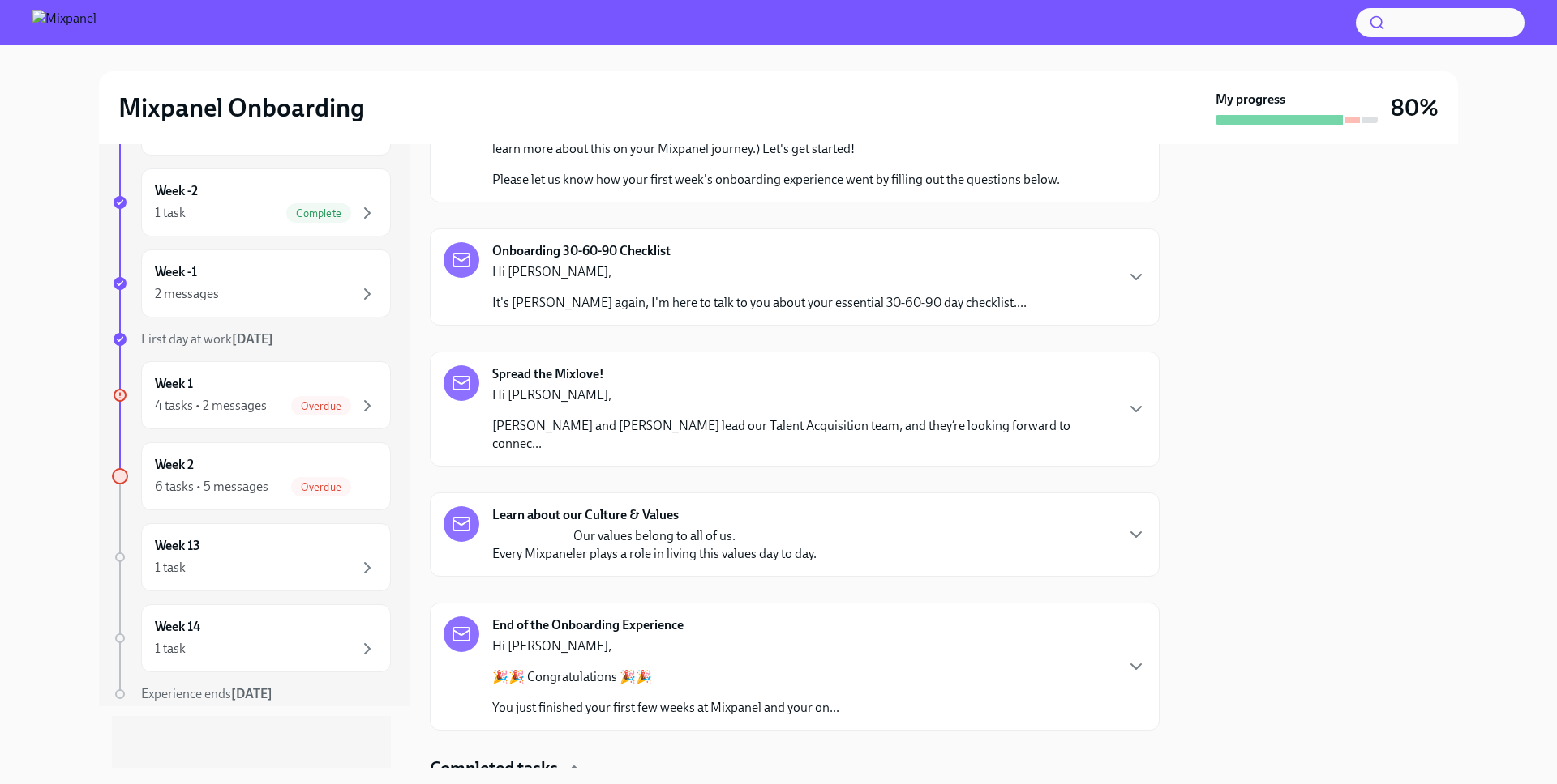
click at [649, 507] on strong "Learn about our Culture & Values" at bounding box center [585, 515] width 186 height 18
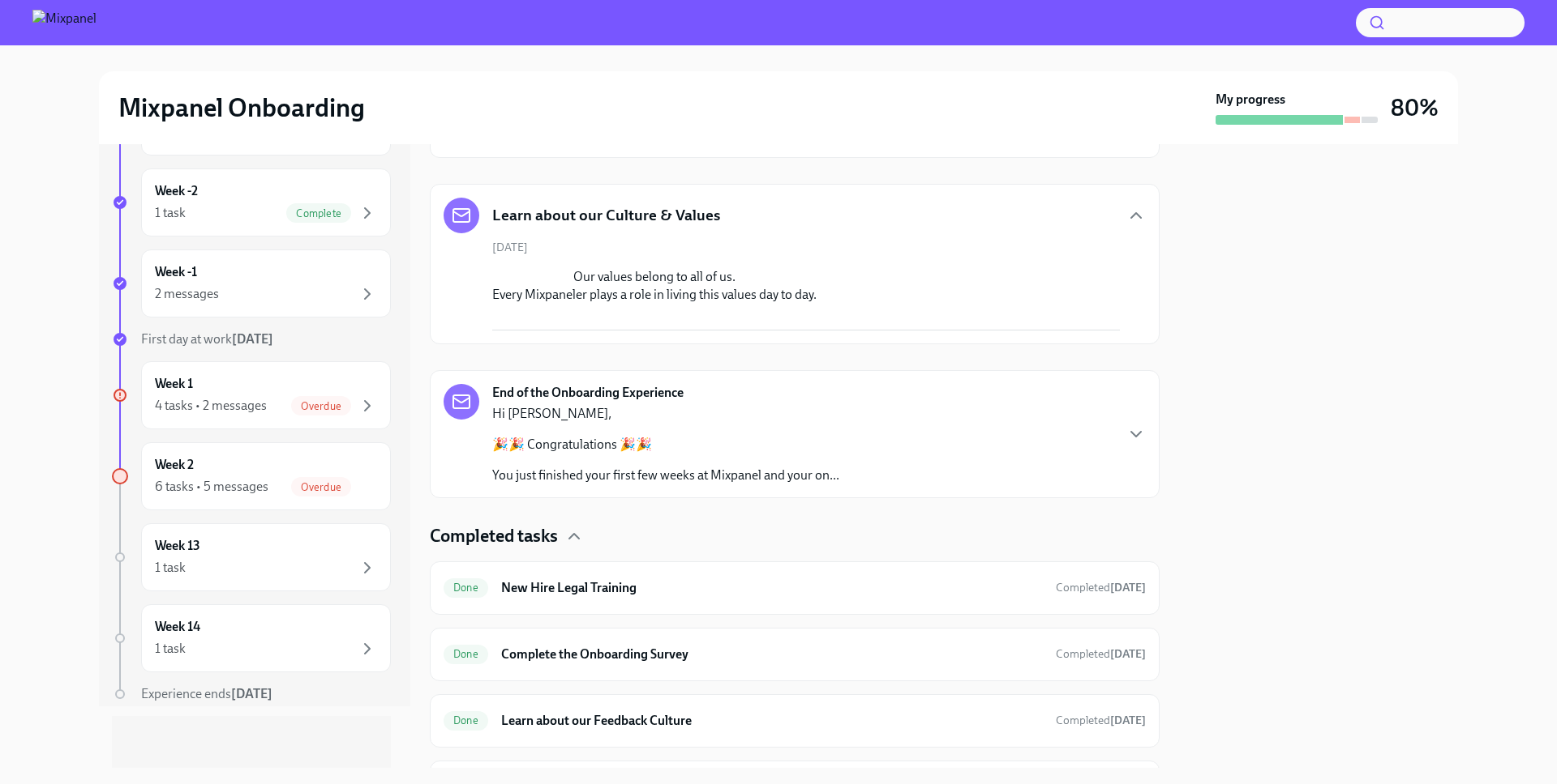
scroll to position [1197, 0]
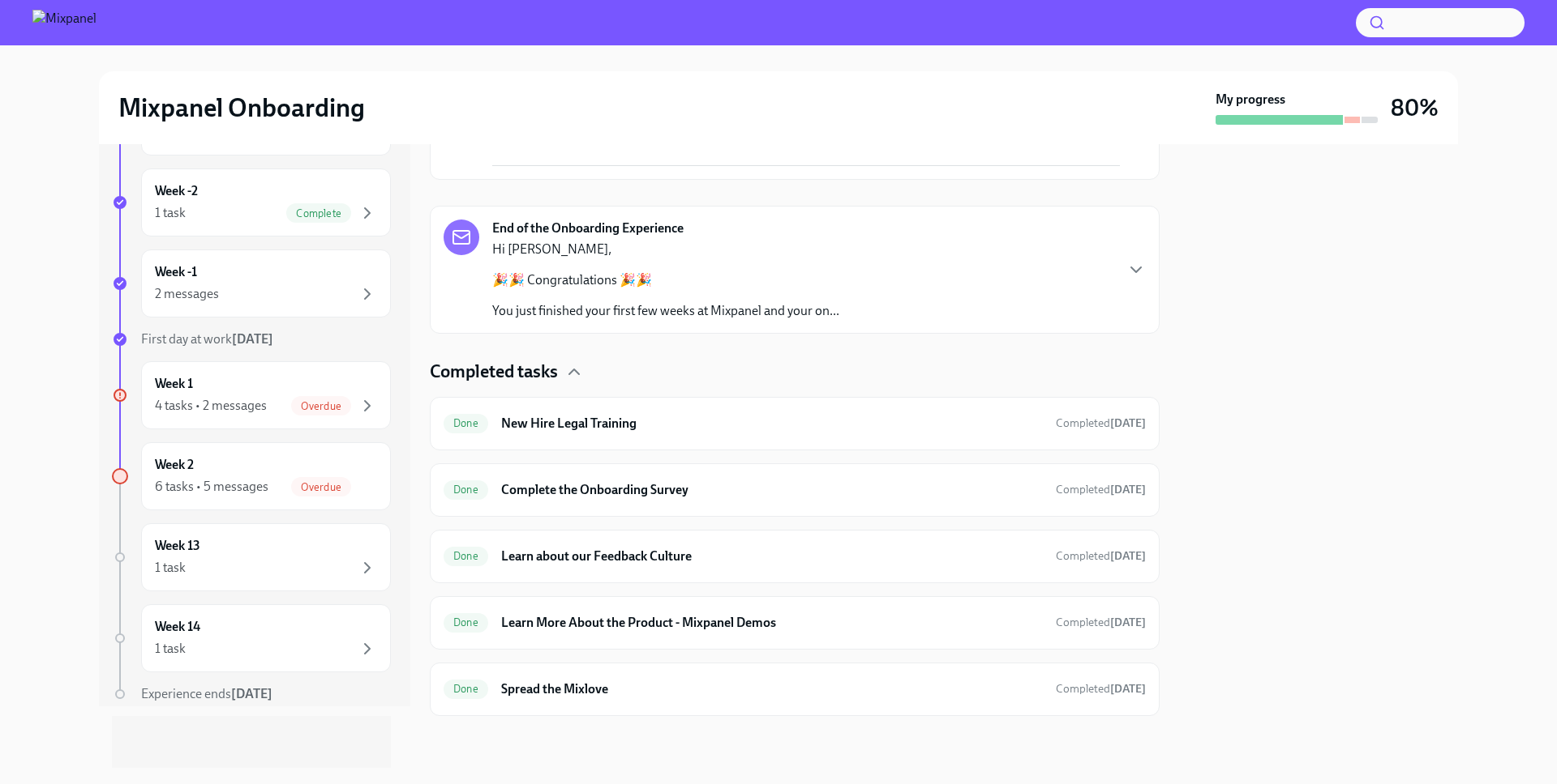
click at [593, 320] on div "Hi Julio, 🎉🎉 Congratulations 🎉🎉 You just finished your first few weeks at Mixpa…" at bounding box center [665, 280] width 347 height 79
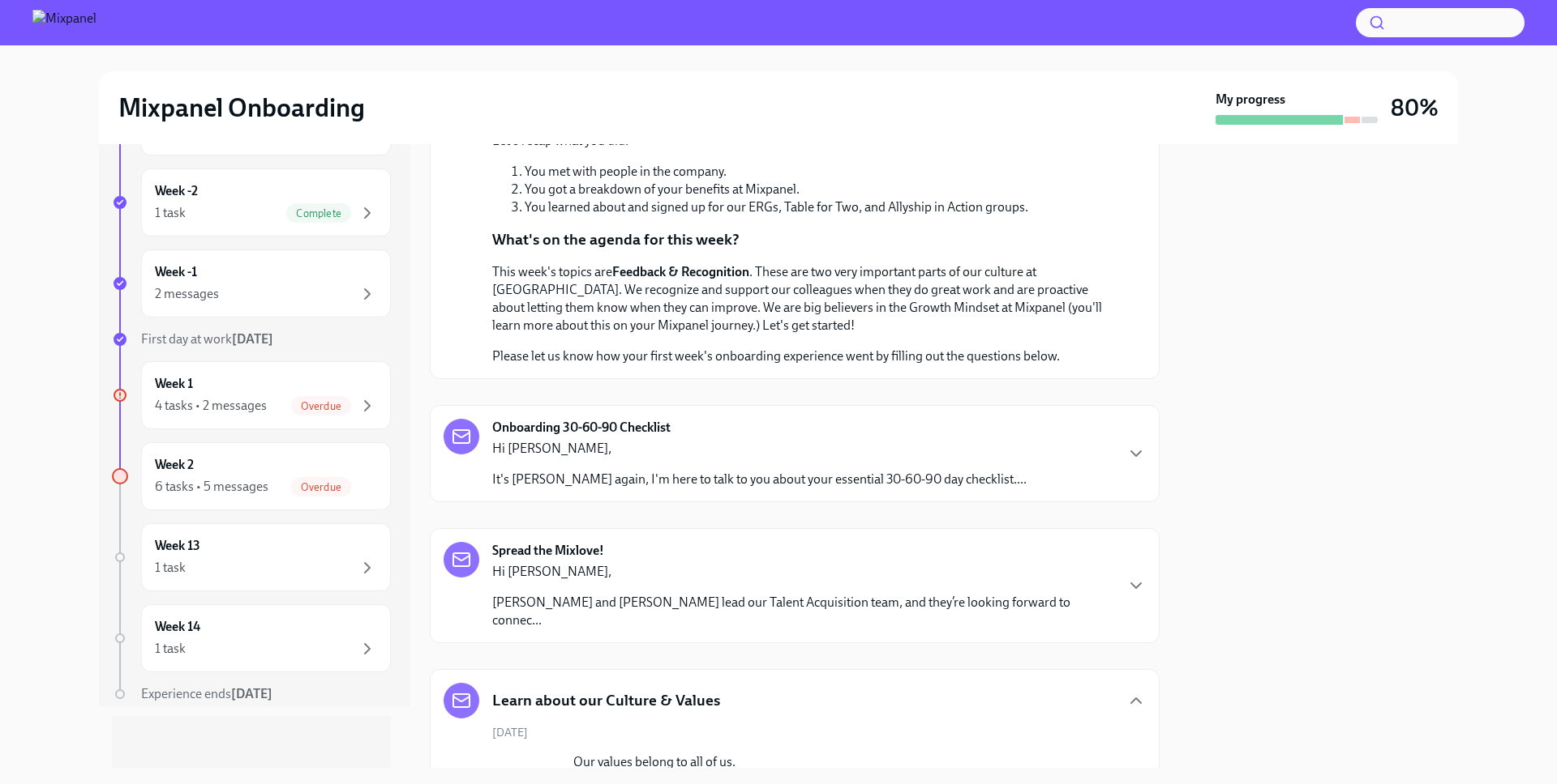
scroll to position [0, 0]
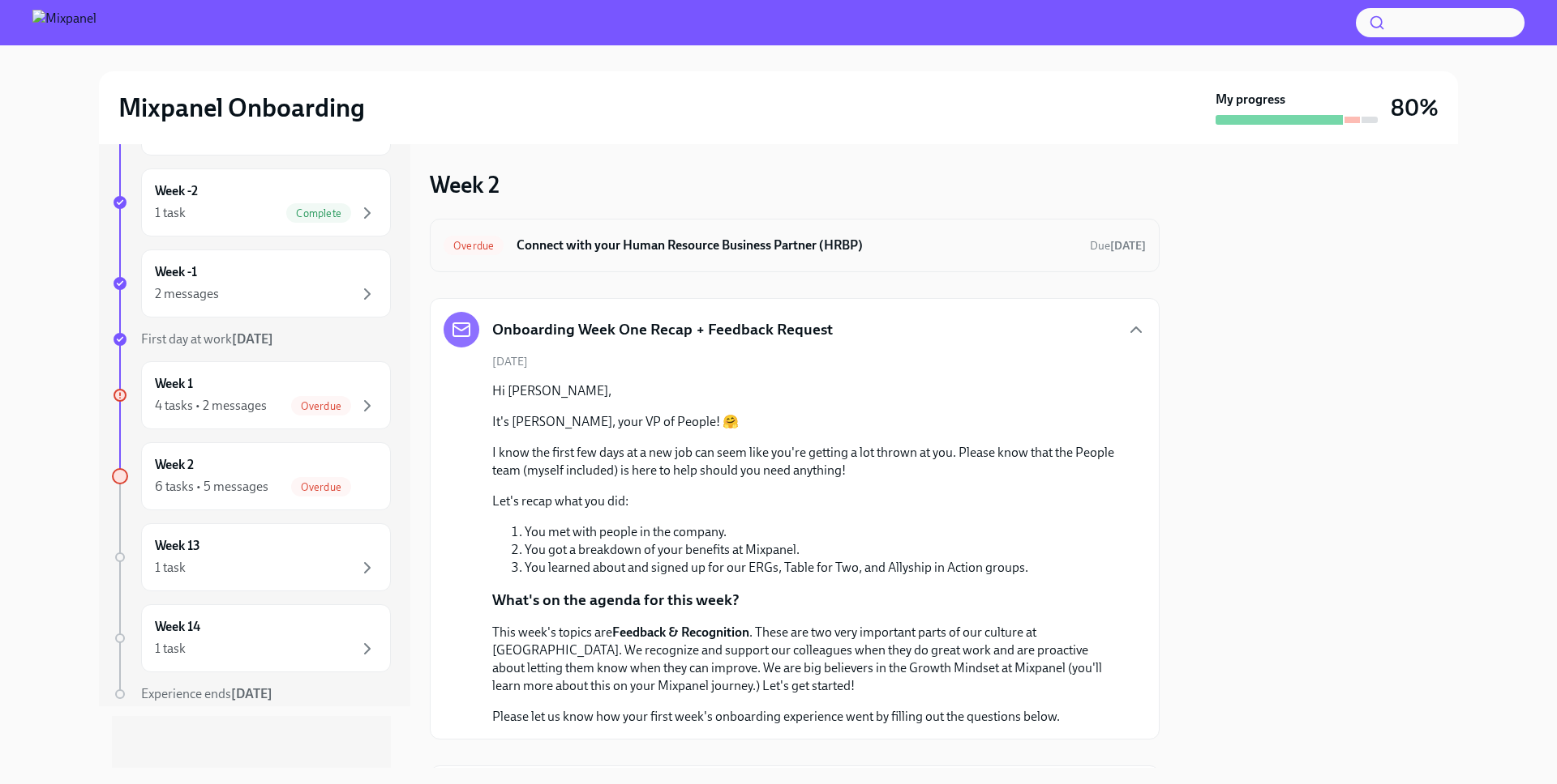
click at [657, 263] on div "Overdue Connect with your Human Resource Business Partner (HRBP) Due 6 days ago" at bounding box center [795, 245] width 730 height 54
click at [653, 250] on h6 "Connect with your Human Resource Business Partner (HRBP)" at bounding box center [796, 245] width 560 height 18
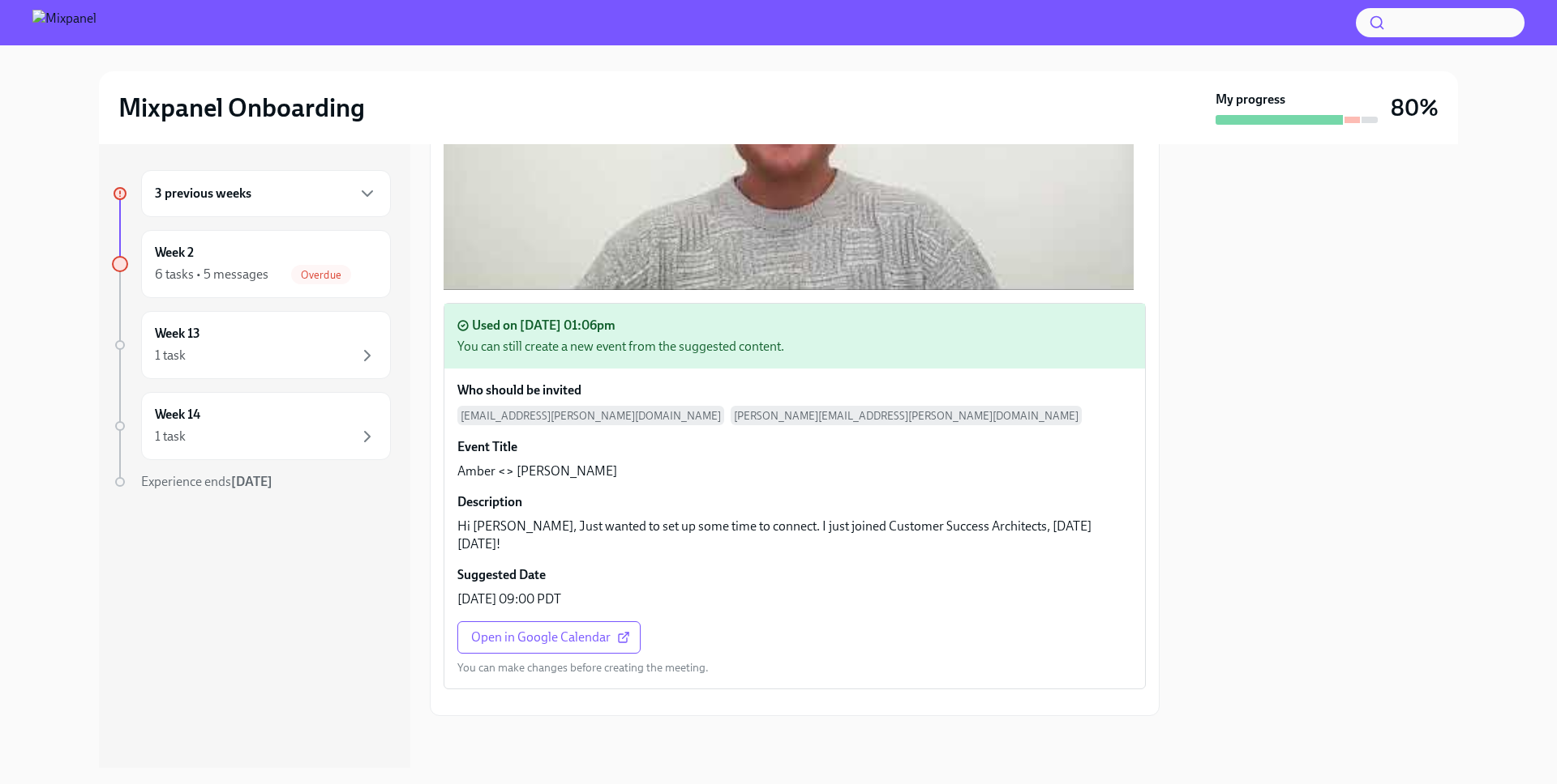
scroll to position [333, 0]
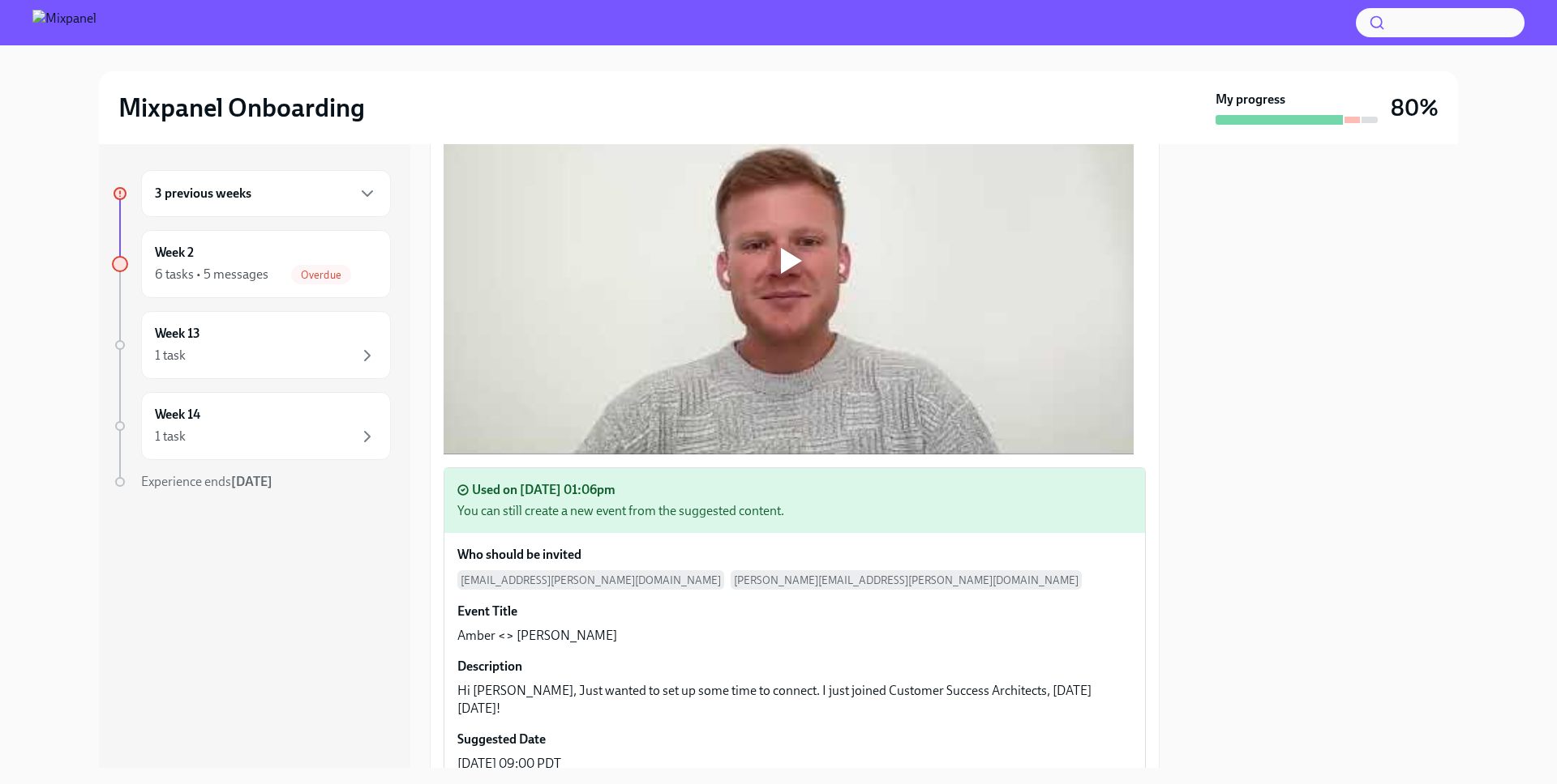
click at [677, 308] on div at bounding box center [788, 260] width 690 height 388
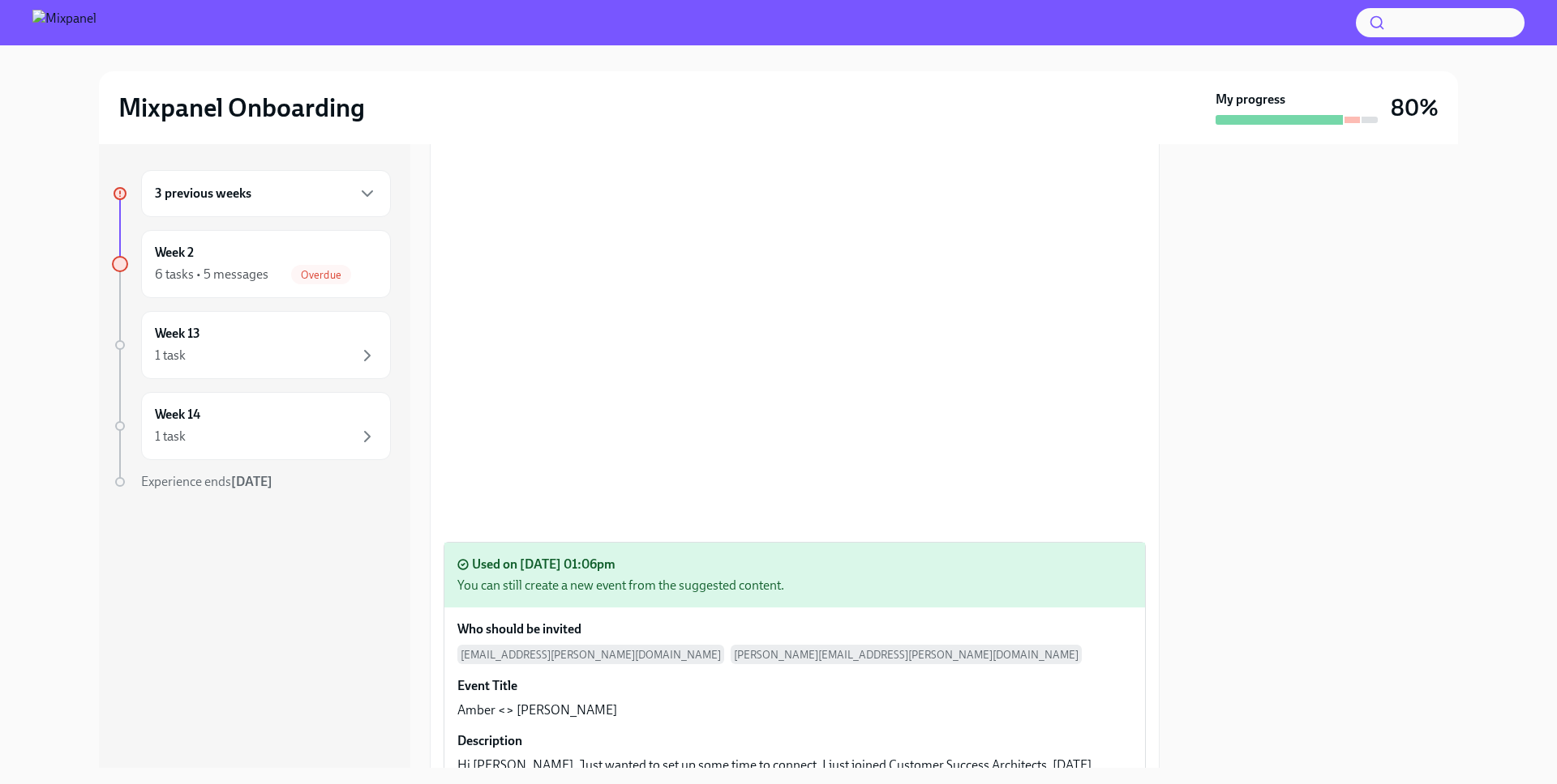
scroll to position [232, 0]
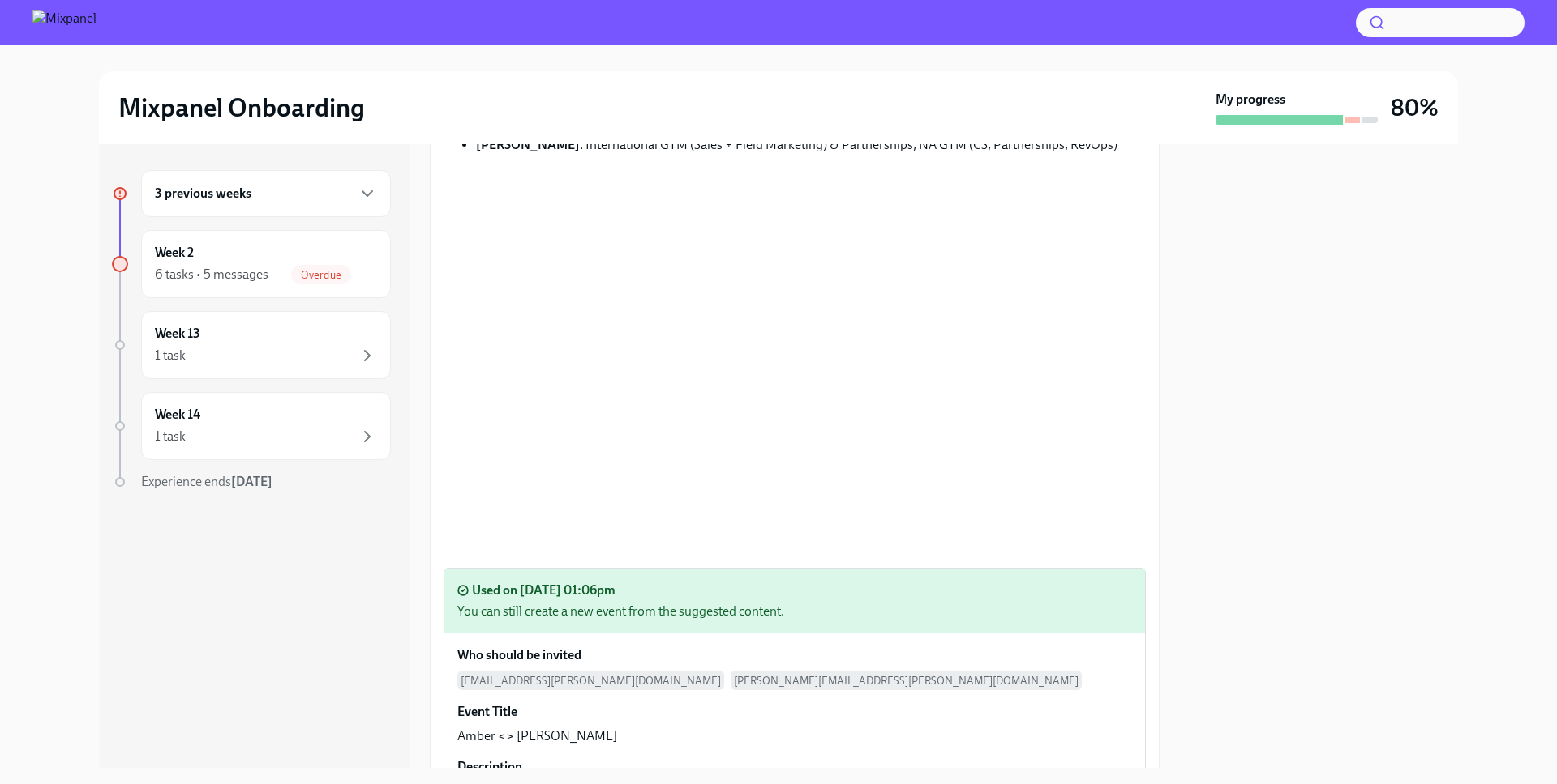
click at [372, 611] on div "3 previous weeks Week 2 6 tasks • 5 messages Overdue Week 13 1 task Week 14 1 t…" at bounding box center [254, 457] width 311 height 624
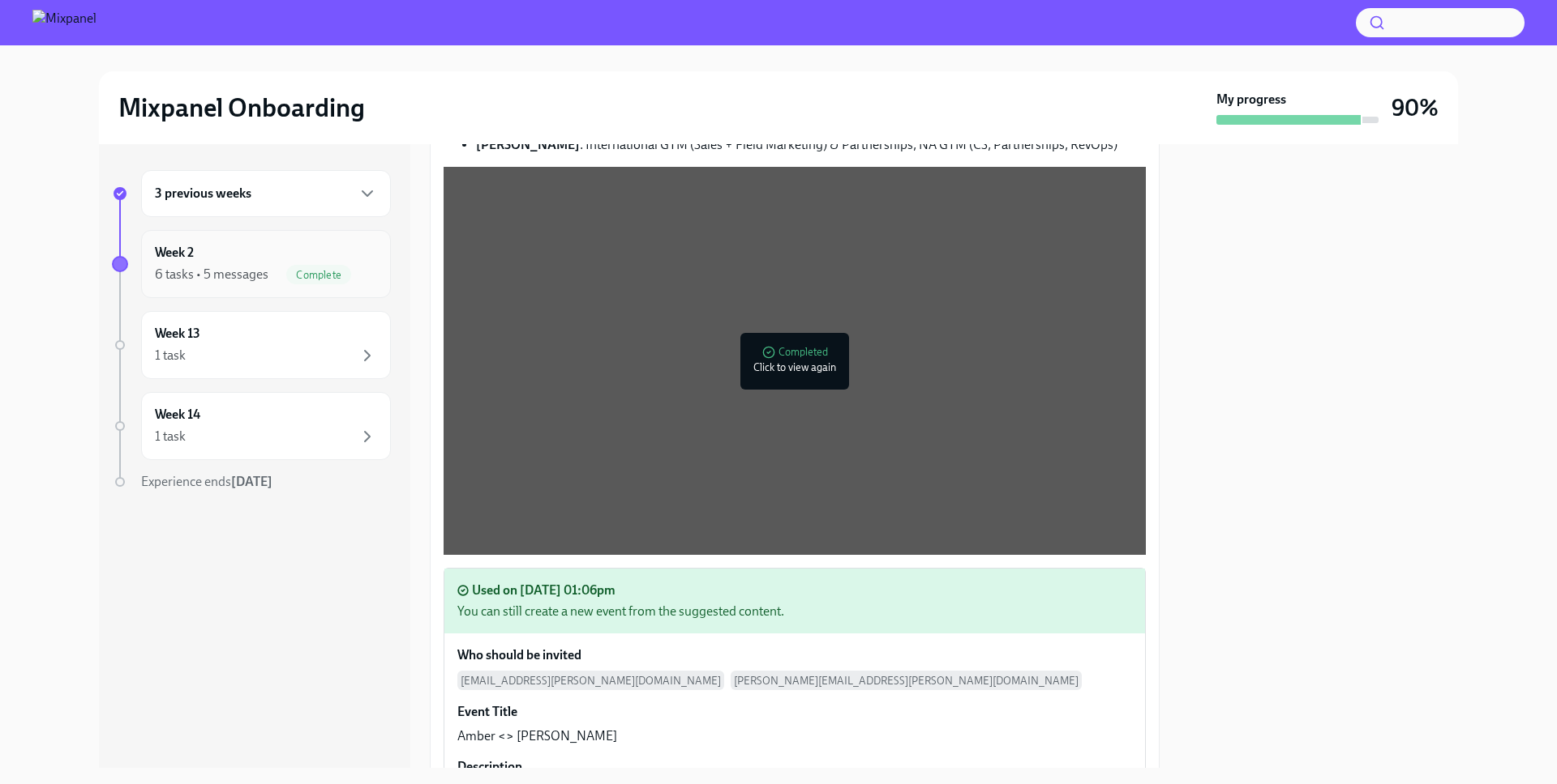
click at [301, 233] on div "Week 2 6 tasks • 5 messages Complete" at bounding box center [265, 264] width 249 height 68
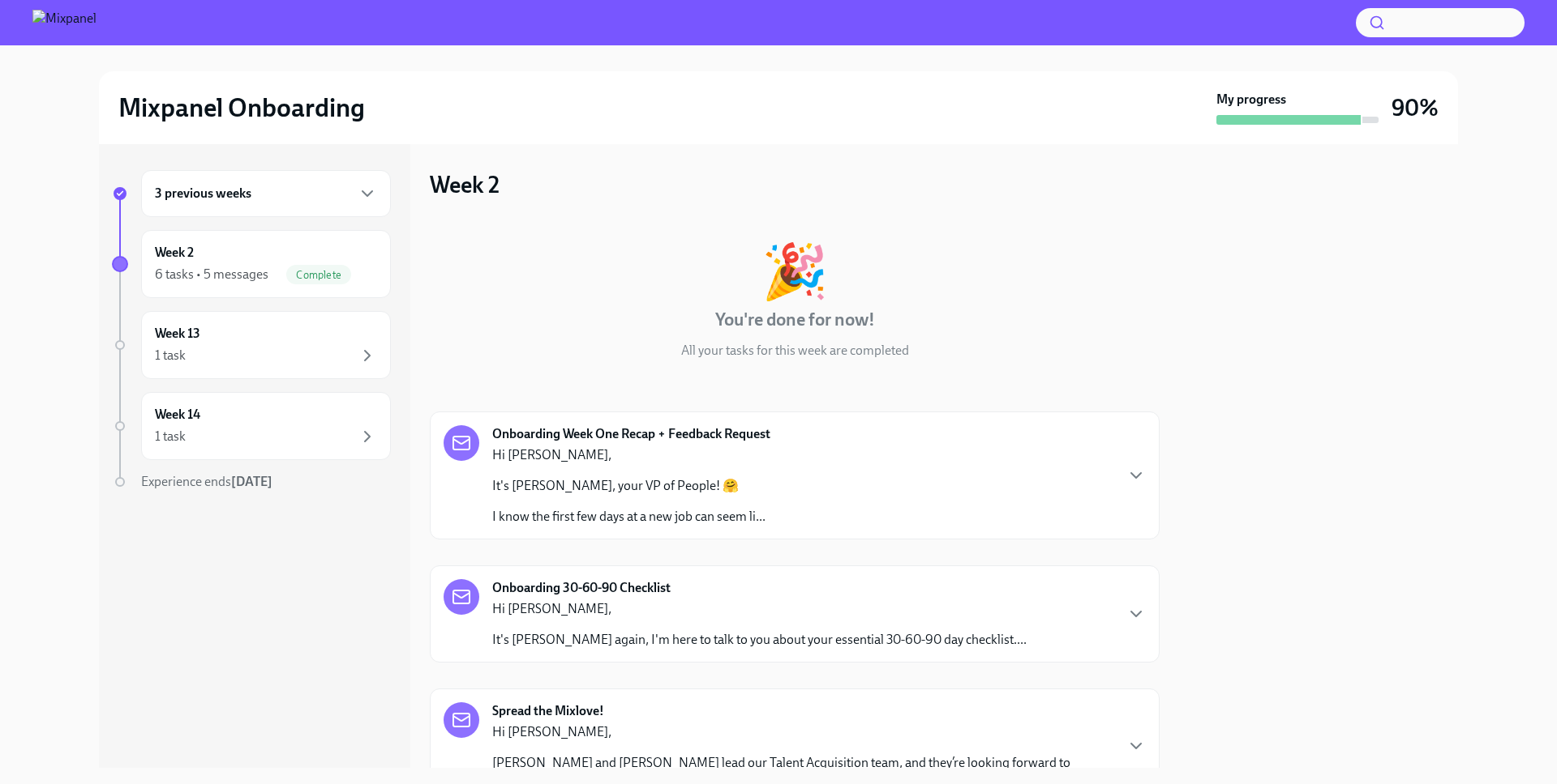
click at [305, 200] on div "3 previous weeks" at bounding box center [265, 193] width 222 height 20
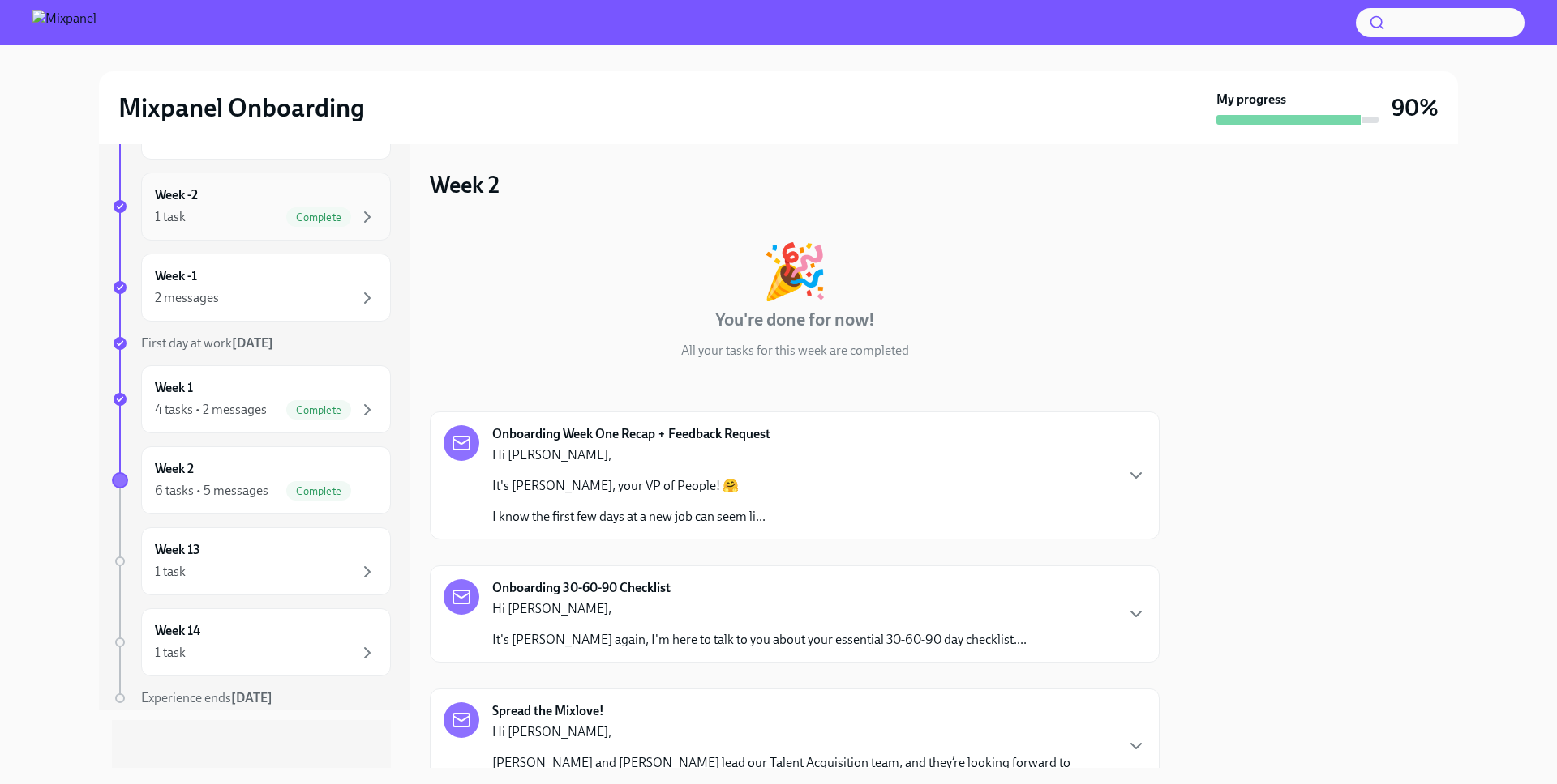
scroll to position [61, 0]
click at [288, 578] on div "Week 13 1 task" at bounding box center [265, 558] width 249 height 68
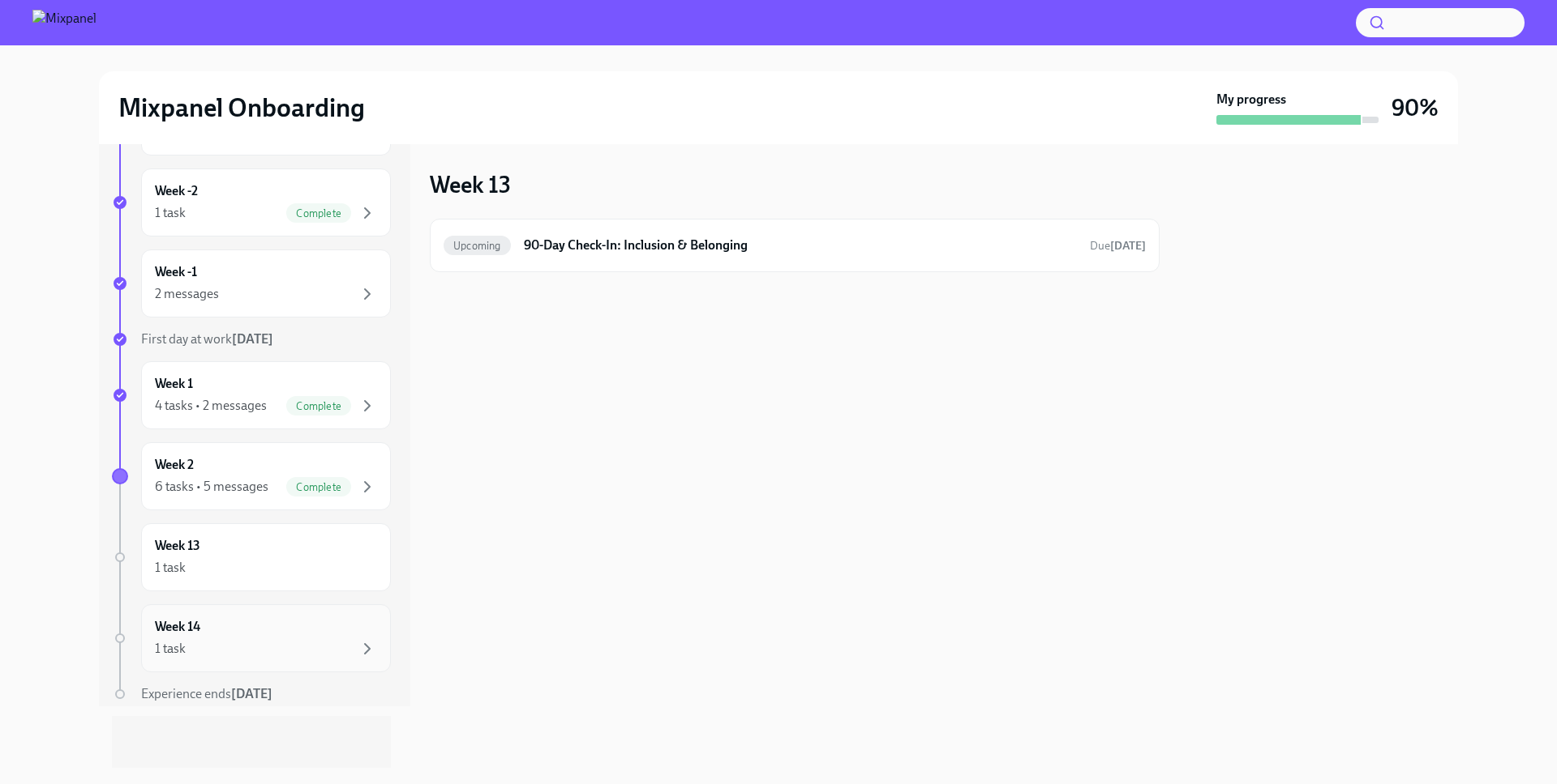
click at [270, 652] on div "1 task" at bounding box center [265, 649] width 222 height 20
